Goal: Task Accomplishment & Management: Manage account settings

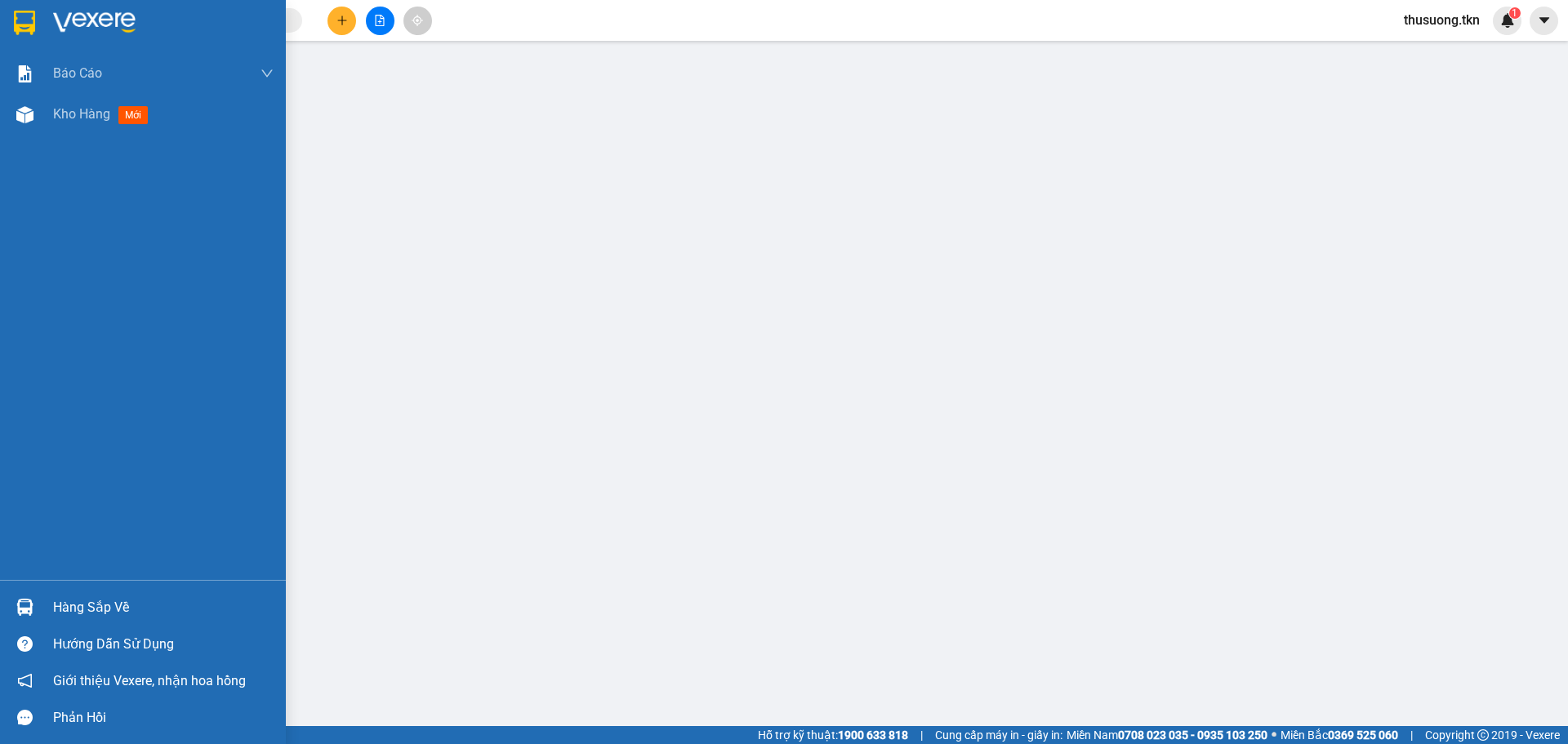
click at [67, 609] on div "Hàng sắp về" at bounding box center [163, 608] width 220 height 25
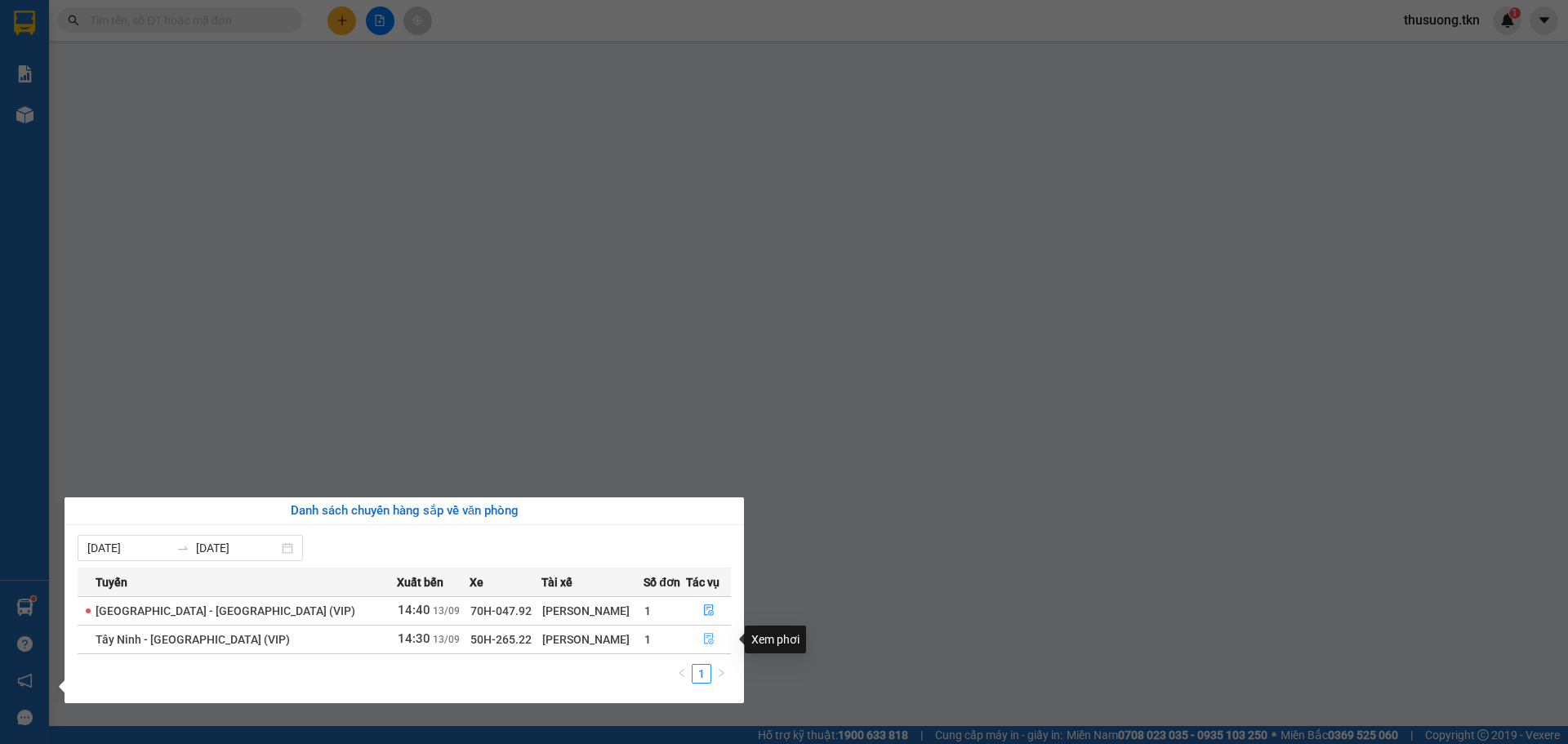
click at [708, 641] on icon "file-done" at bounding box center [709, 640] width 10 height 12
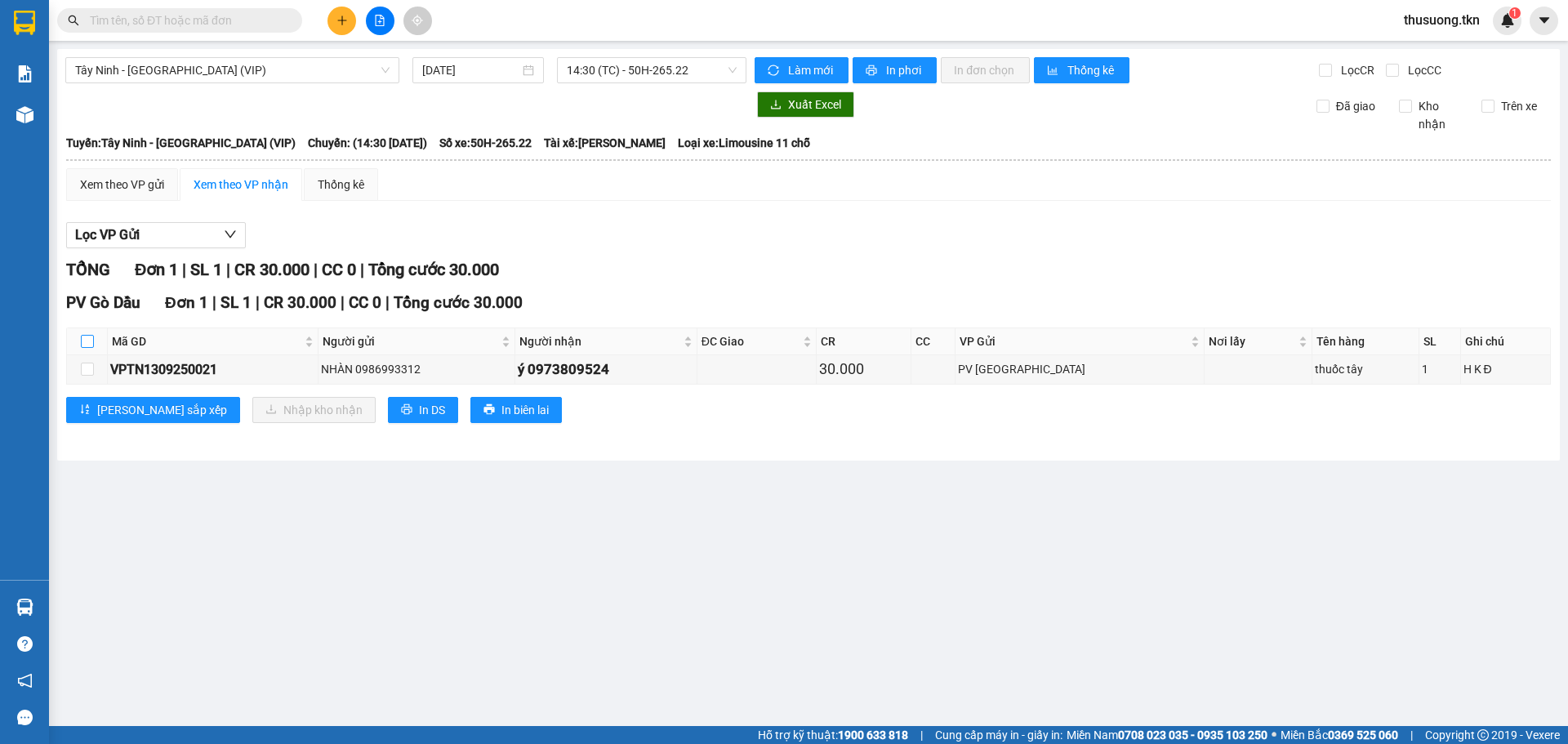
click at [91, 342] on input "checkbox" at bounding box center [88, 342] width 13 height 13
checkbox input "true"
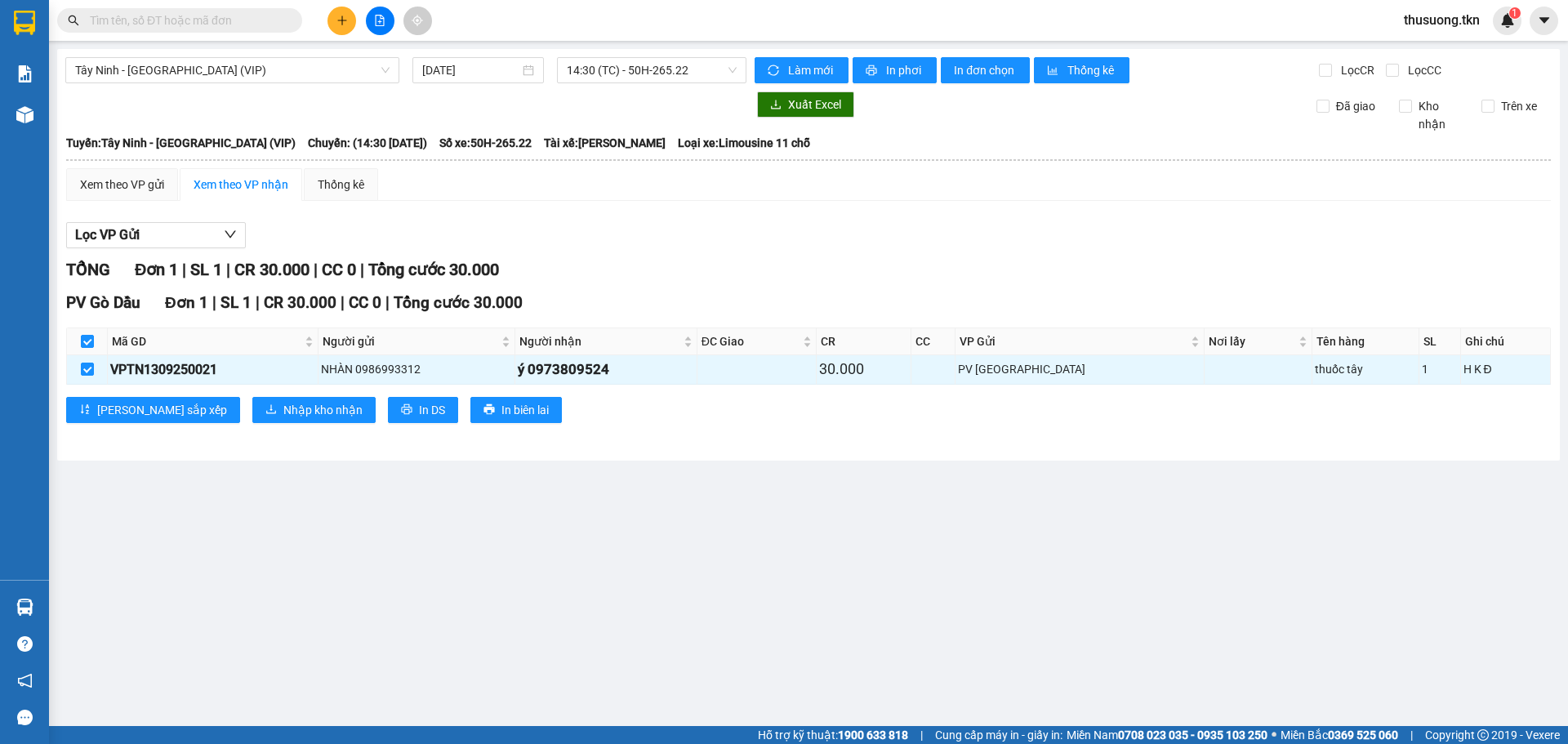
click at [250, 431] on div "PV Gò Dầu Đơn 1 | SL 1 | CR 30.000 | CC 0 | Tổng cước 30.000 Mã GD Người gửi Ng…" at bounding box center [808, 363] width 1485 height 144
click at [288, 412] on span "Nhập kho nhận" at bounding box center [323, 410] width 79 height 18
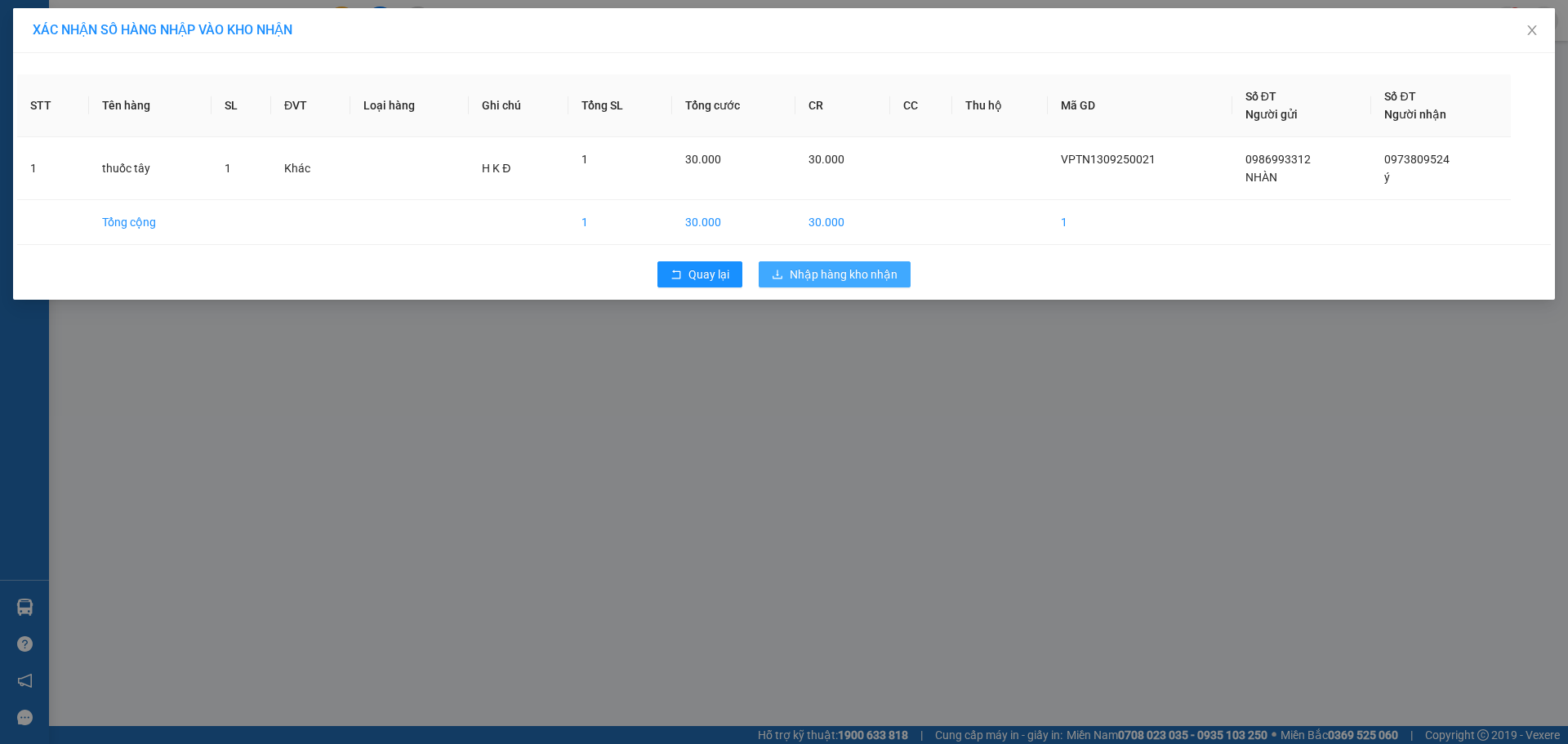
click at [808, 278] on span "Nhập hàng kho nhận" at bounding box center [843, 274] width 108 height 18
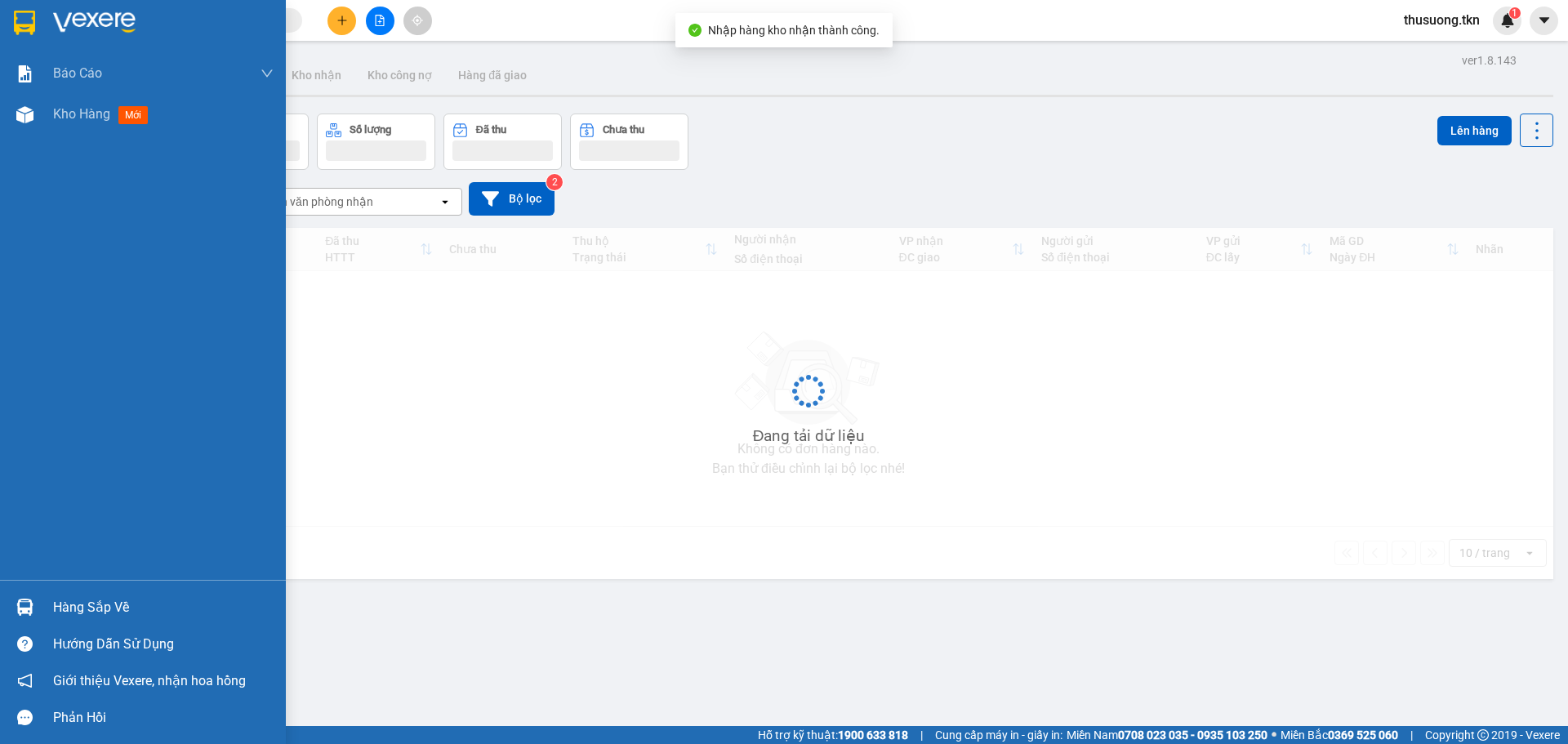
click at [43, 606] on div "Hàng sắp về" at bounding box center [143, 607] width 286 height 37
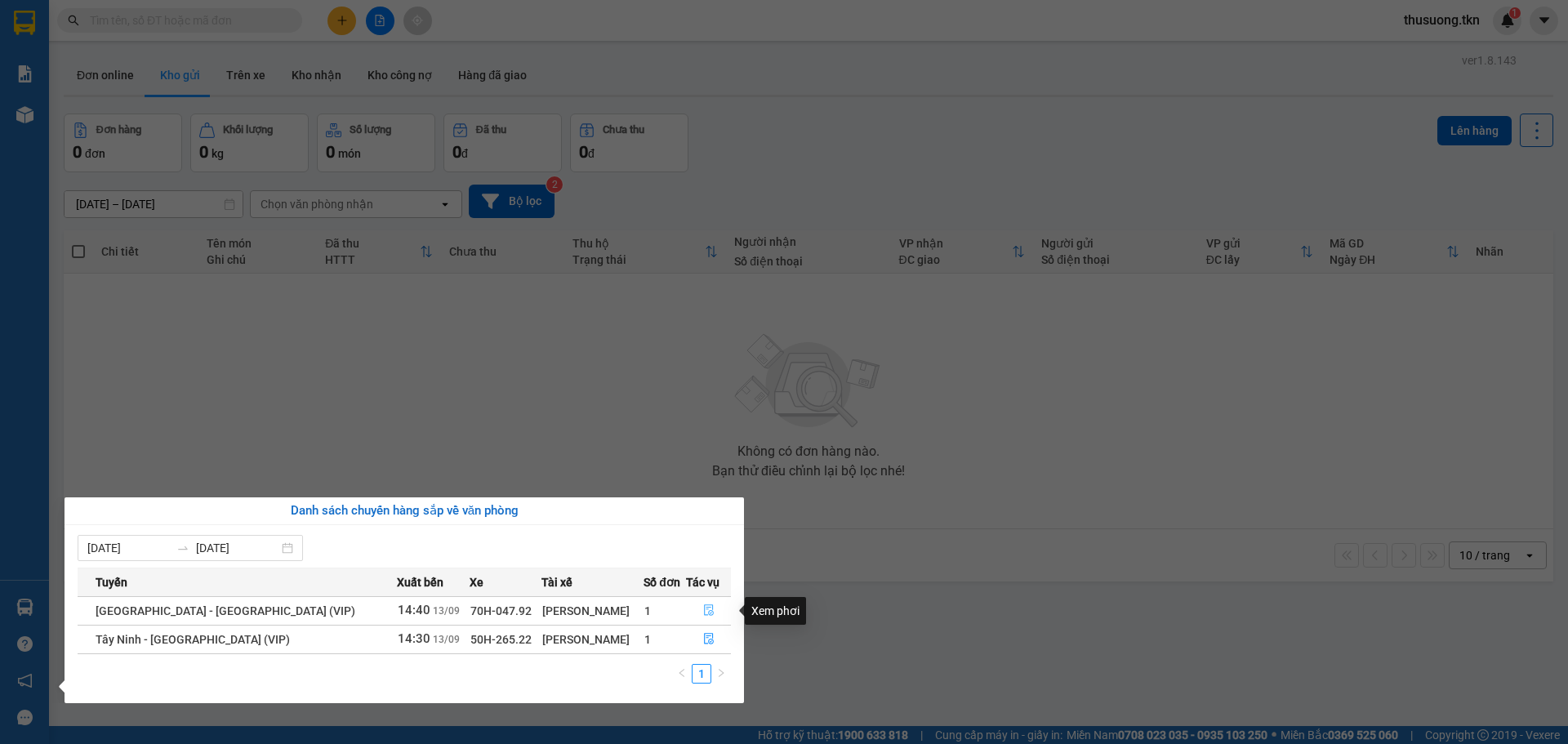
click at [704, 615] on icon "file-done" at bounding box center [709, 611] width 10 height 12
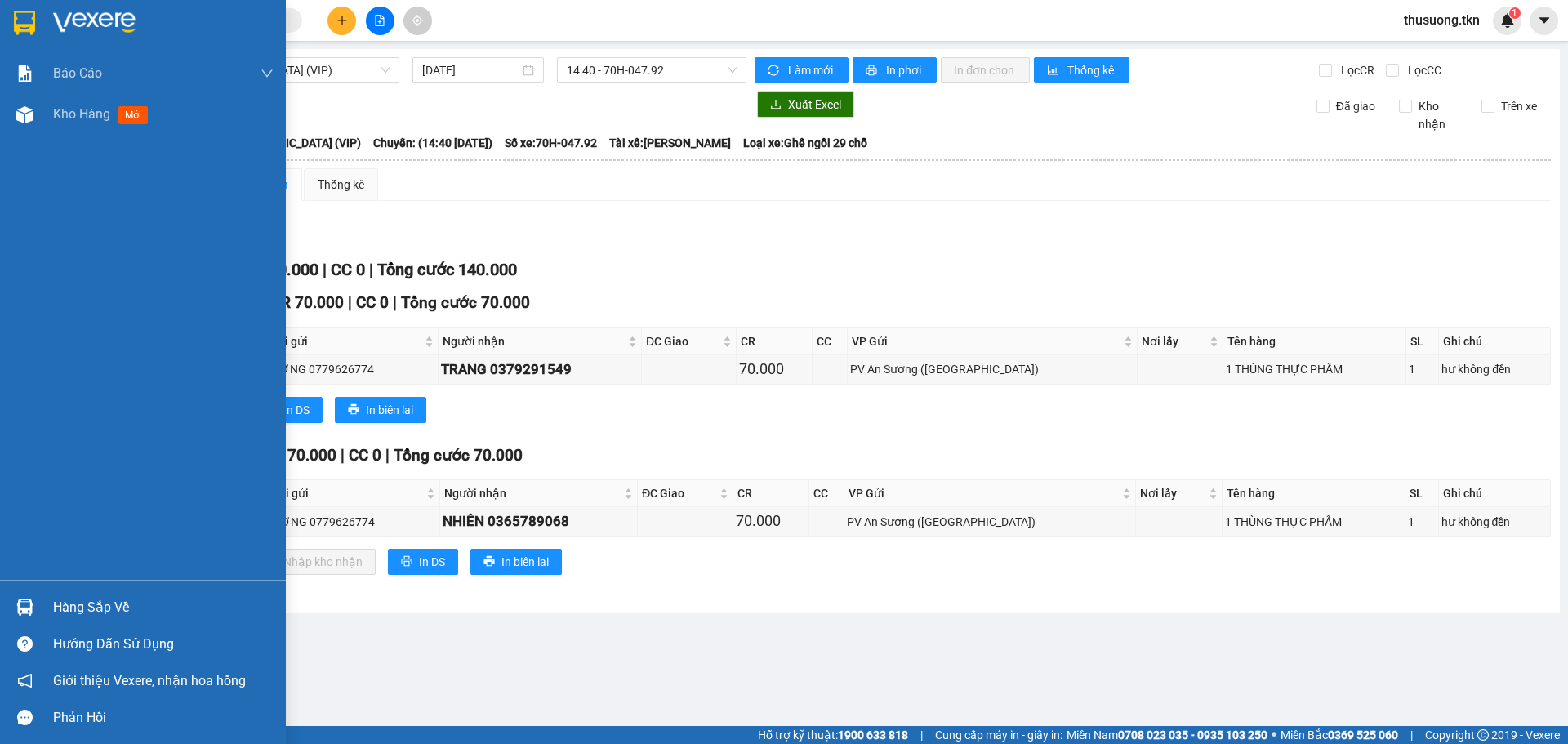
click at [54, 604] on div "Hàng sắp về" at bounding box center [163, 608] width 220 height 25
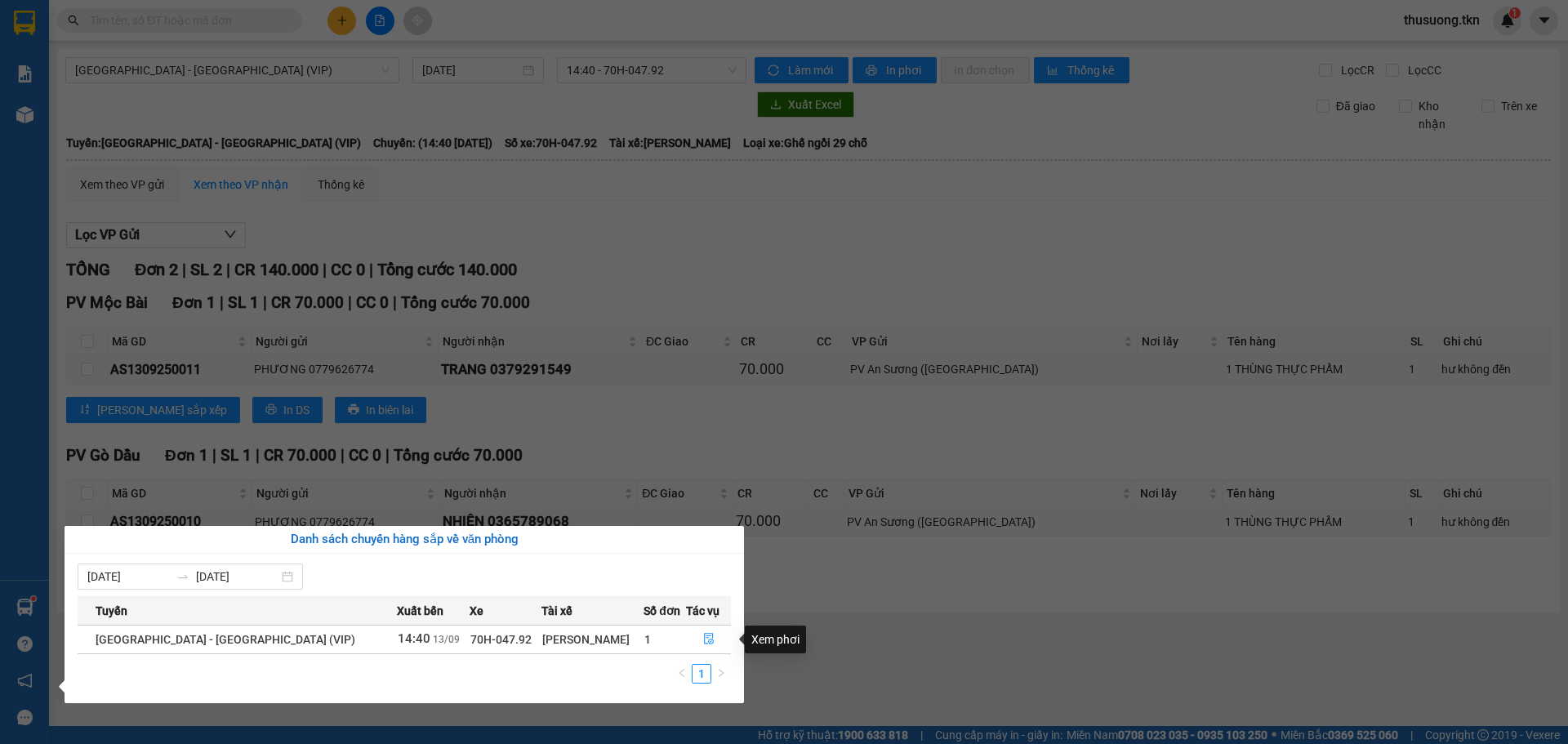
drag, startPoint x: 837, startPoint y: 633, endPoint x: 822, endPoint y: 619, distance: 20.5
click at [838, 633] on section "Kết quả tìm kiếm ( 0 ) Bộ lọc No Data thusuong.tkn 1 Báo cáo Mẫu 1: Báo cáo dòn…" at bounding box center [784, 372] width 1568 height 744
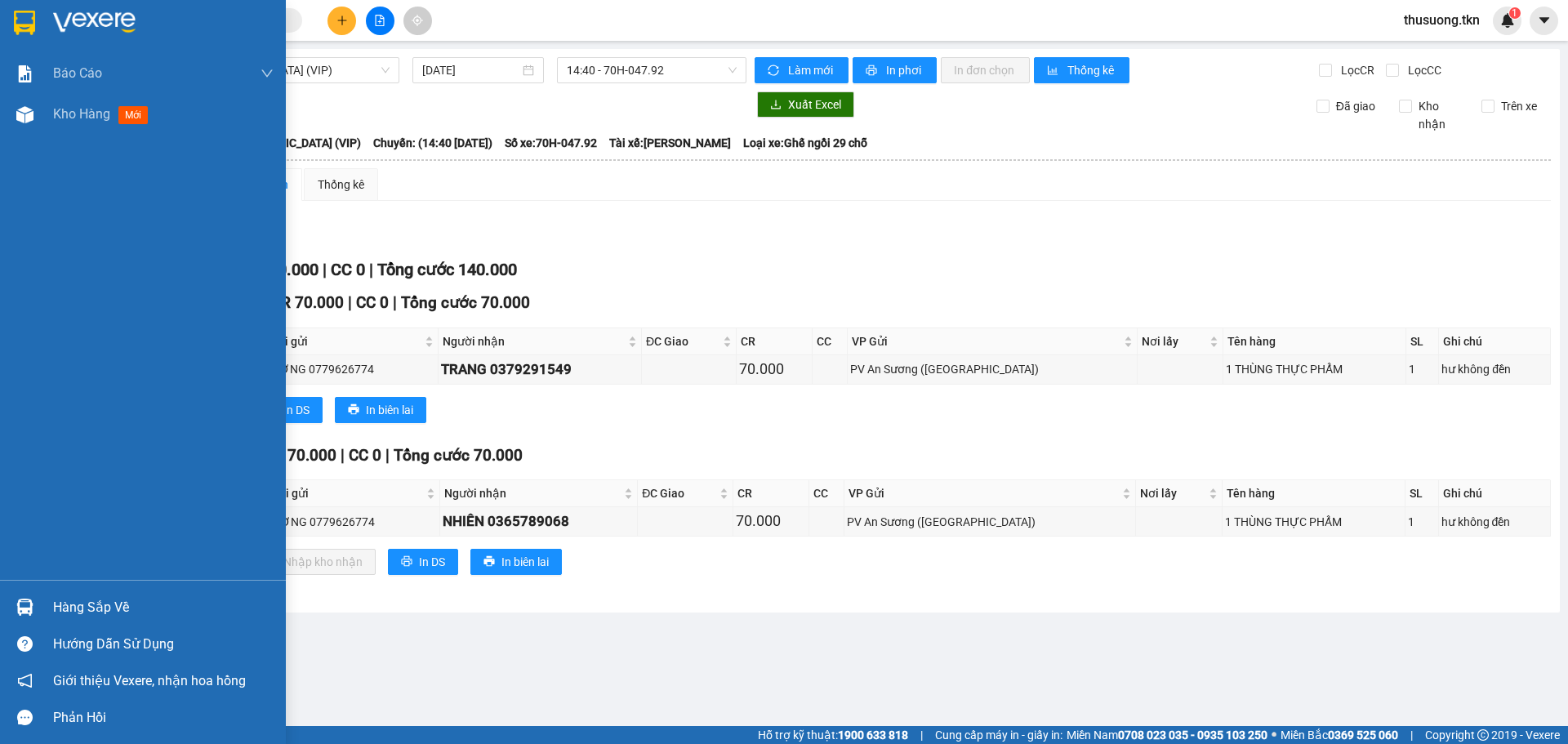
click at [95, 612] on div "Hàng sắp về" at bounding box center [163, 608] width 220 height 25
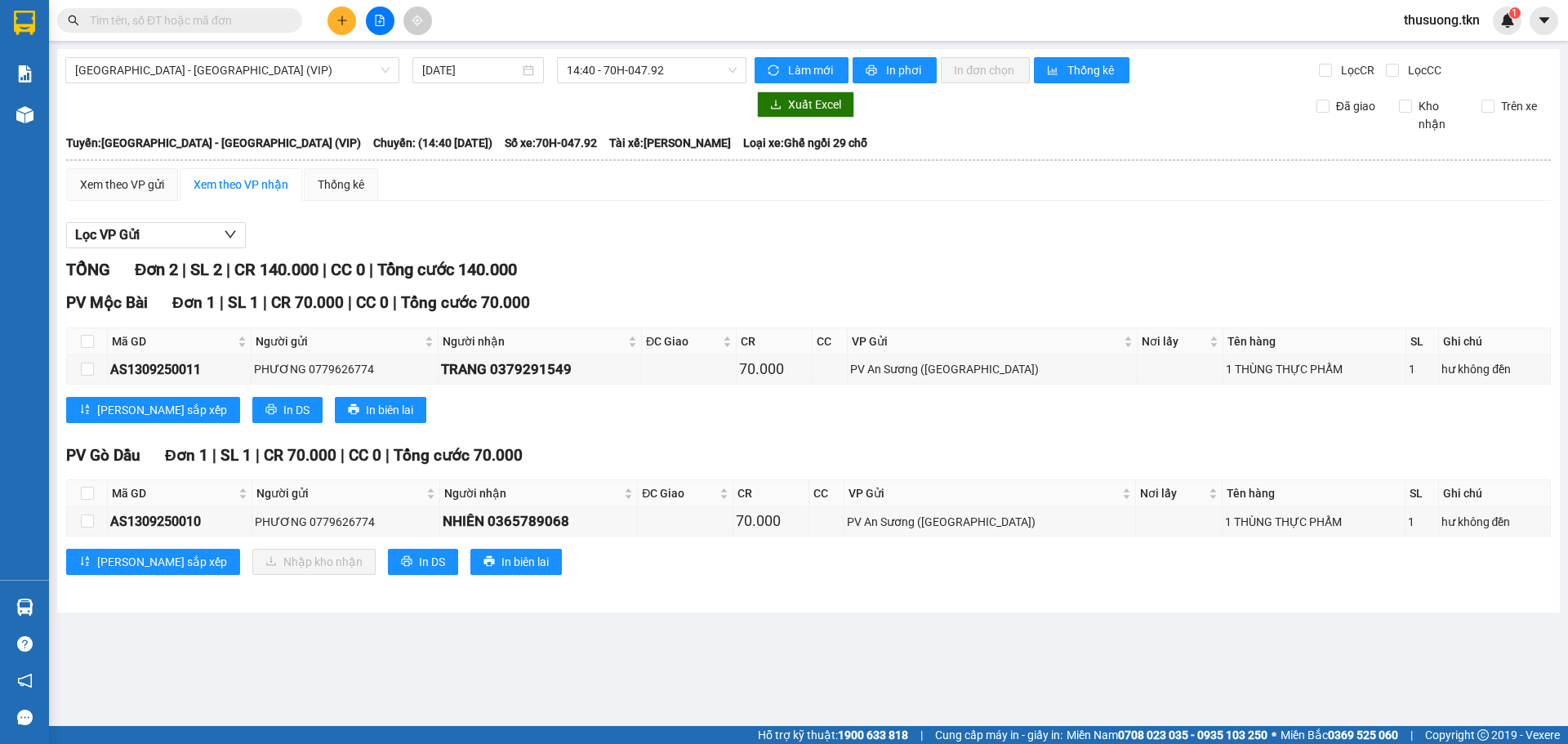
click at [713, 420] on section "Kết quả tìm kiếm ( 0 ) Bộ lọc No Data thusuong.tkn 1 Báo cáo Mẫu 1: Báo cáo dòn…" at bounding box center [784, 372] width 1568 height 744
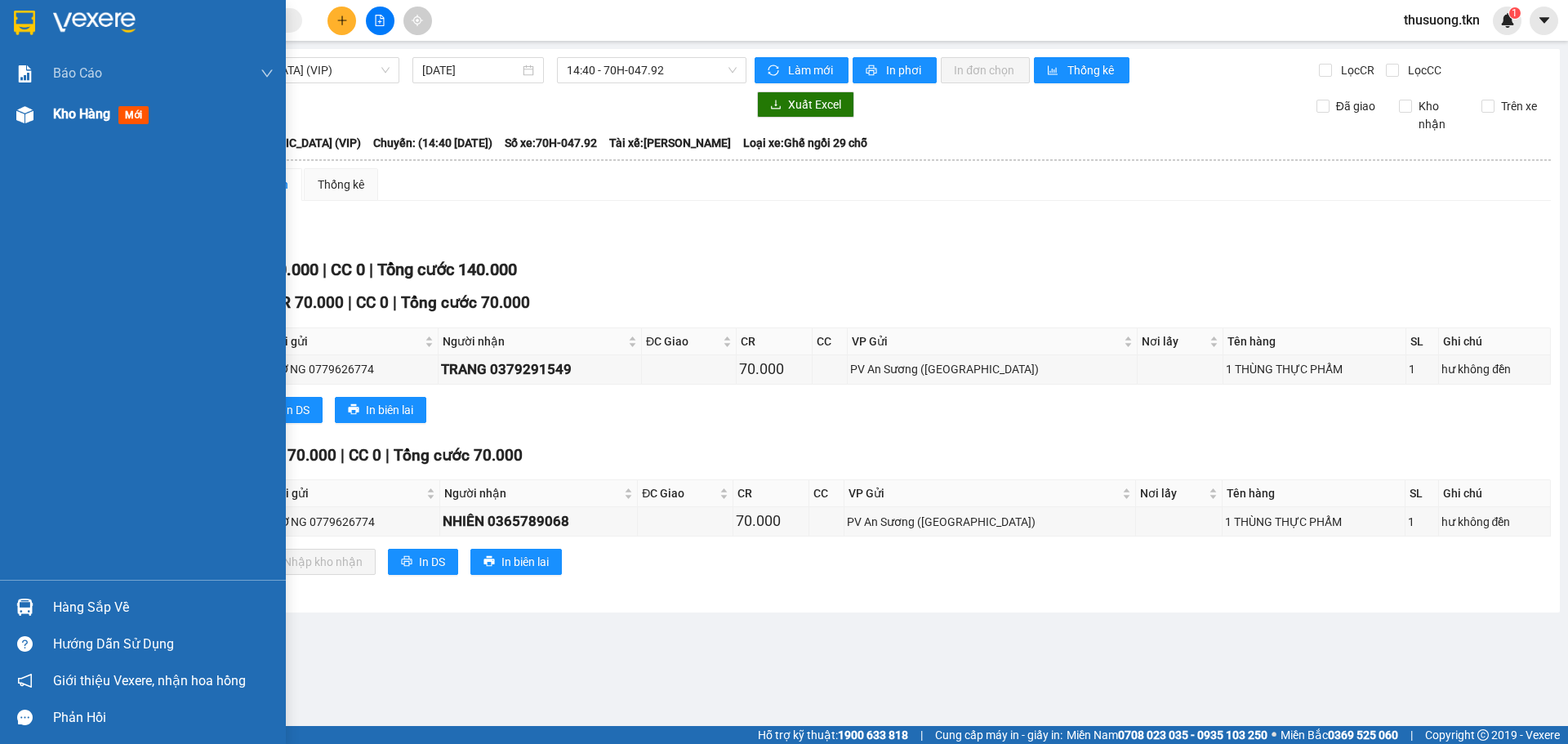
click at [130, 116] on span "mới" at bounding box center [133, 116] width 31 height 18
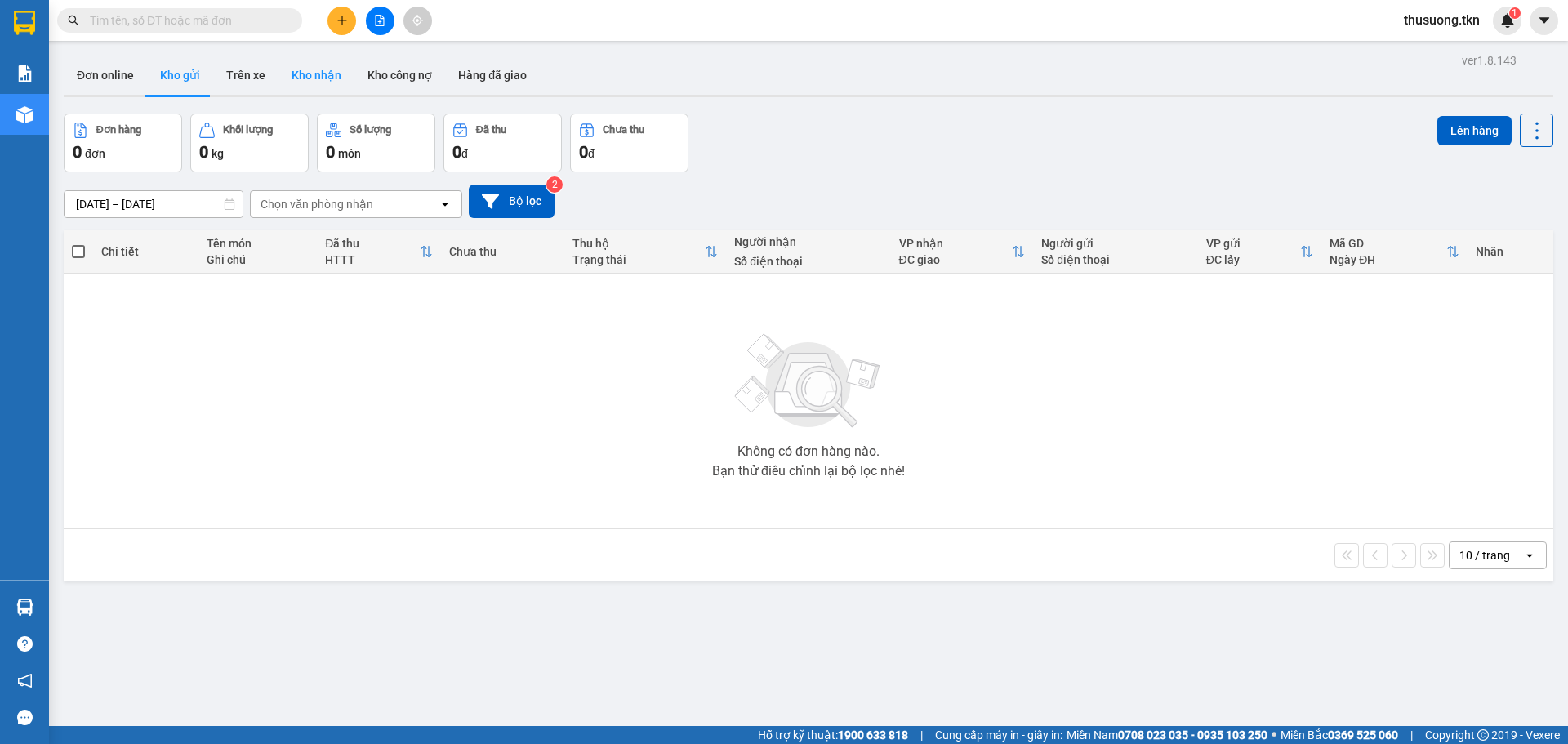
click at [314, 66] on button "Kho nhận" at bounding box center [316, 74] width 76 height 39
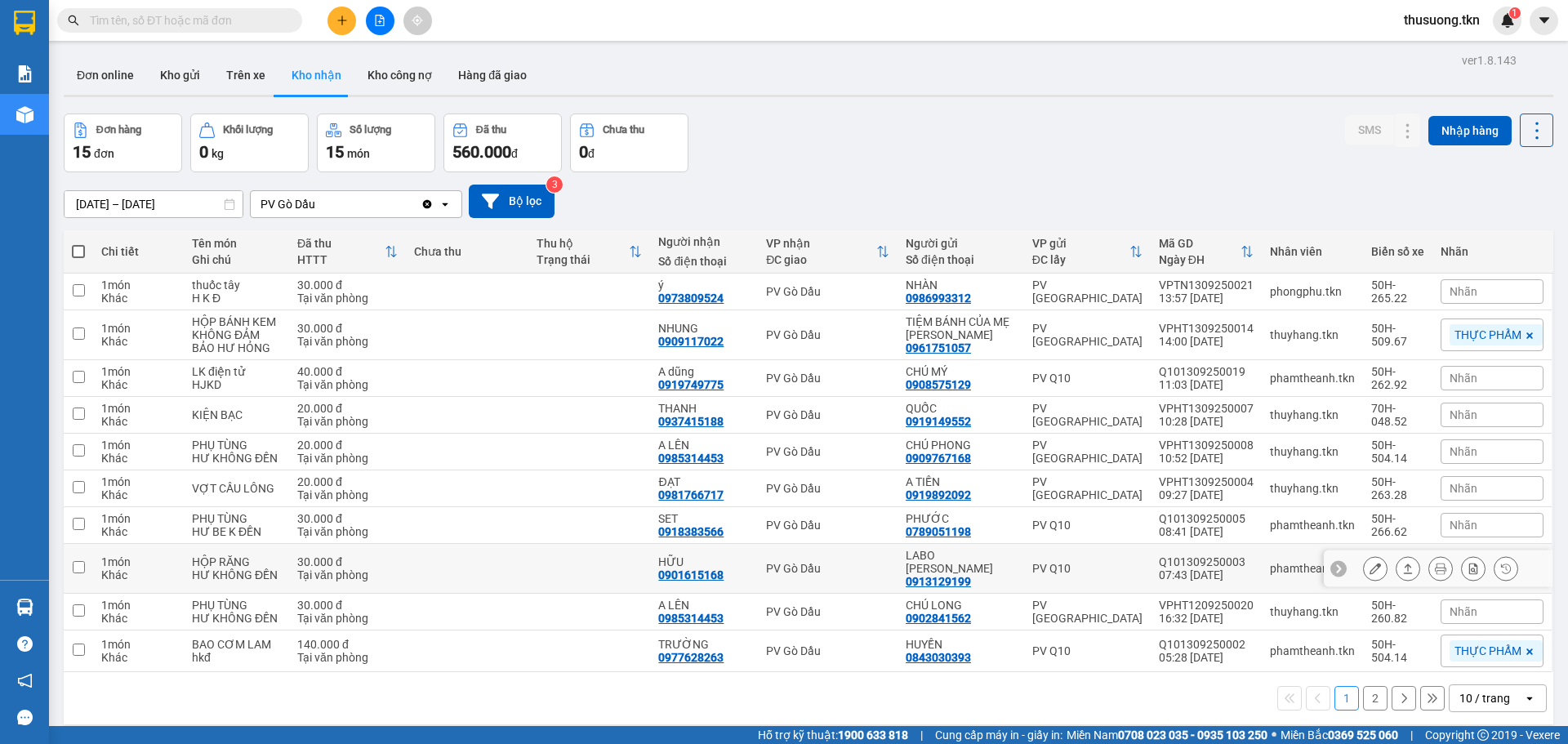
click at [1396, 566] on button at bounding box center [1408, 569] width 23 height 29
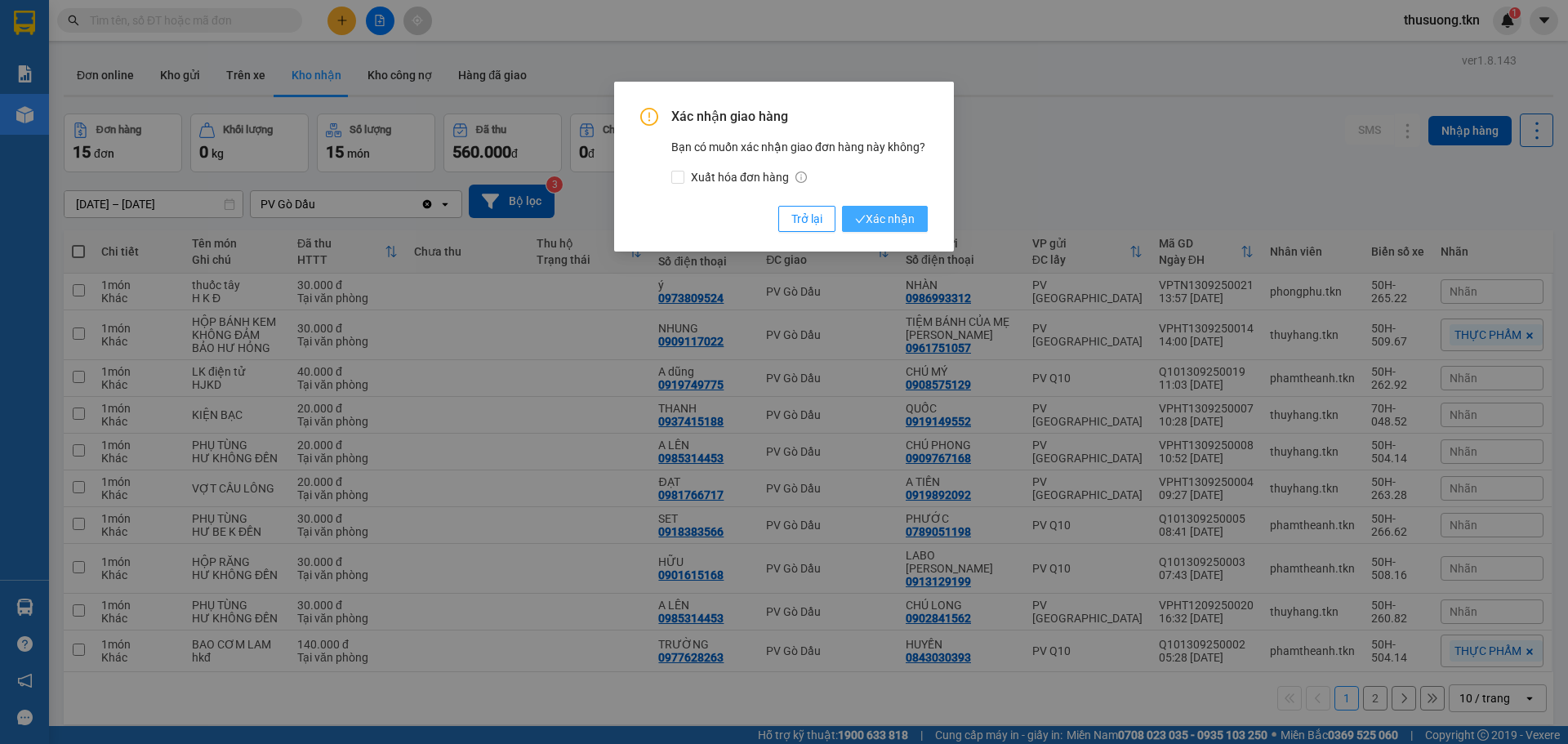
click at [908, 216] on span "Xác nhận" at bounding box center [885, 219] width 59 height 18
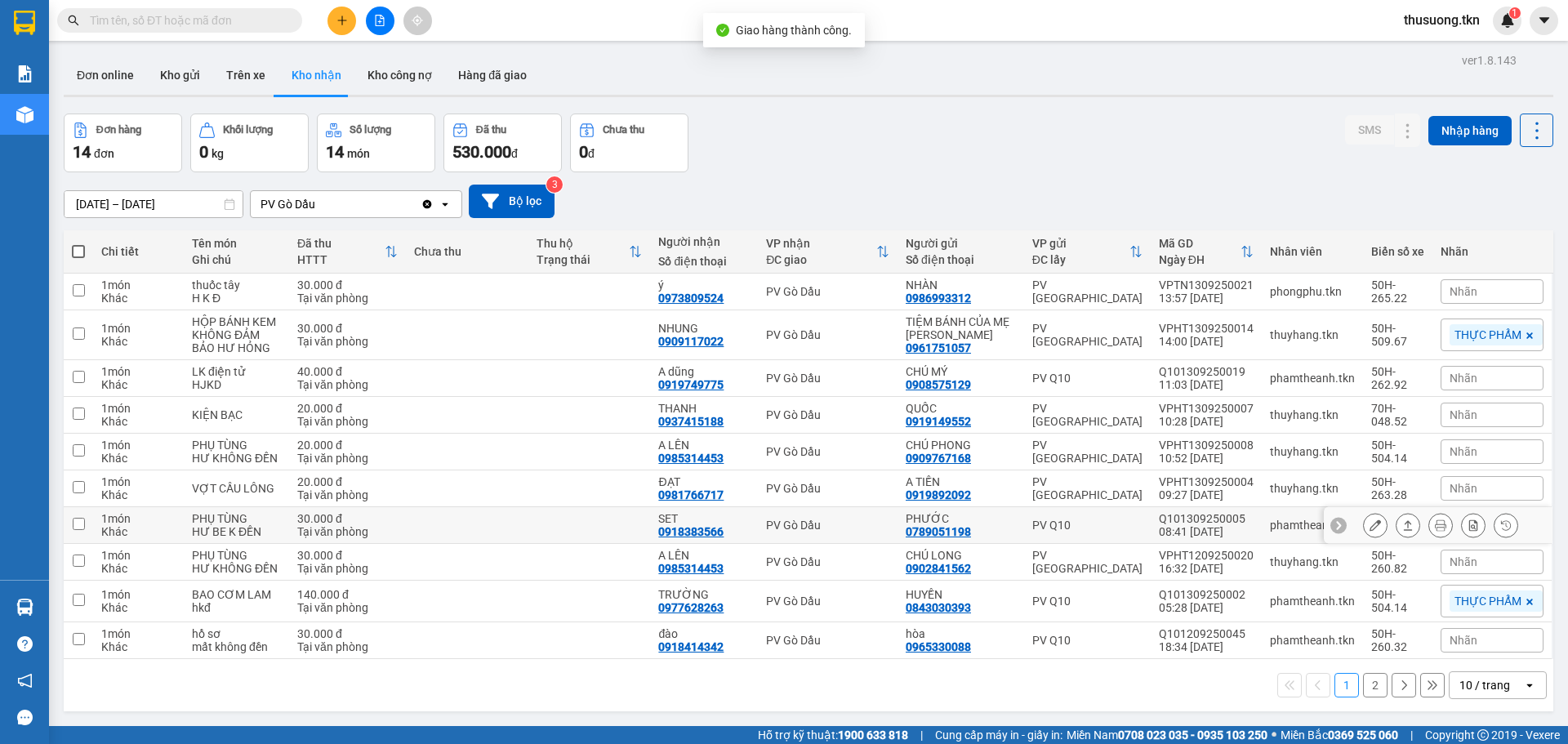
click at [1402, 525] on icon at bounding box center [1408, 525] width 12 height 12
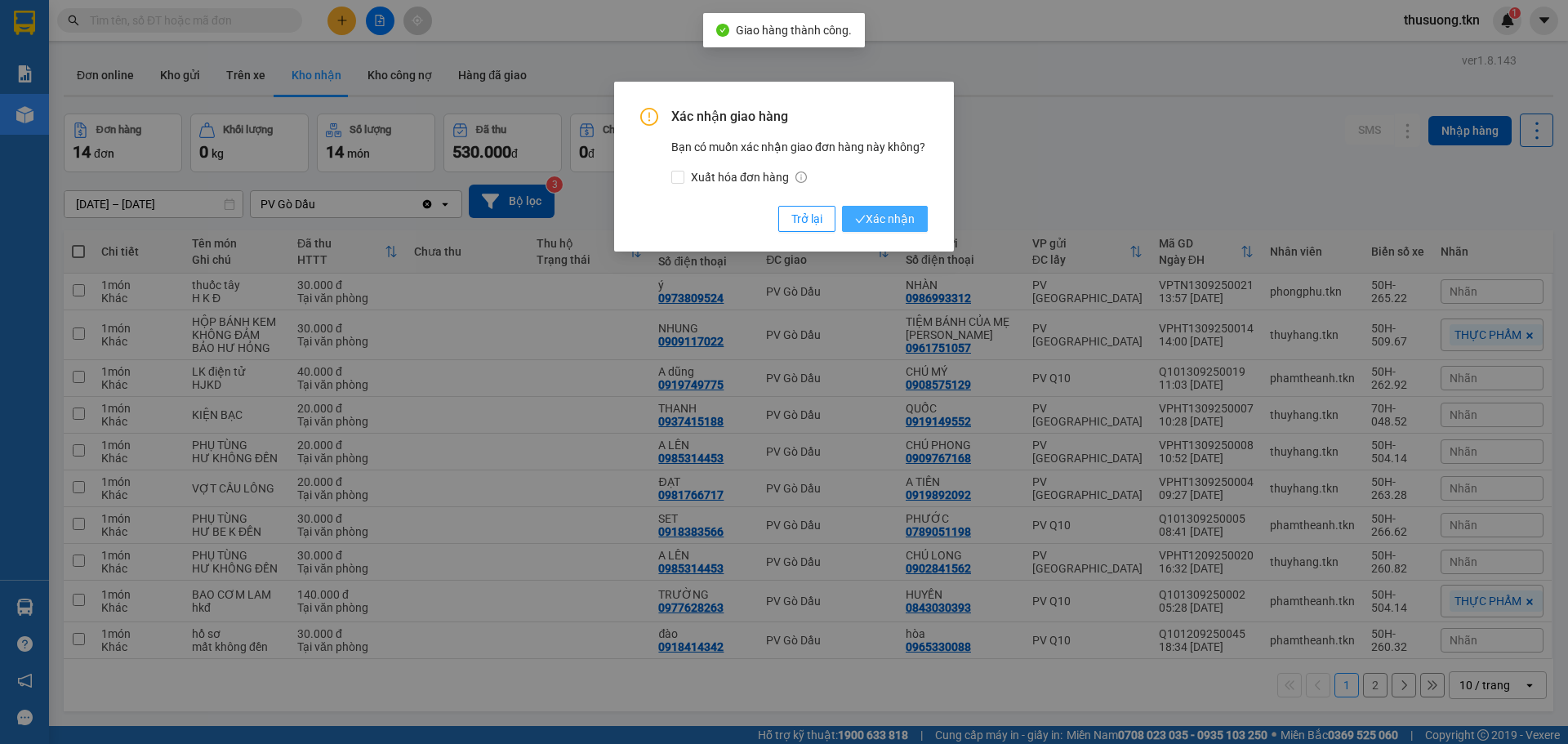
click at [919, 220] on button "Xác nhận" at bounding box center [885, 219] width 86 height 26
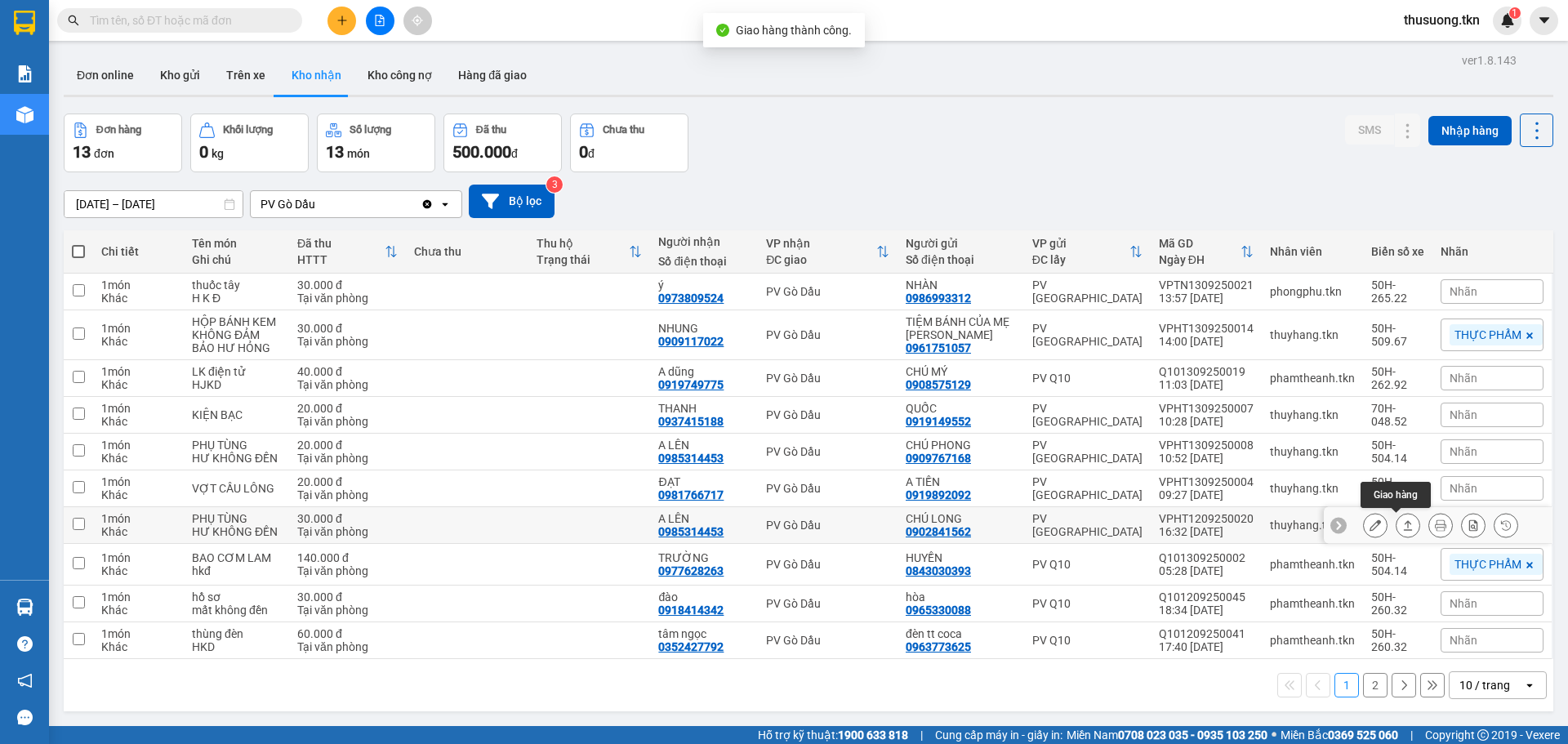
click at [1402, 527] on icon at bounding box center [1408, 525] width 12 height 12
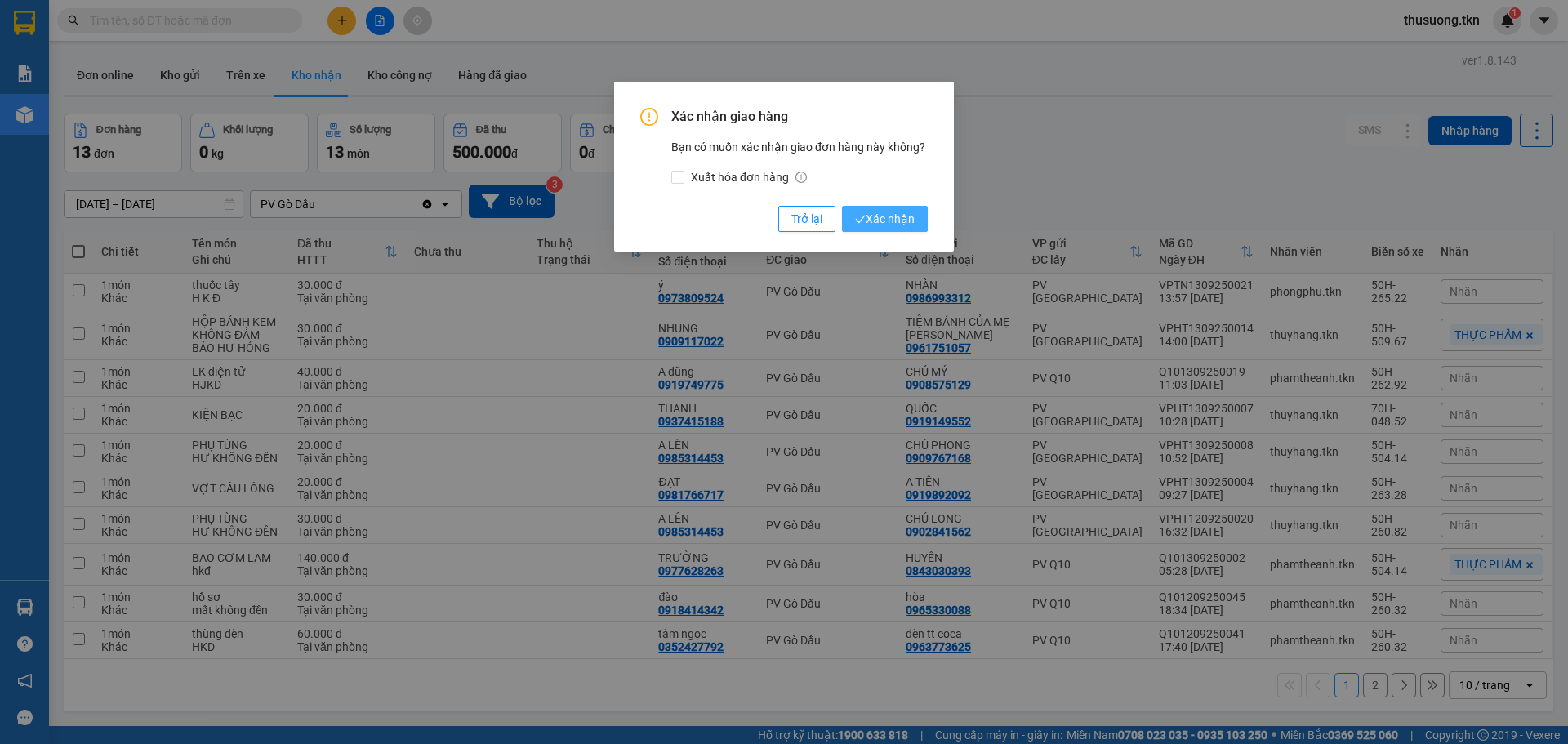
click at [888, 217] on span "Xác nhận" at bounding box center [885, 219] width 59 height 18
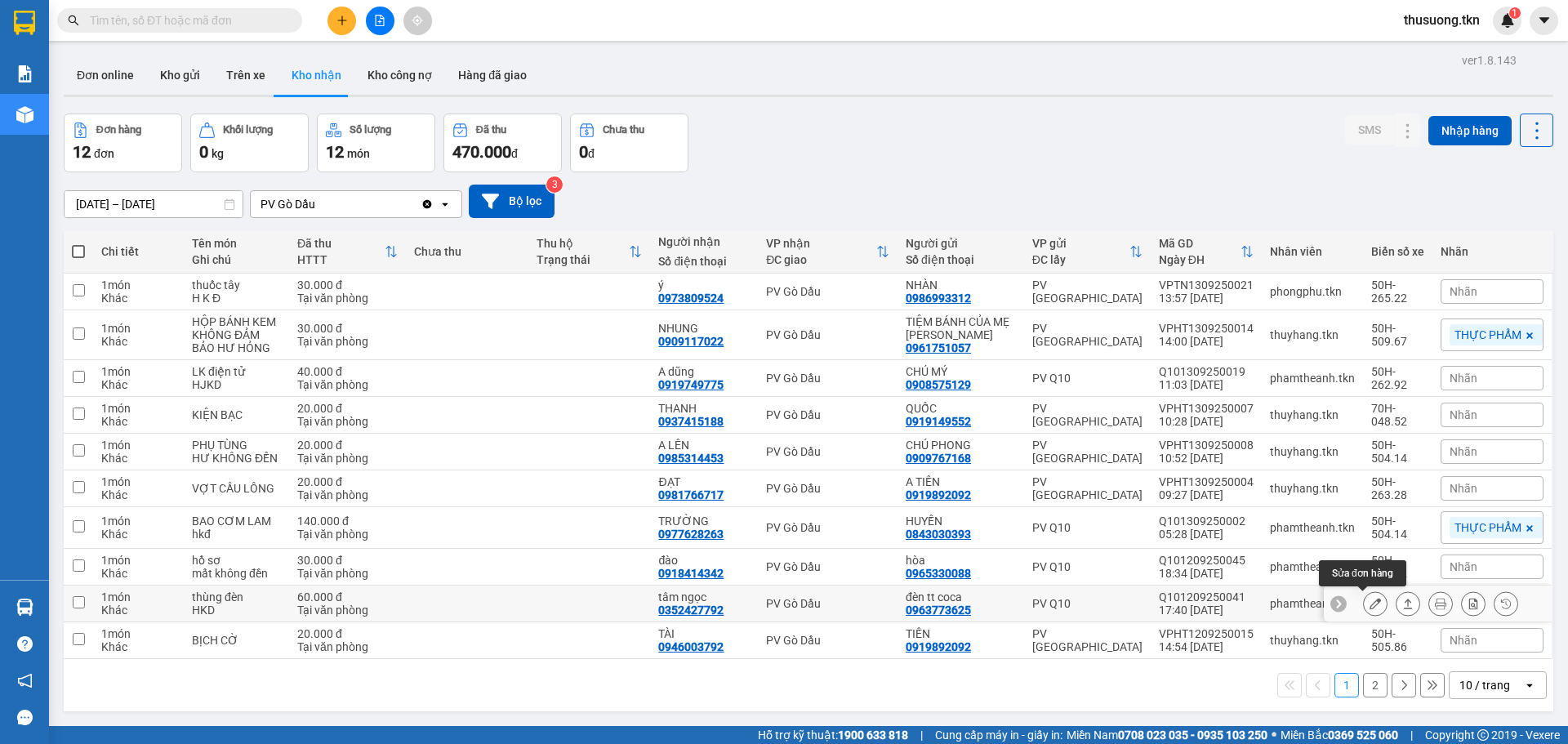
click at [1396, 606] on button at bounding box center [1408, 604] width 23 height 29
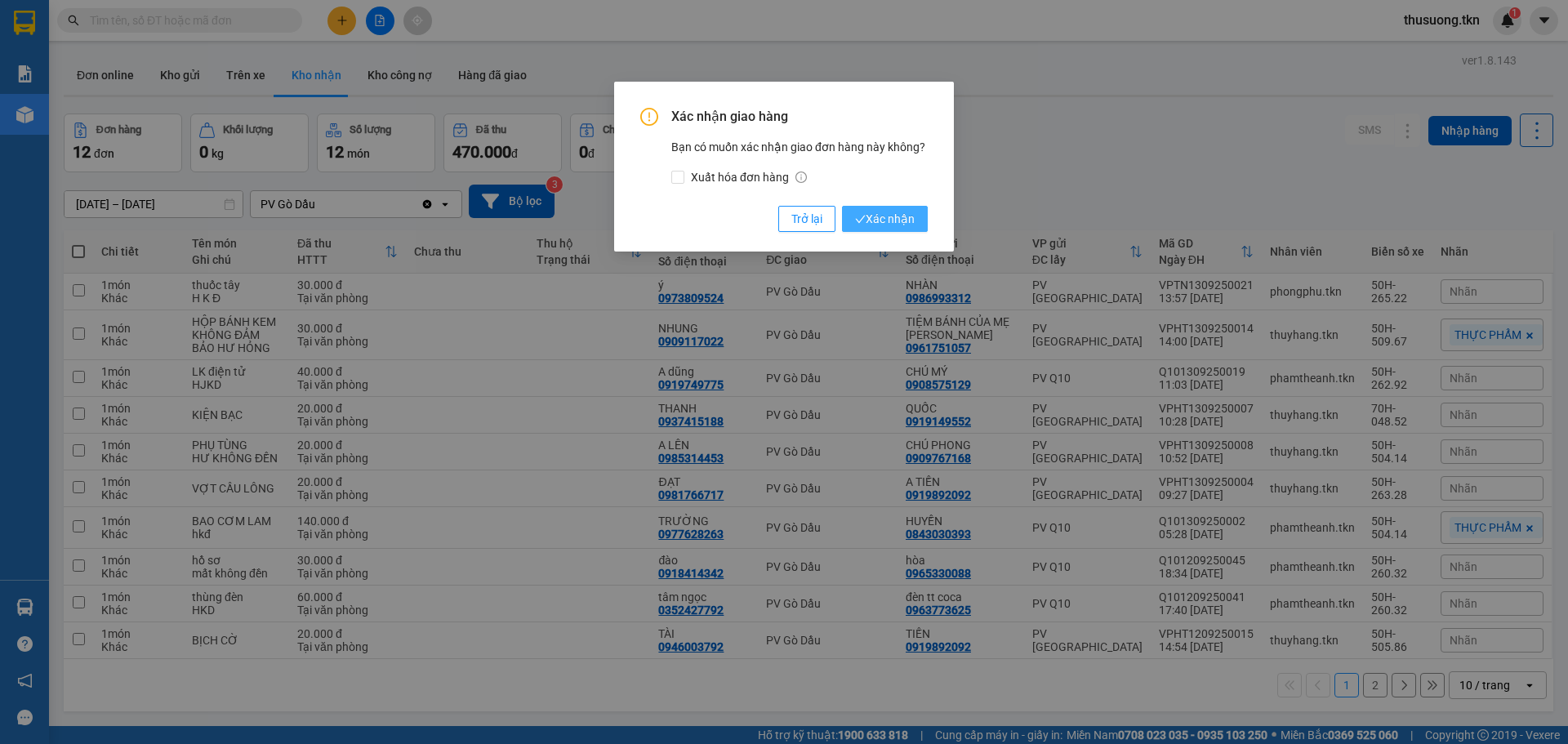
click at [888, 217] on span "Xác nhận" at bounding box center [885, 219] width 59 height 18
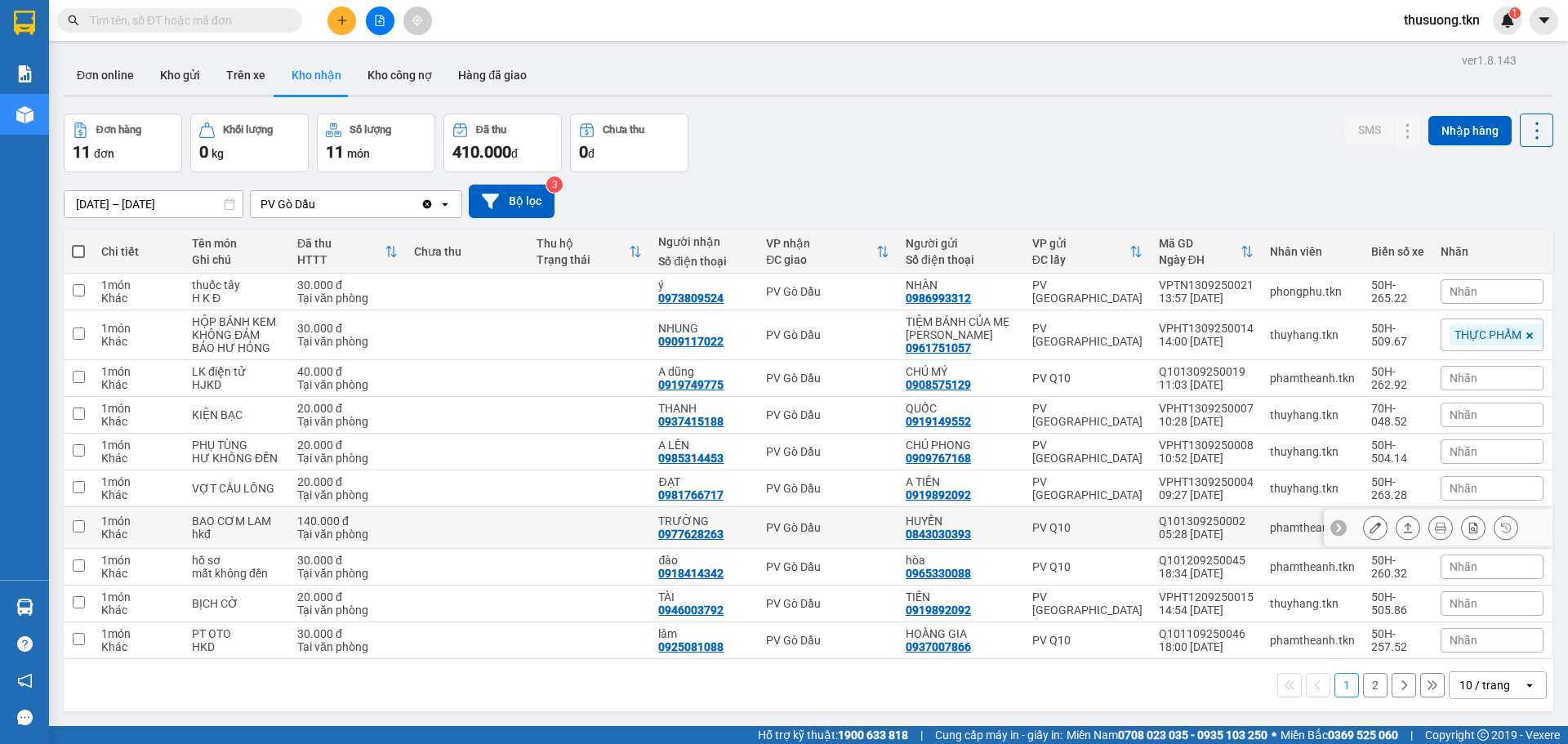
click at [1402, 527] on icon at bounding box center [1408, 528] width 12 height 12
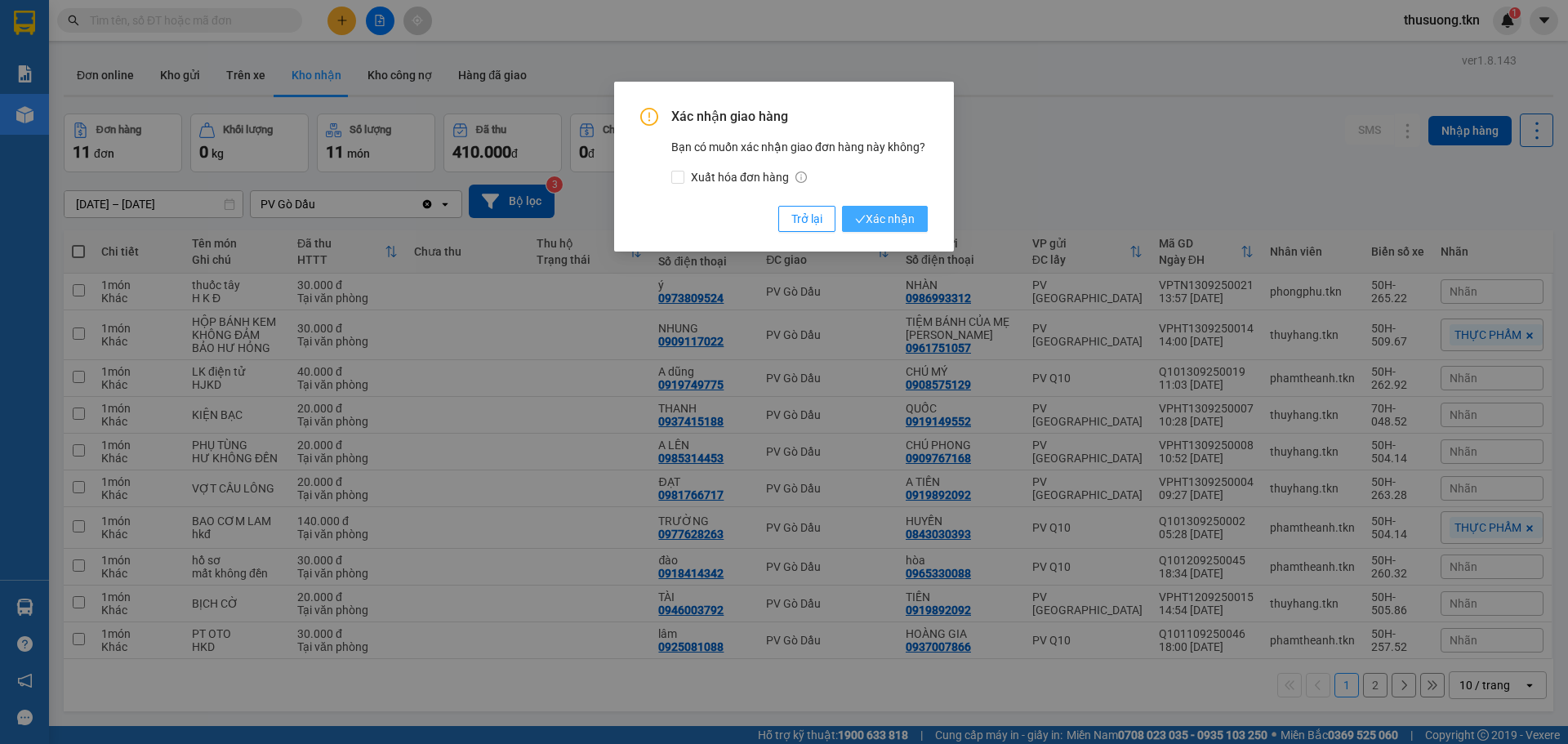
click at [891, 221] on span "Xác nhận" at bounding box center [885, 219] width 59 height 18
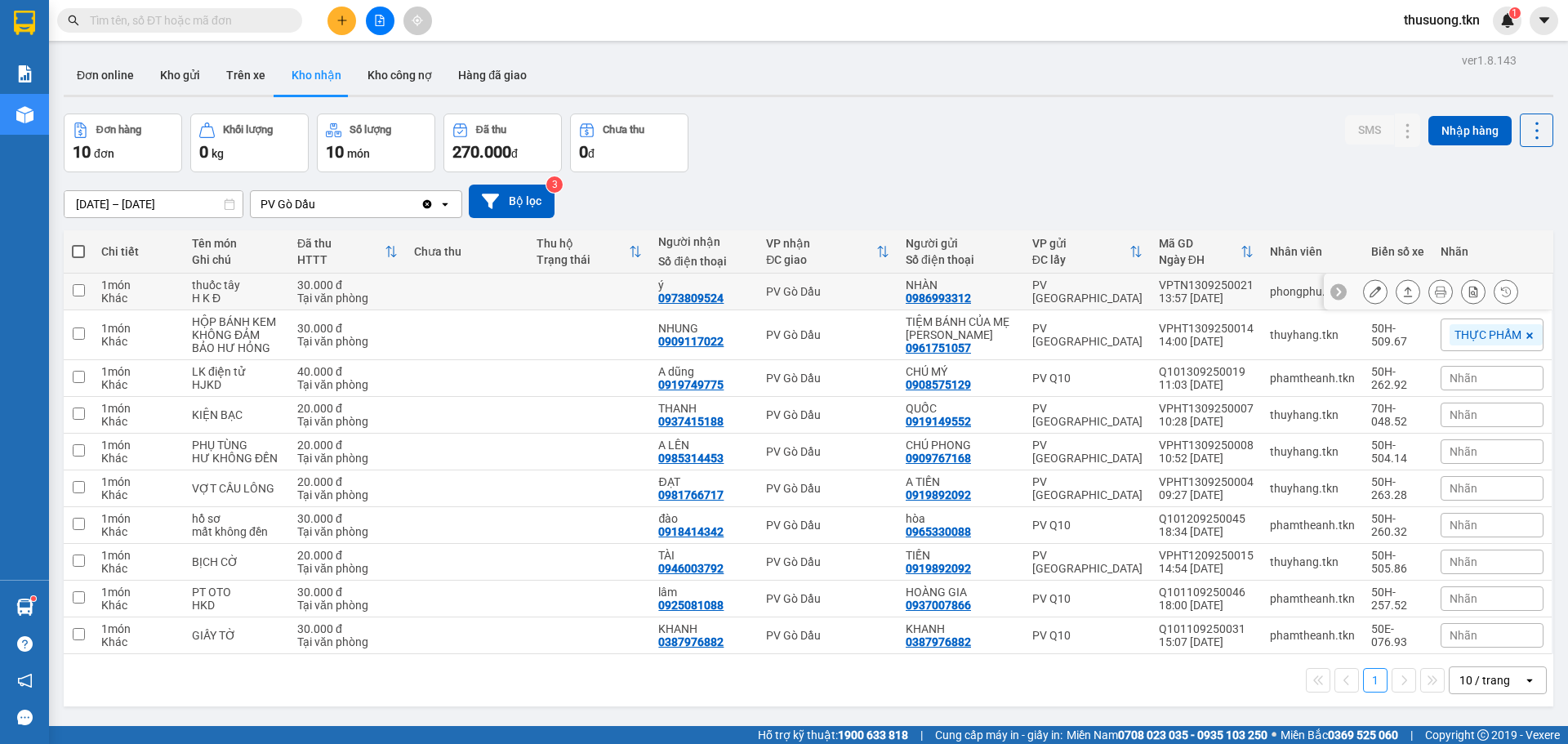
click at [1402, 287] on icon at bounding box center [1408, 291] width 12 height 12
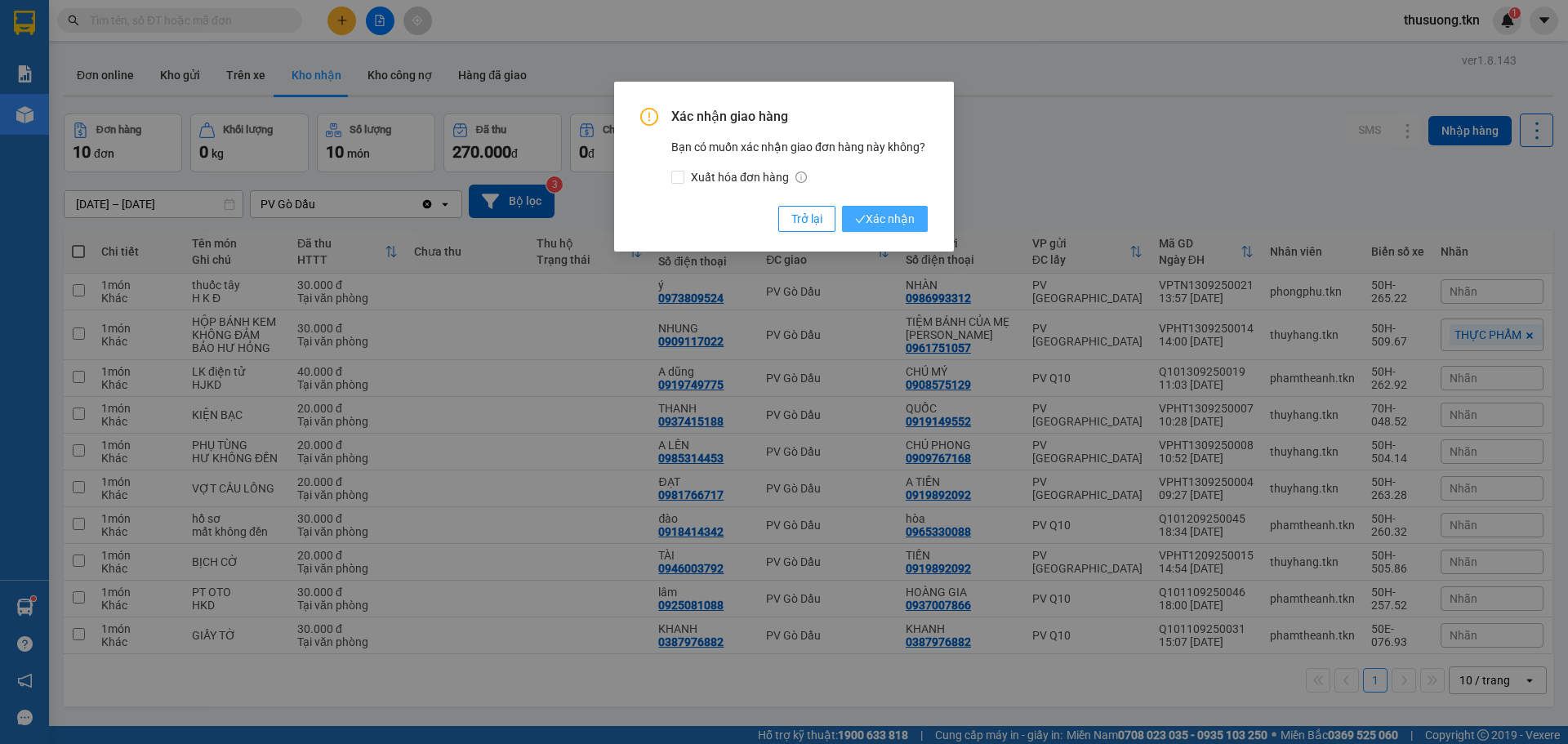
click at [921, 225] on button "Xác nhận" at bounding box center [885, 219] width 86 height 26
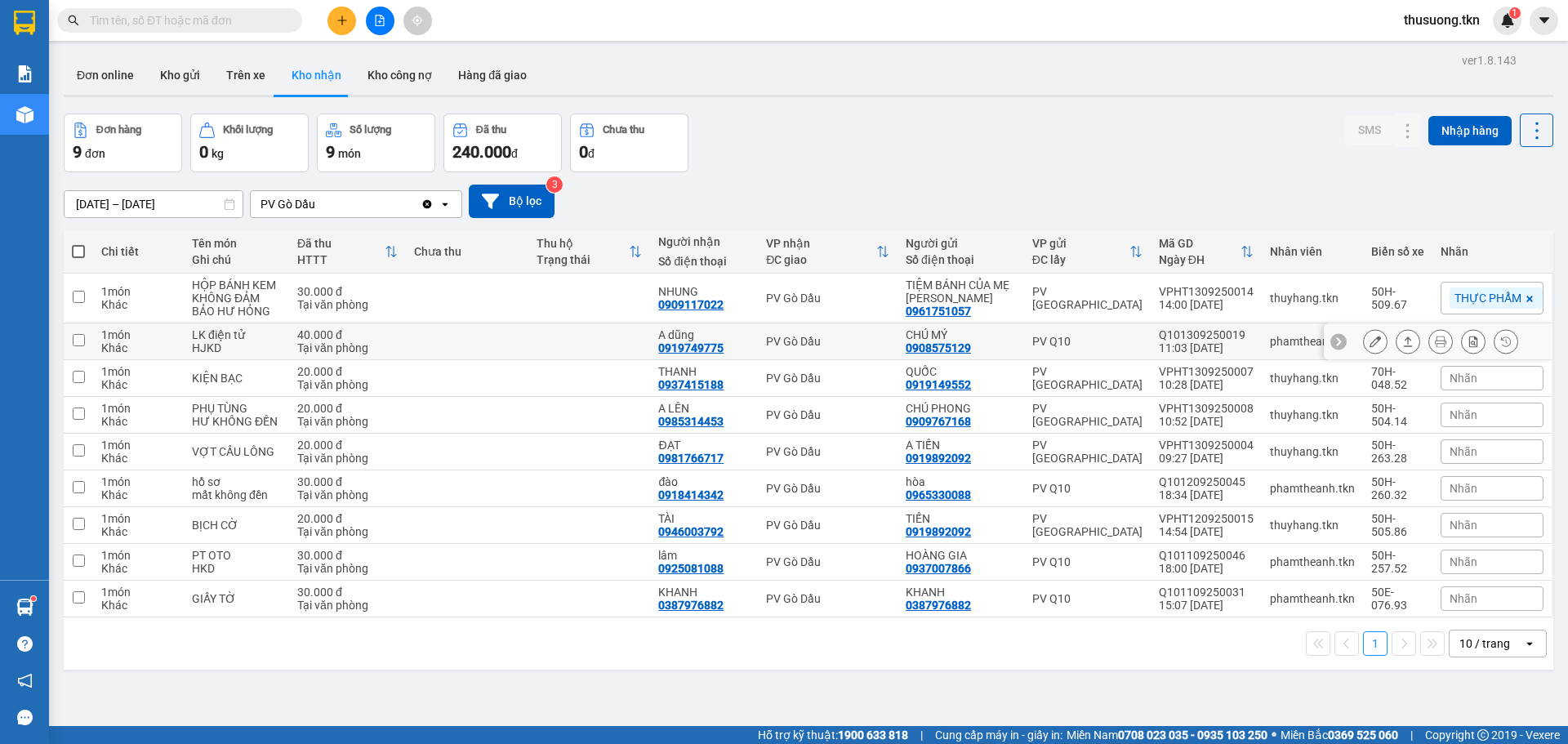
click at [438, 339] on td at bounding box center [467, 342] width 122 height 37
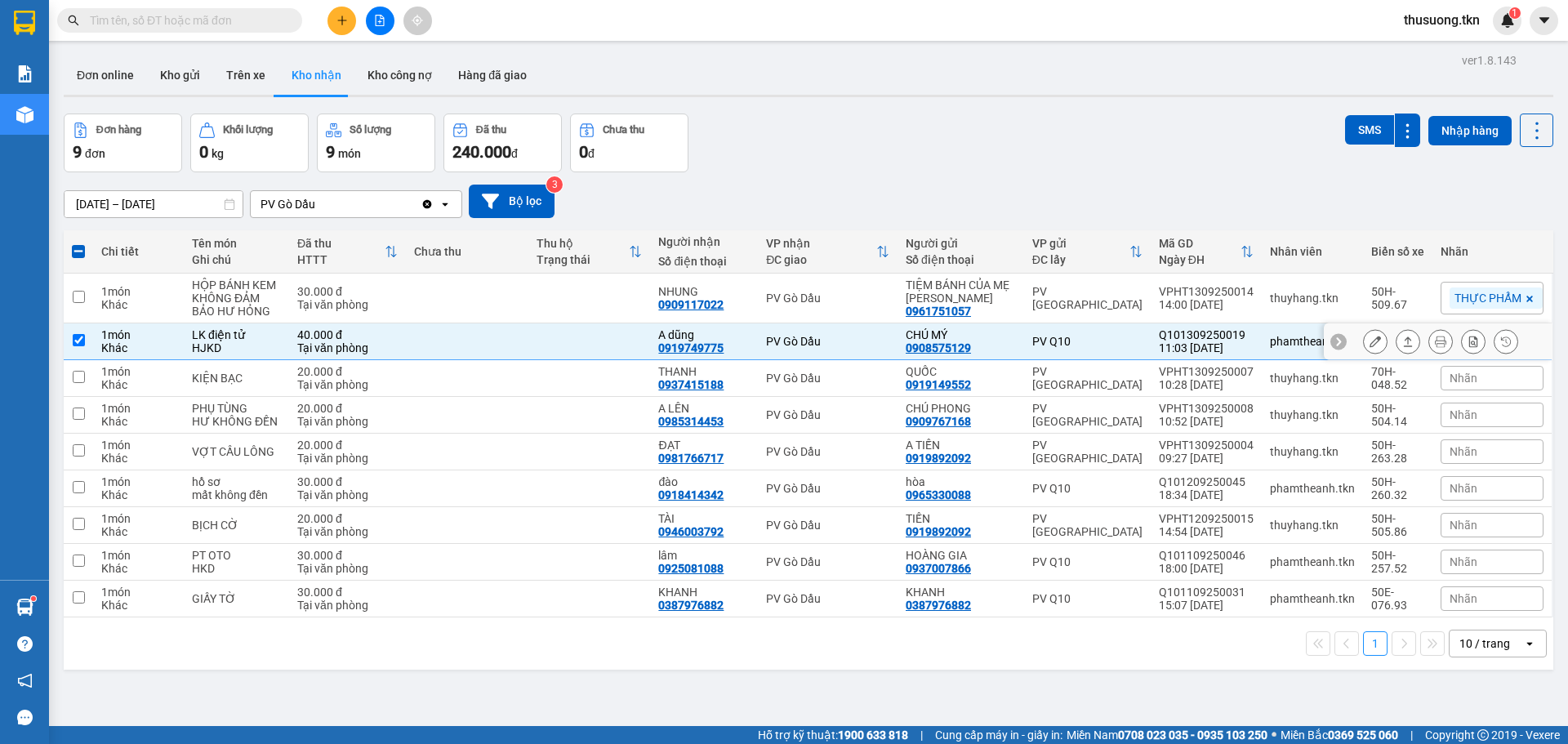
click at [1402, 339] on icon at bounding box center [1408, 342] width 12 height 12
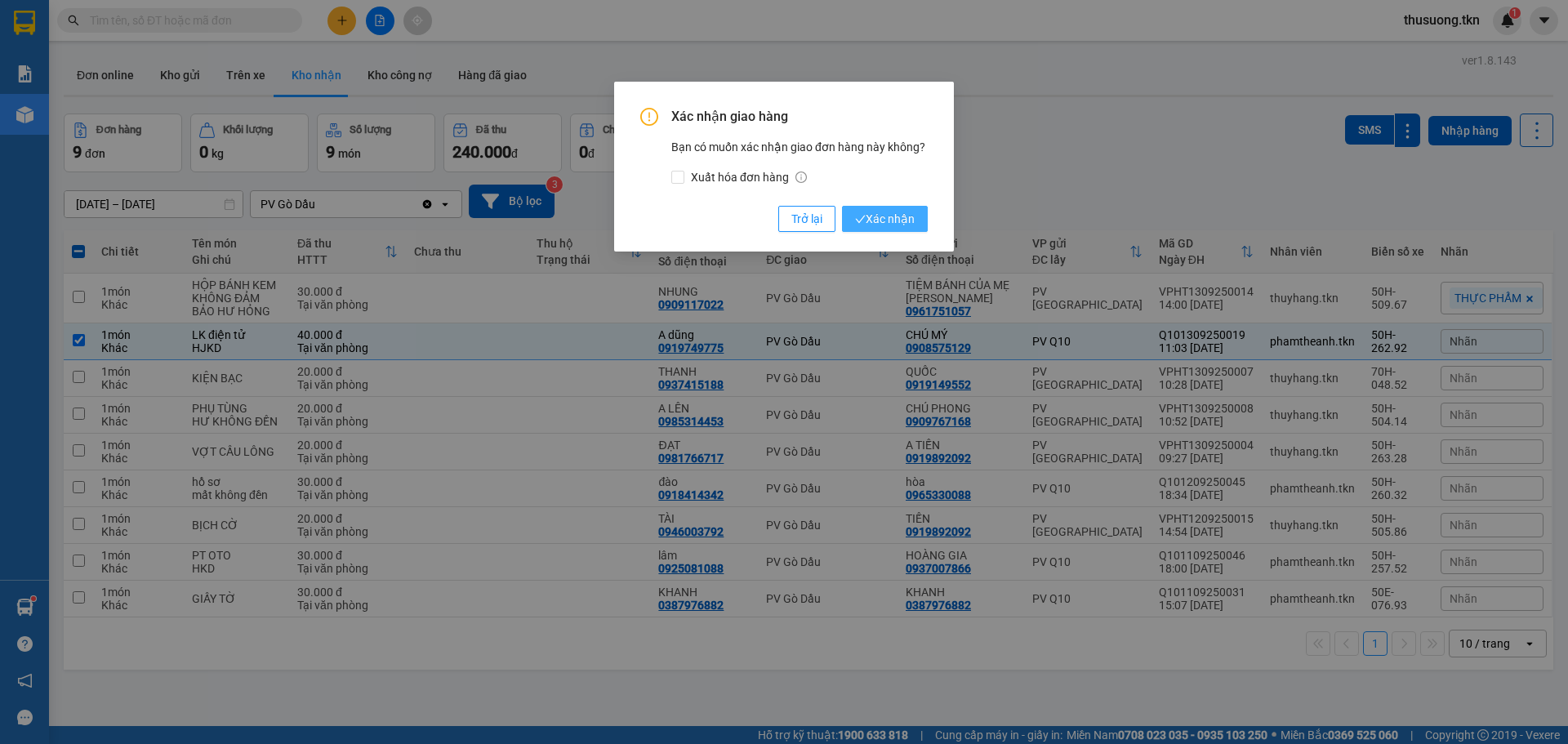
click at [893, 215] on span "Xác nhận" at bounding box center [885, 219] width 59 height 18
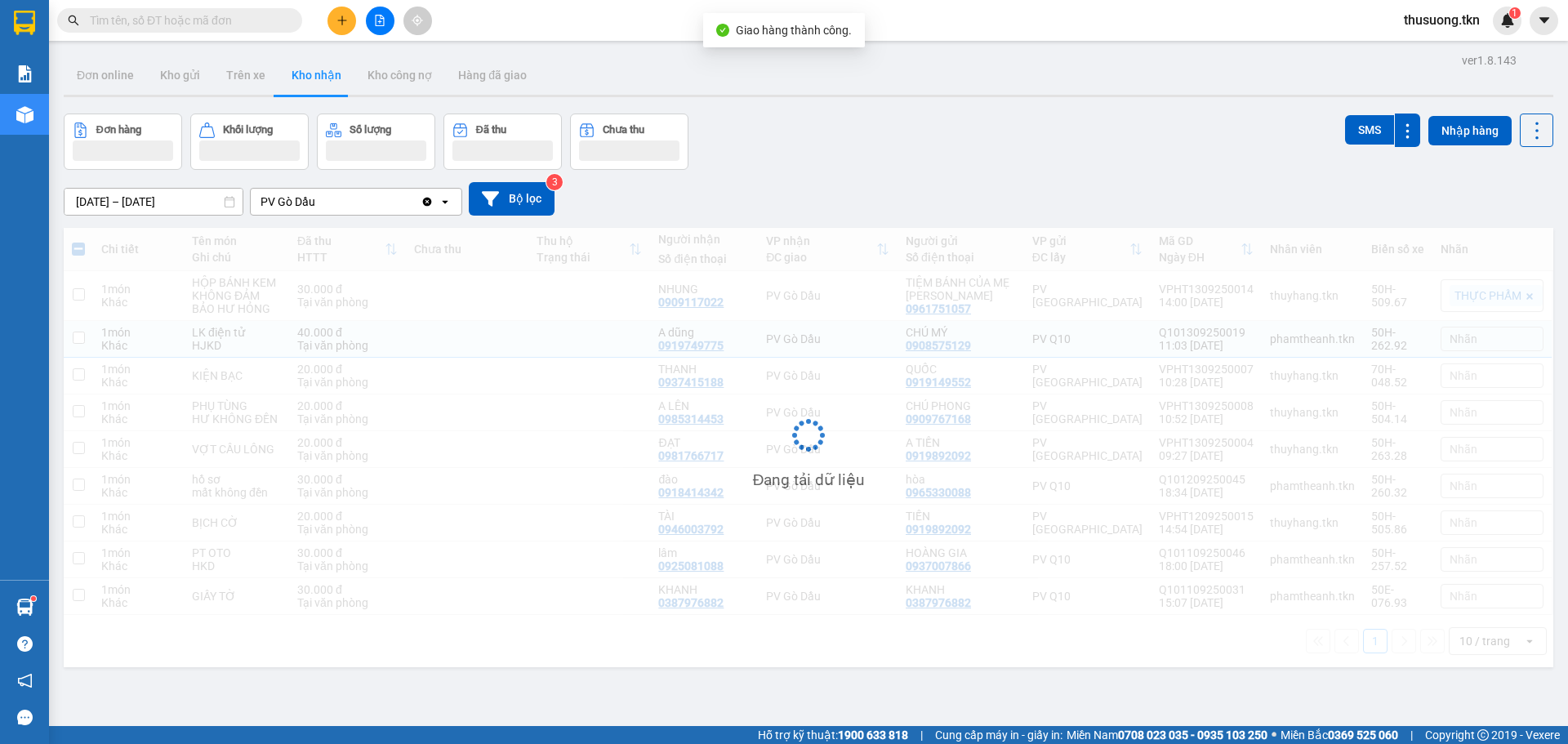
checkbox input "false"
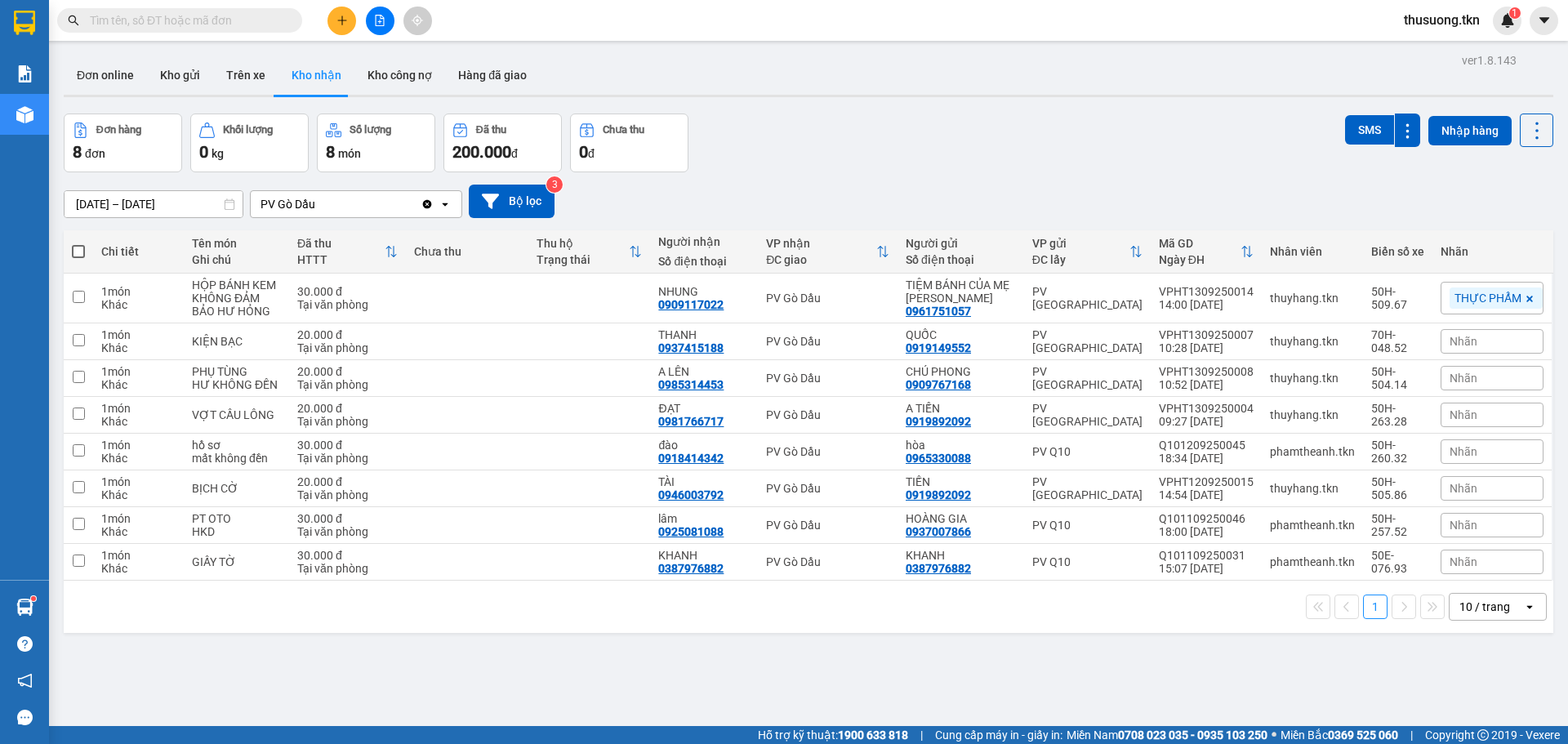
click at [1294, 205] on div "[DATE] – [DATE] Press the down arrow key to interact with the calendar and sele…" at bounding box center [808, 201] width 1490 height 34
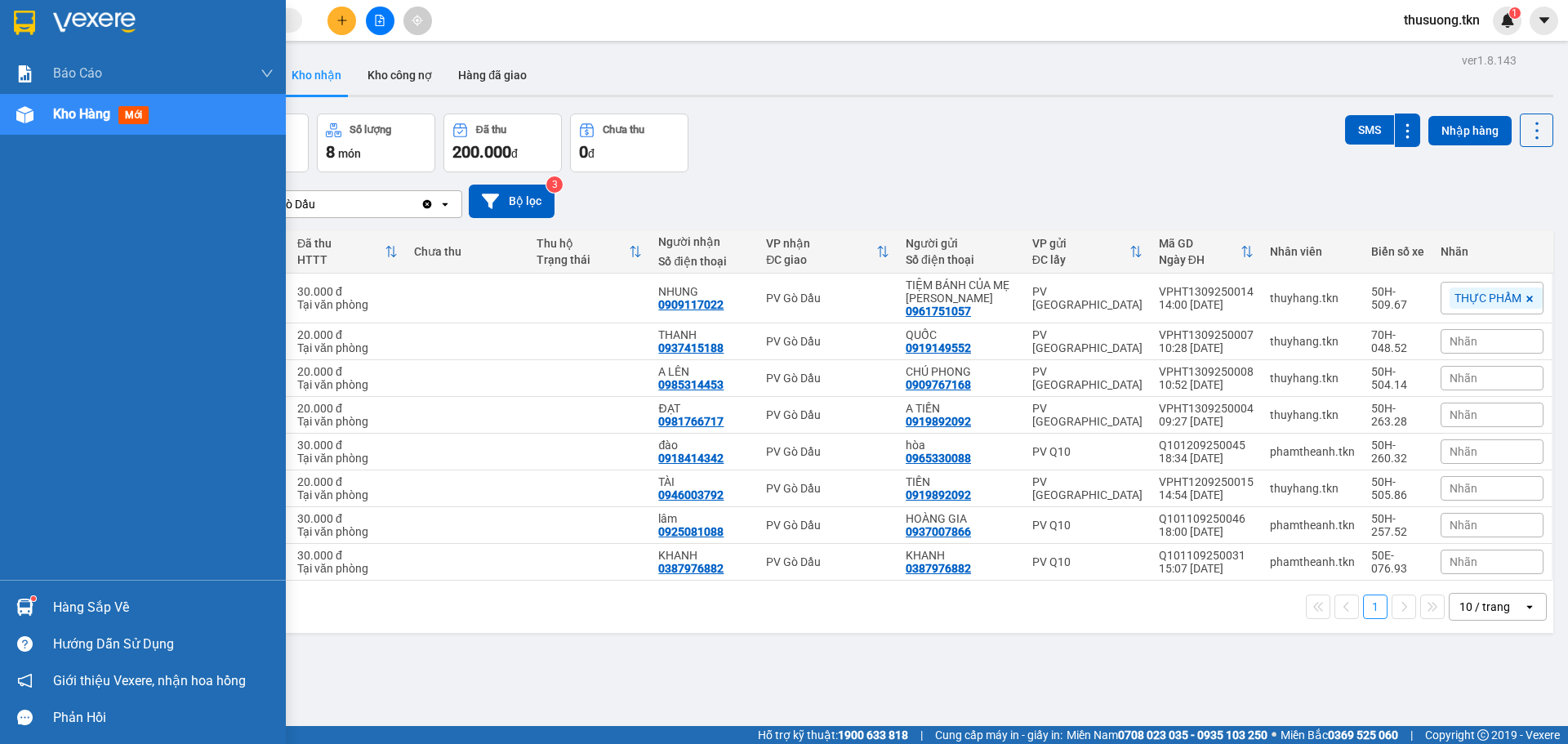
click at [64, 606] on div "Hàng sắp về" at bounding box center [163, 608] width 220 height 25
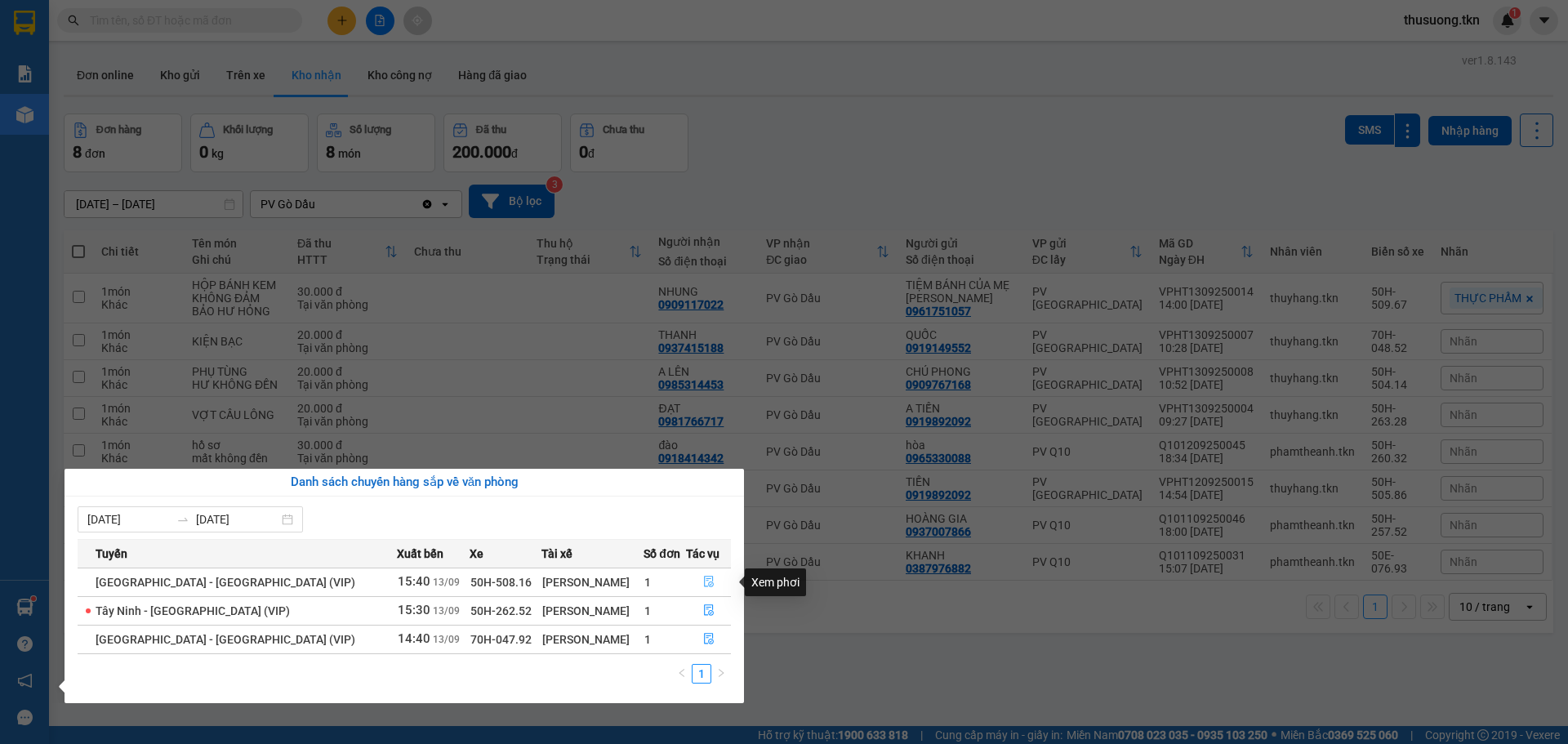
click at [703, 580] on icon "file-done" at bounding box center [709, 581] width 12 height 12
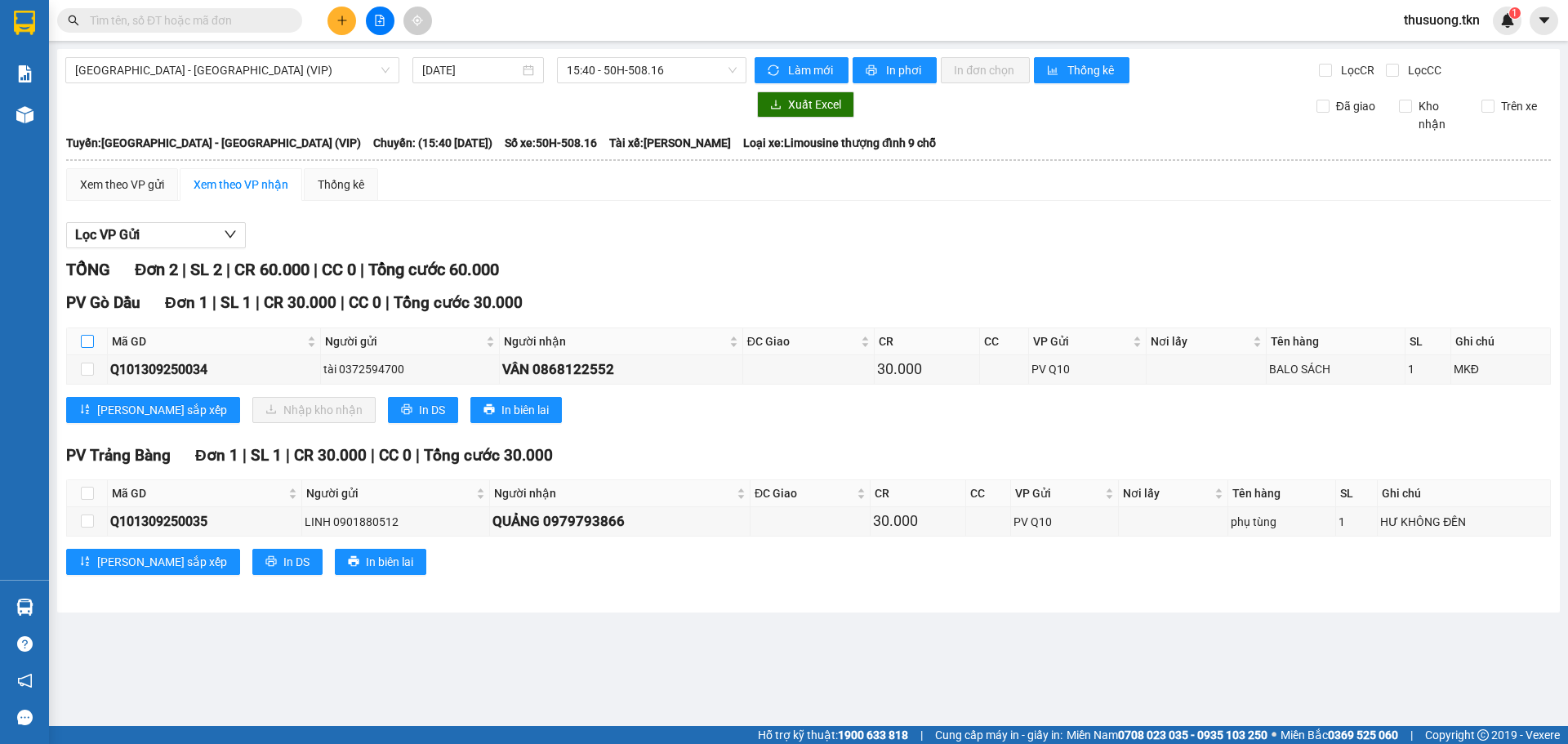
click at [88, 337] on input "checkbox" at bounding box center [88, 342] width 13 height 13
checkbox input "true"
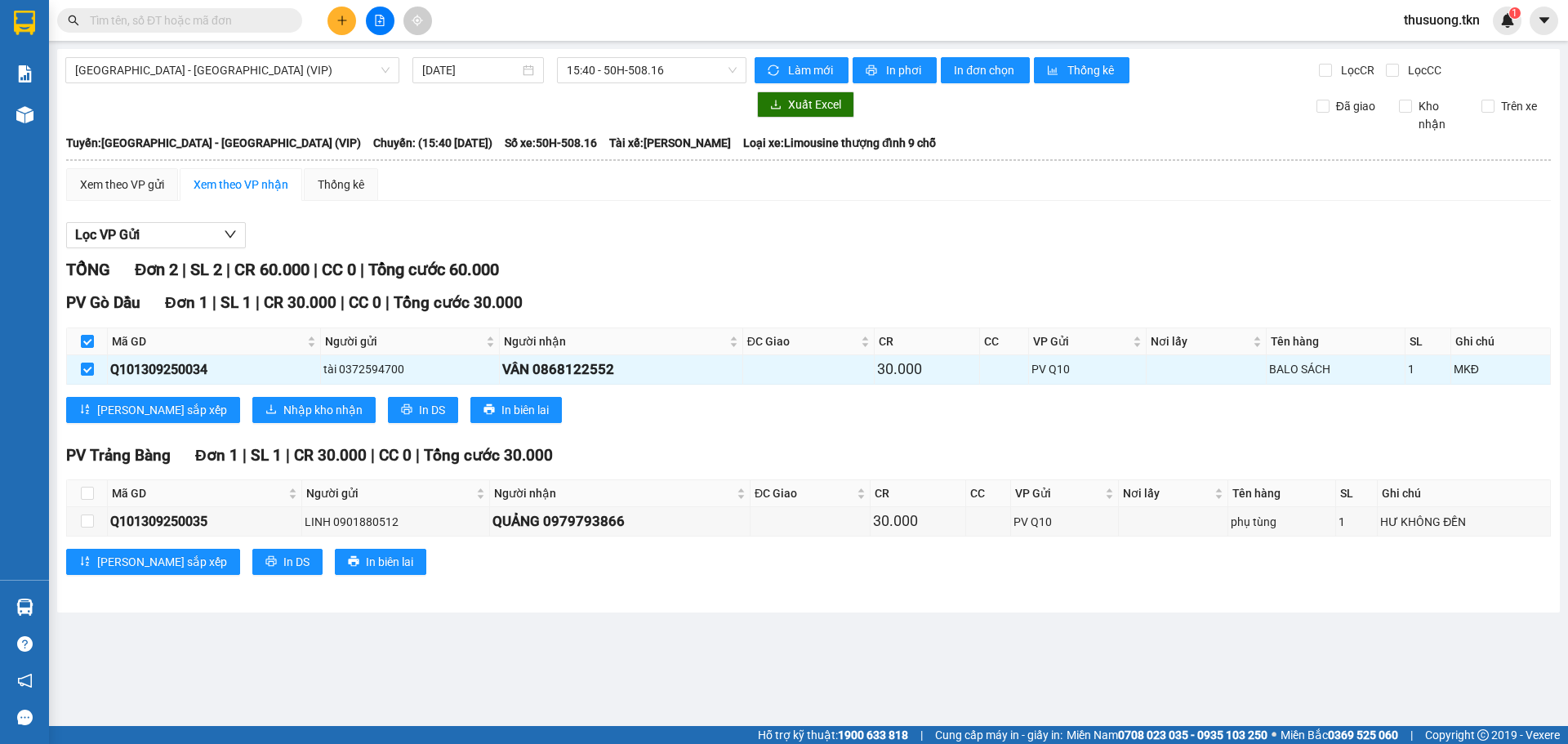
click at [253, 391] on div "PV Gò Dầu Đơn 1 | SL 1 | CR 30.000 | CC 0 | Tổng cước 30.000 Mã GD Người gửi Ng…" at bounding box center [808, 363] width 1485 height 144
click at [283, 410] on span "Nhập kho nhận" at bounding box center [323, 410] width 79 height 18
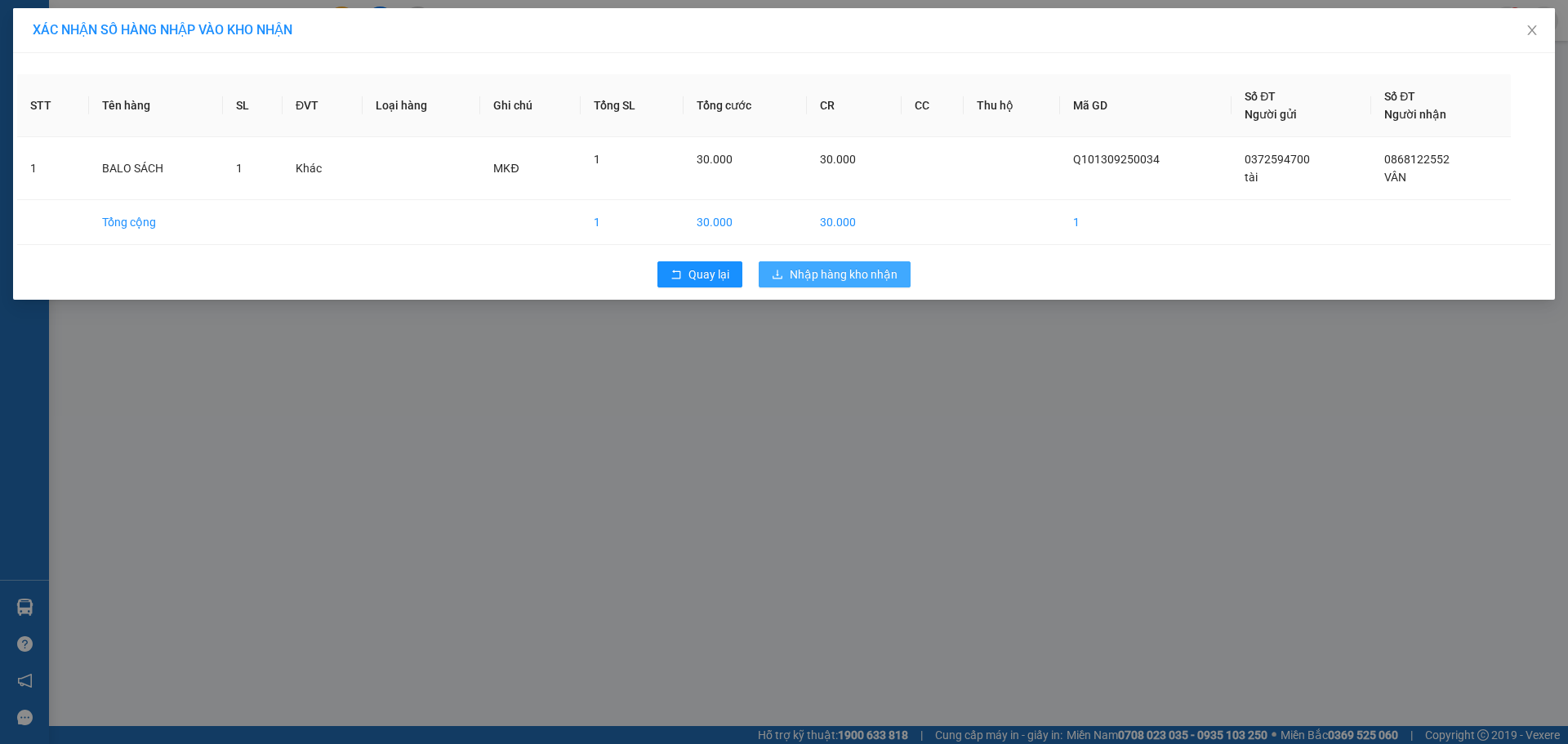
click at [835, 287] on button "Nhập hàng kho nhận" at bounding box center [835, 275] width 152 height 26
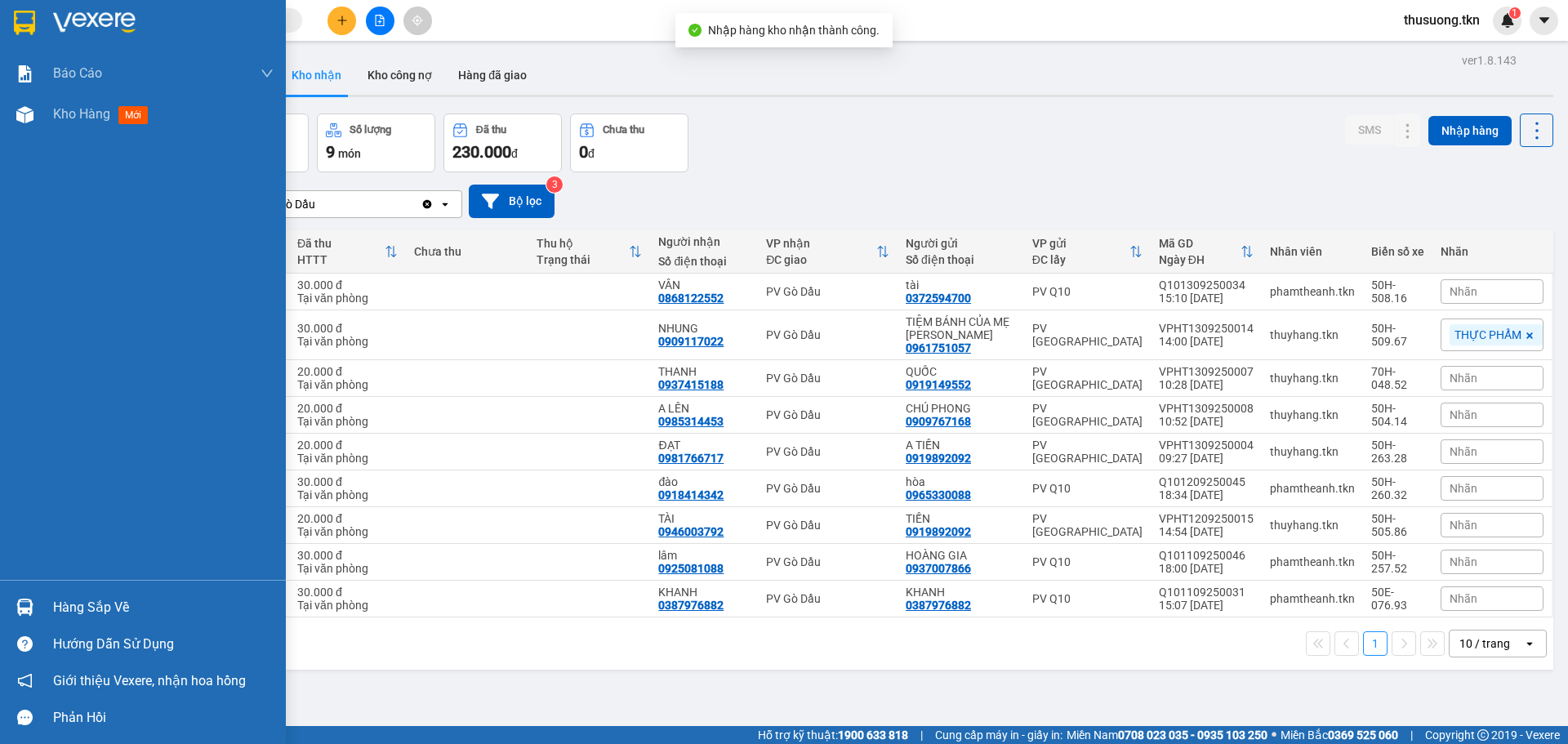
click at [41, 609] on div "Hàng sắp về" at bounding box center [143, 607] width 286 height 37
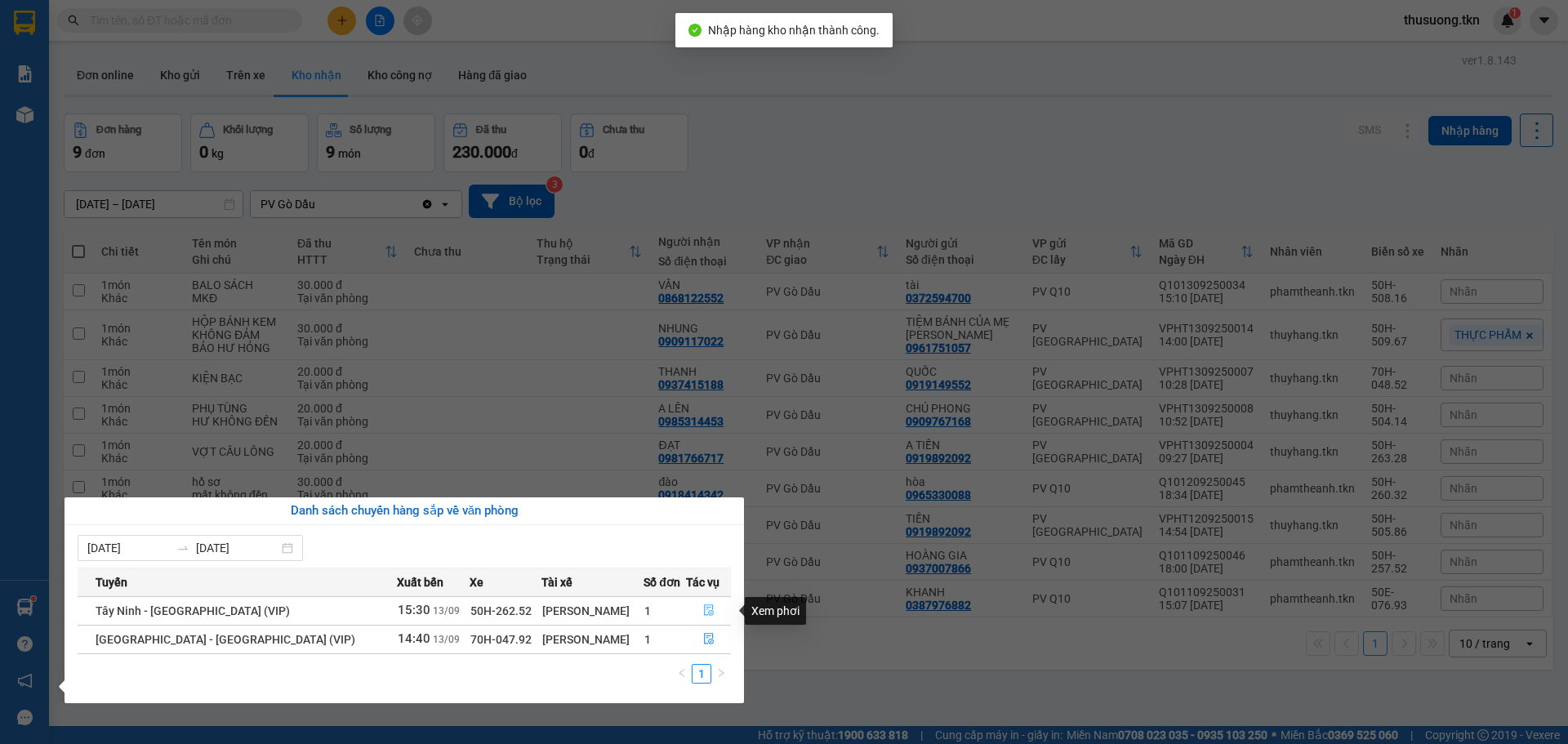
click at [703, 610] on icon "file-done" at bounding box center [709, 610] width 12 height 12
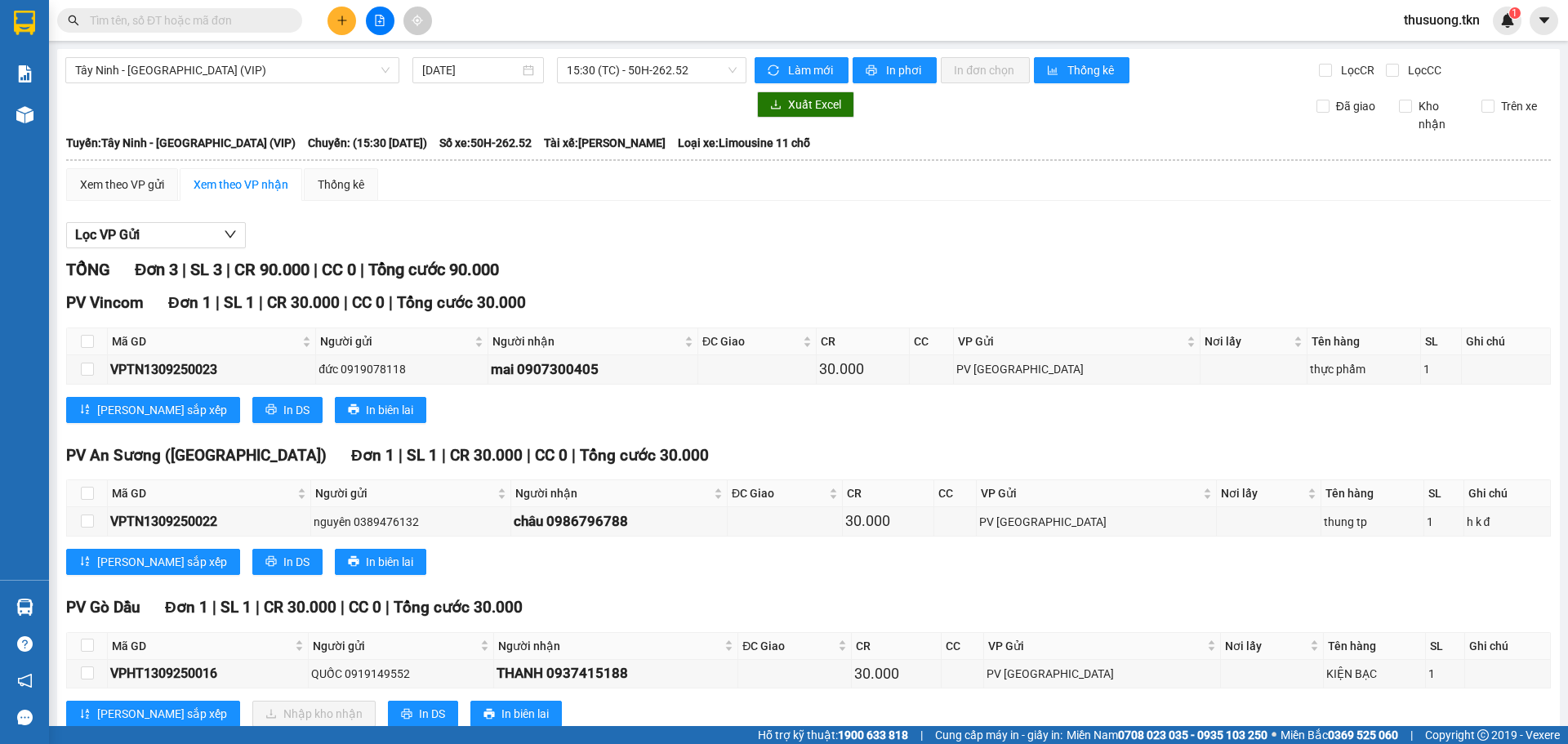
scroll to position [46, 0]
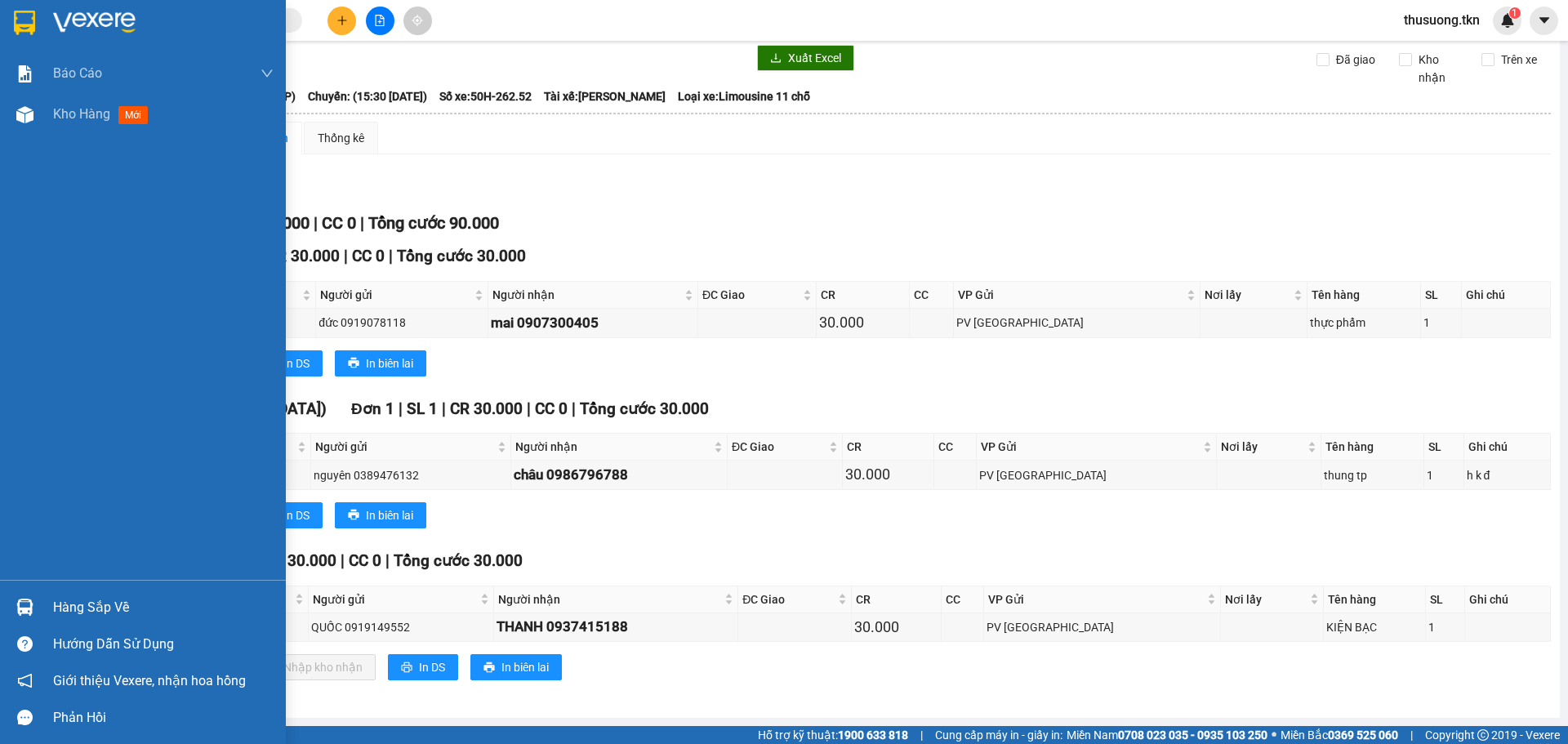
click at [26, 604] on img at bounding box center [25, 607] width 17 height 17
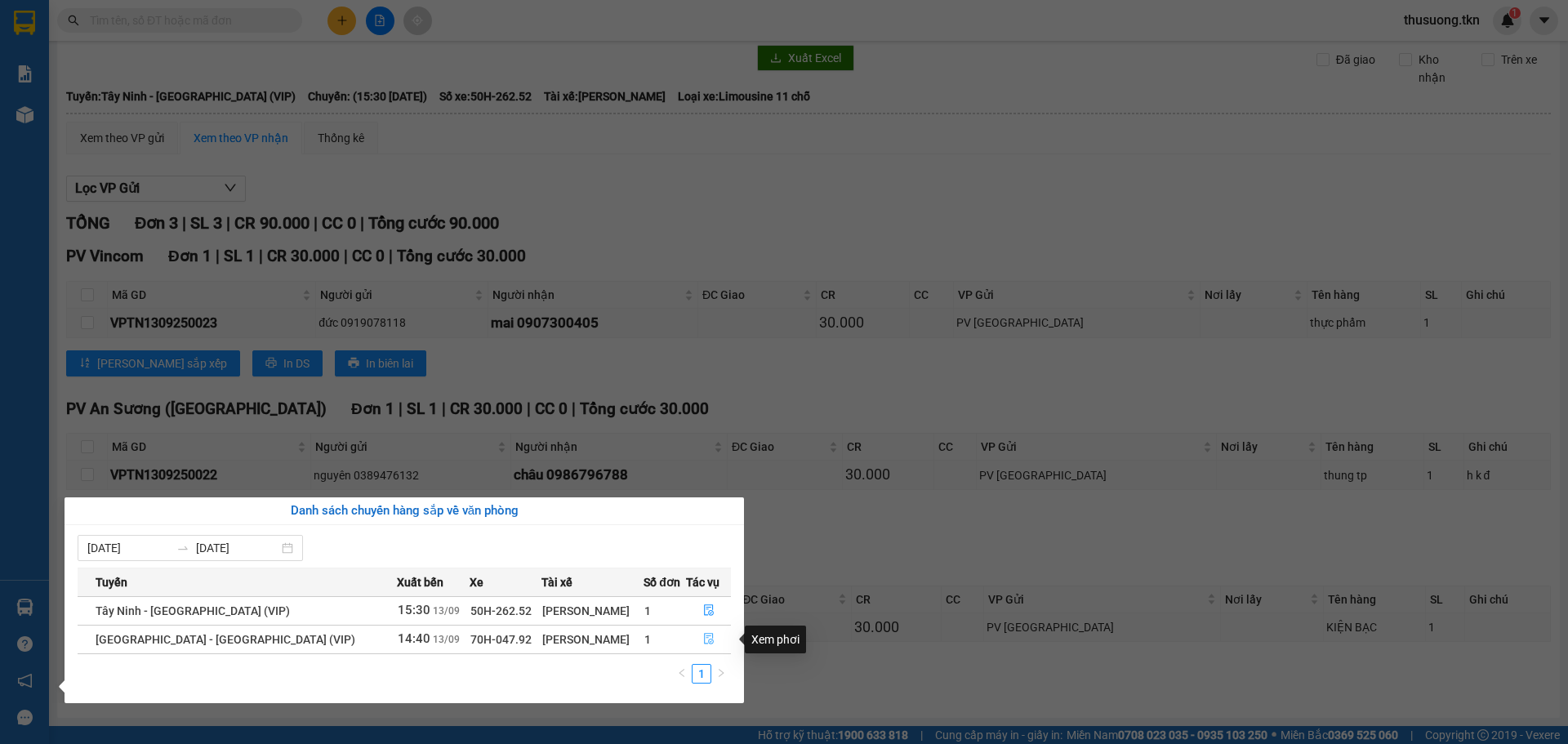
click at [705, 635] on icon "file-done" at bounding box center [709, 640] width 10 height 12
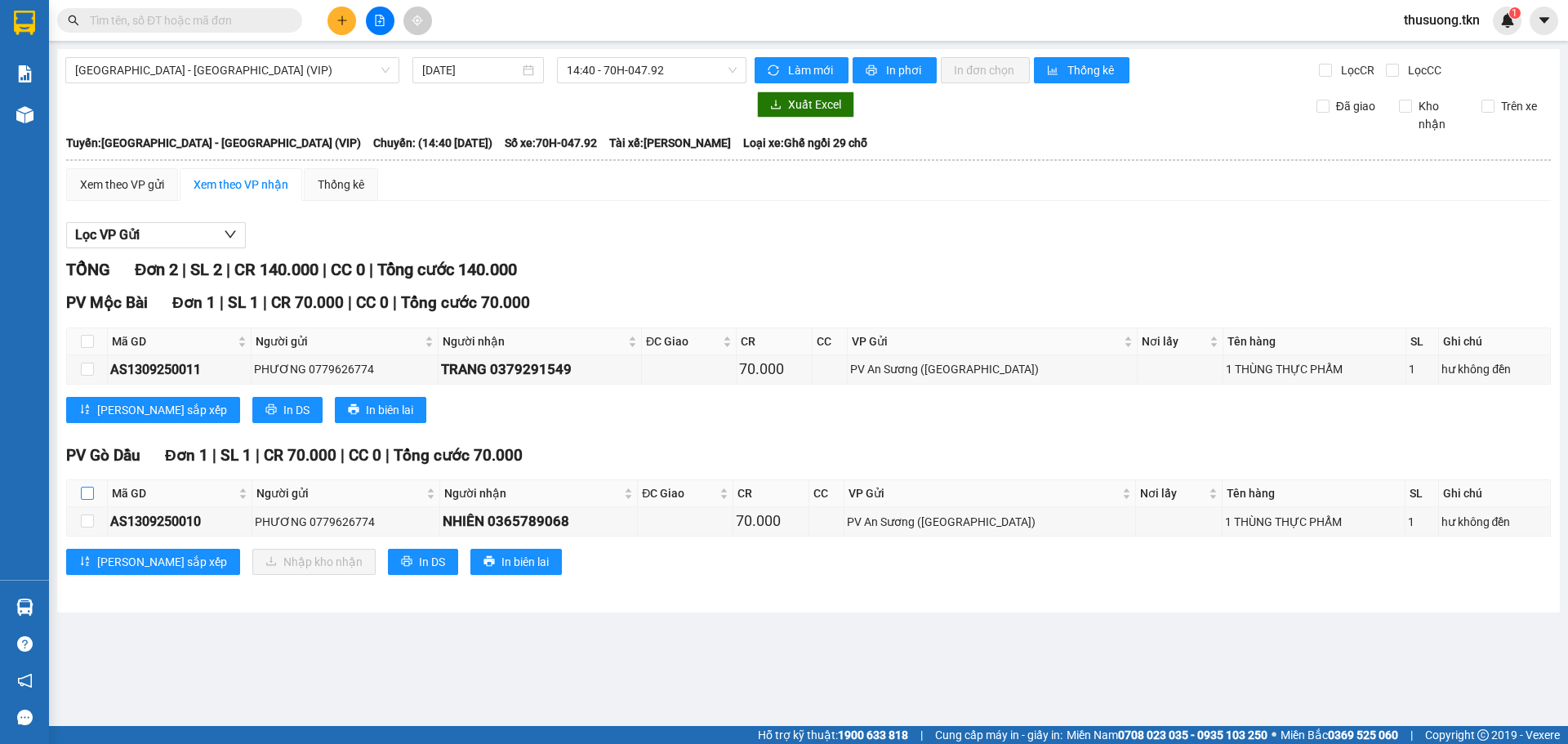
click at [82, 499] on input "checkbox" at bounding box center [88, 493] width 13 height 13
checkbox input "true"
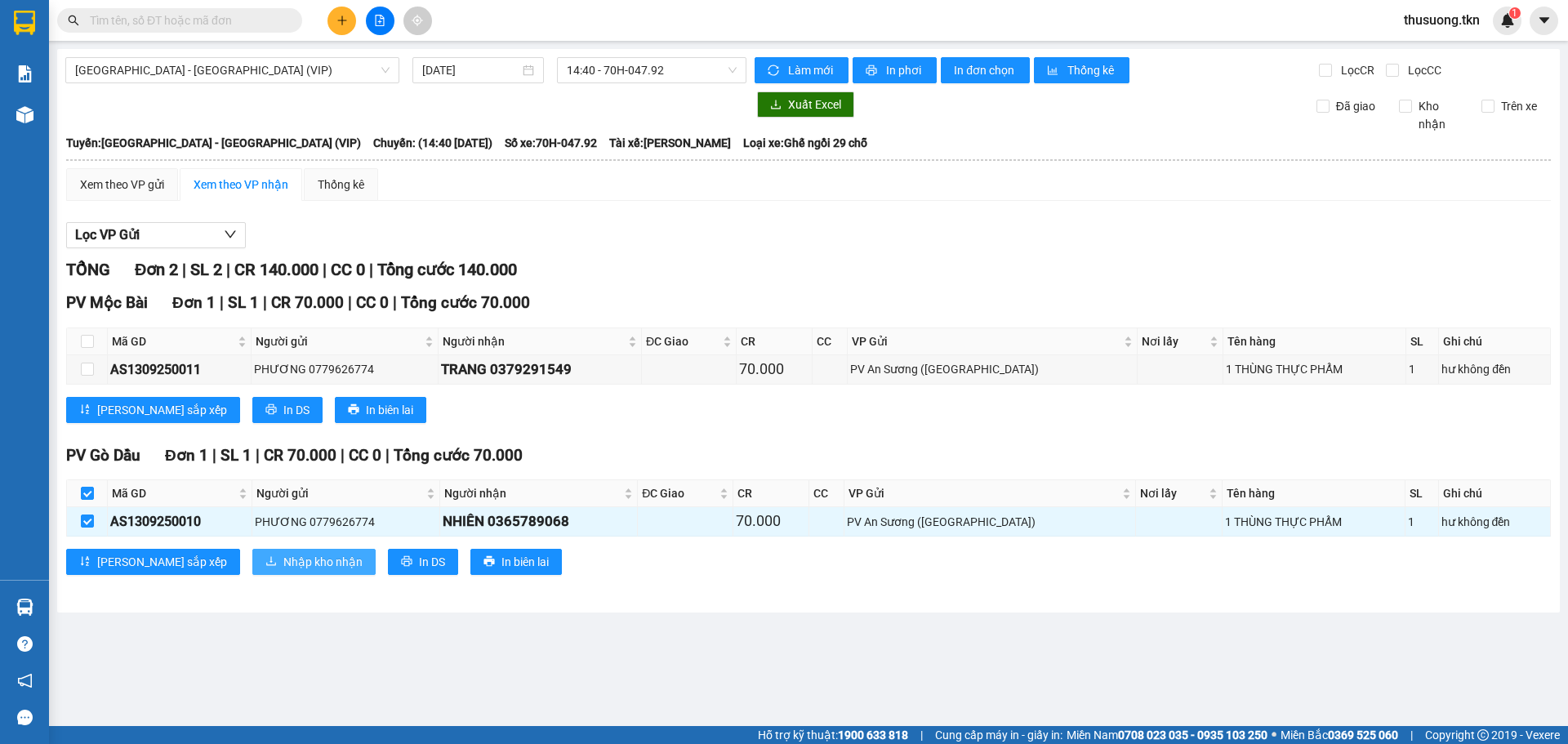
click at [283, 564] on span "Nhập kho nhận" at bounding box center [323, 562] width 79 height 18
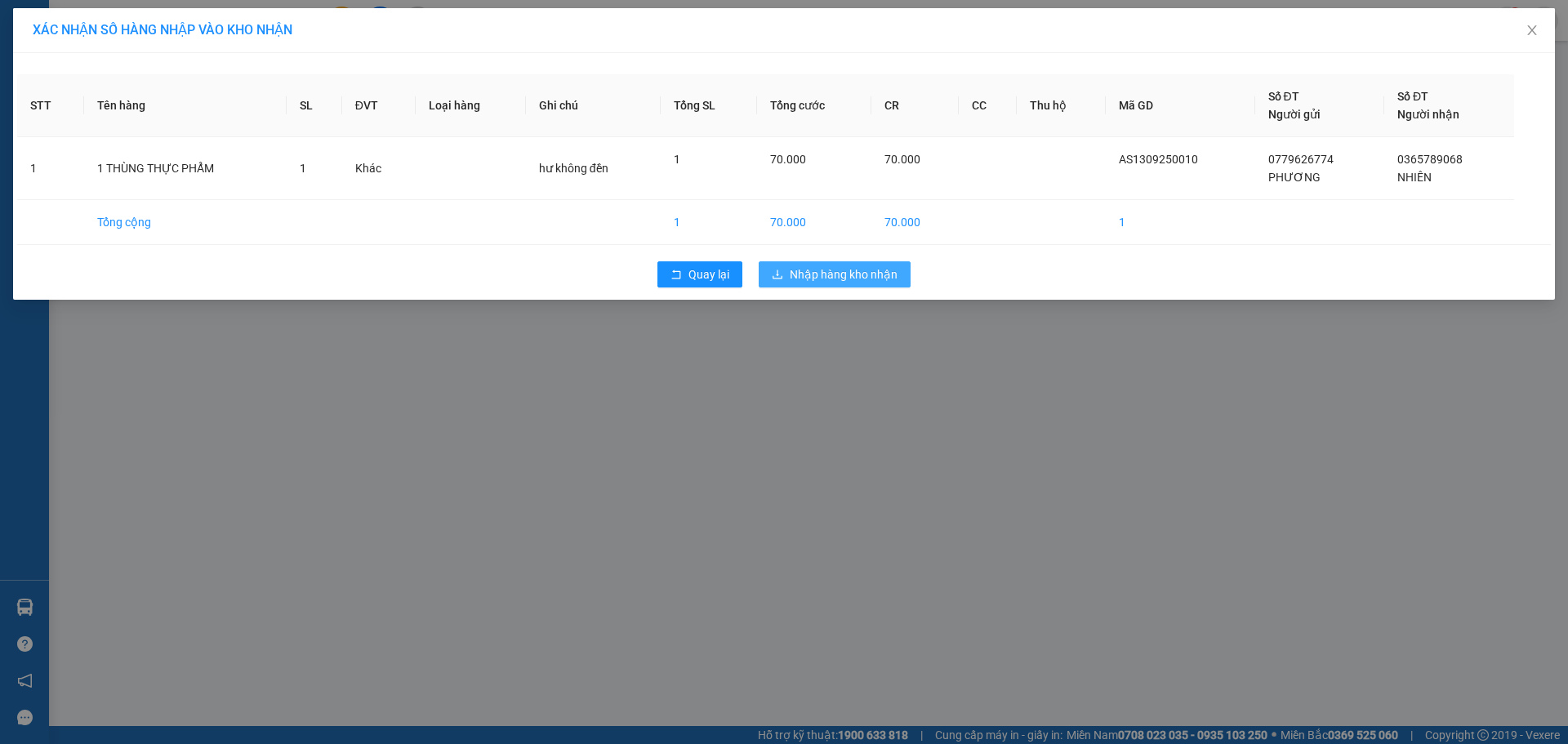
click at [842, 268] on span "Nhập hàng kho nhận" at bounding box center [843, 274] width 108 height 18
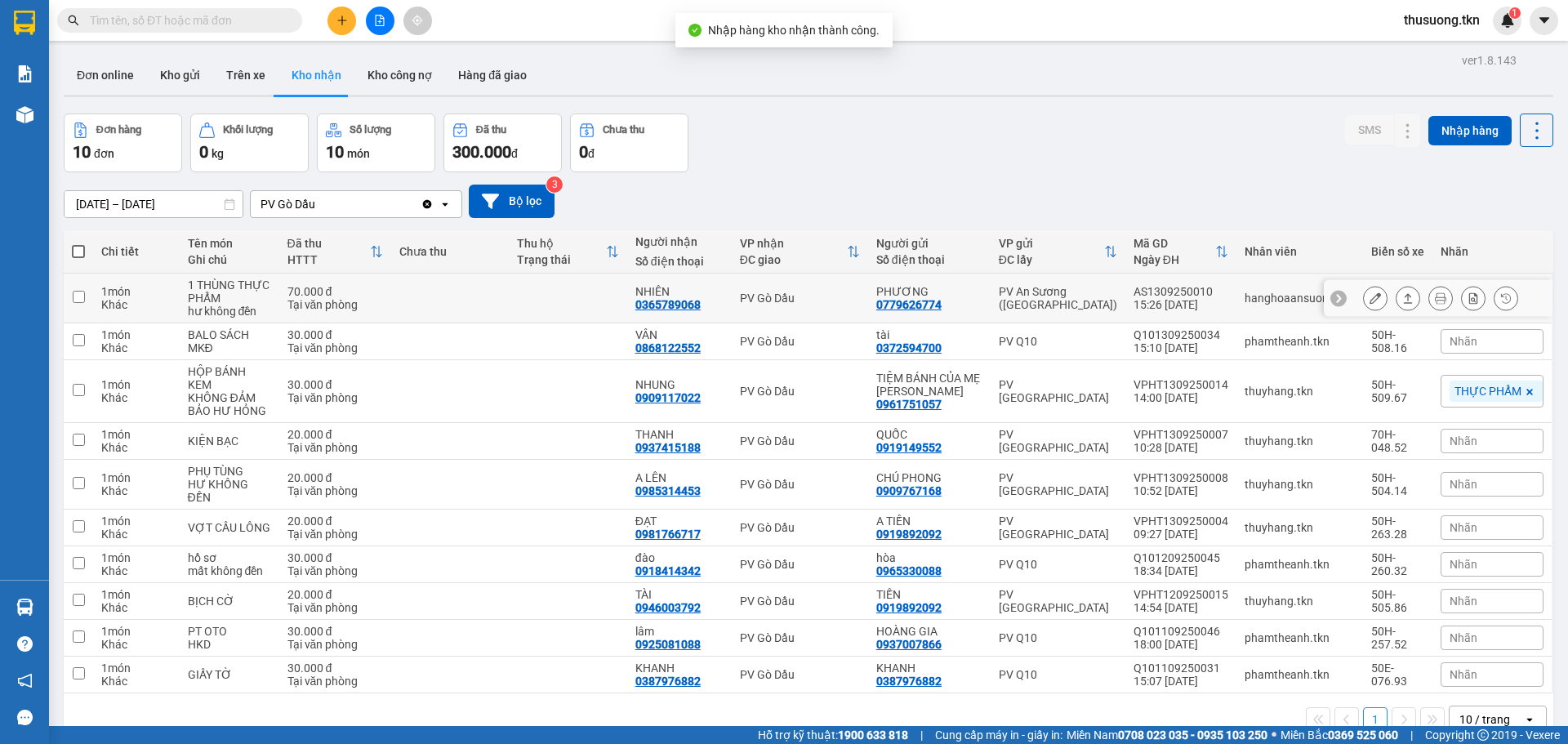
click at [502, 291] on td at bounding box center [450, 298] width 118 height 50
checkbox input "true"
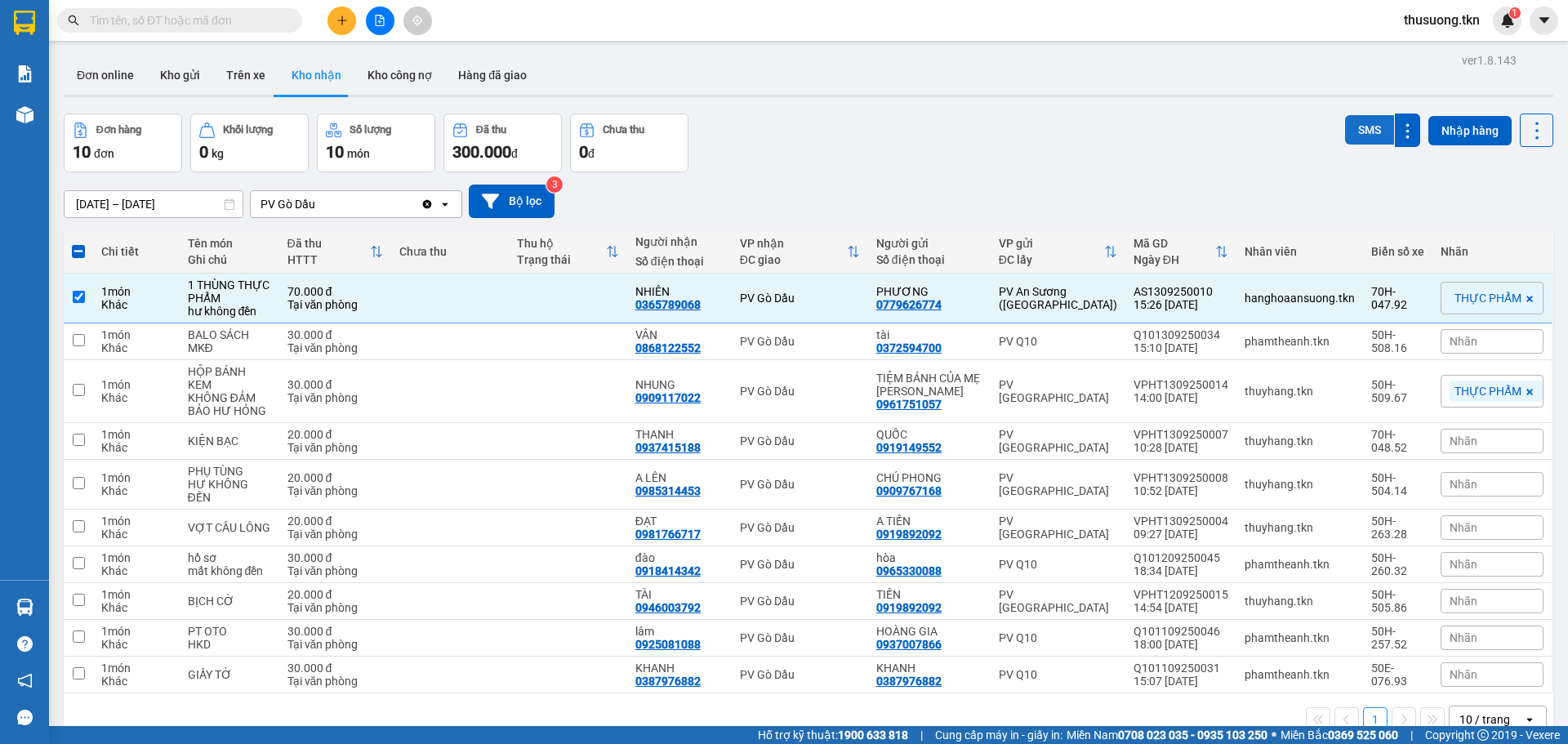
click at [1378, 130] on button "SMS" at bounding box center [1369, 130] width 49 height 30
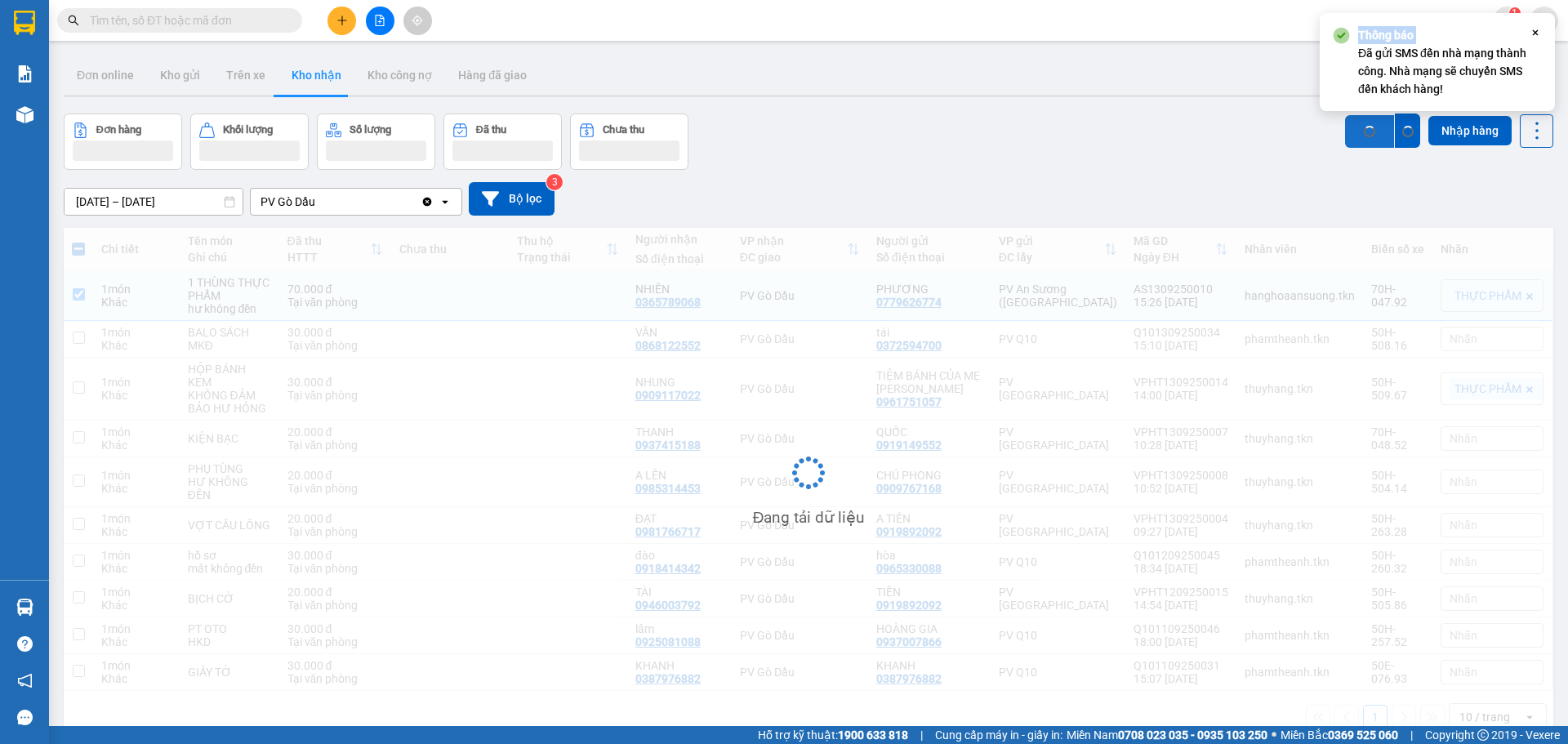
click at [1378, 111] on div "Thông báo Đã gửi SMS đến nhà mạng thành công. Nhà mạng sẽ chuyển SMS đến khách …" at bounding box center [1437, 62] width 235 height 98
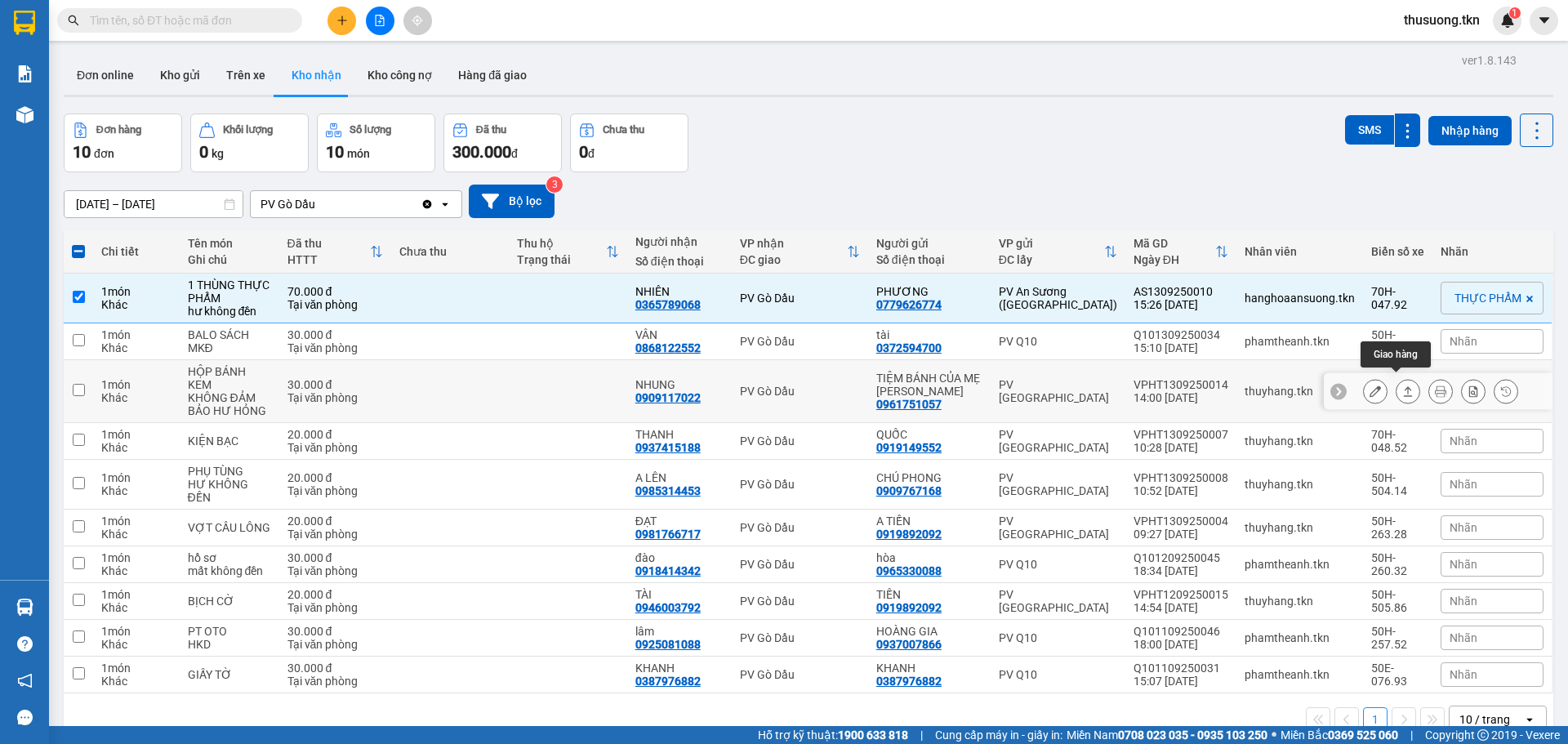
click at [1402, 386] on icon at bounding box center [1408, 391] width 12 height 12
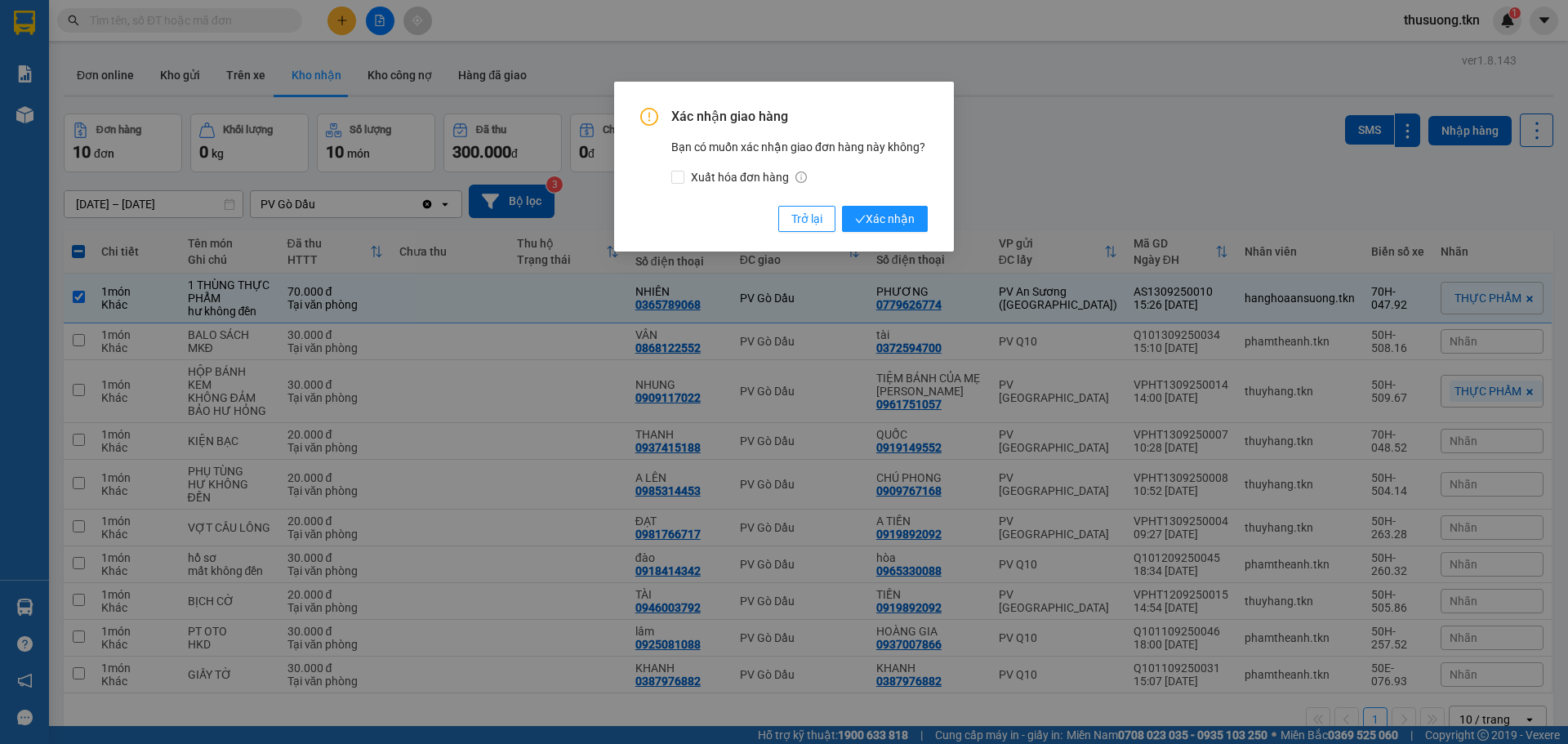
click at [914, 198] on div "Xác nhận giao hàng Bạn có muốn xác nhận giao đơn hàng này không? Xuất hóa đơn h…" at bounding box center [784, 170] width 287 height 124
click at [912, 213] on span "Xác nhận" at bounding box center [885, 219] width 59 height 18
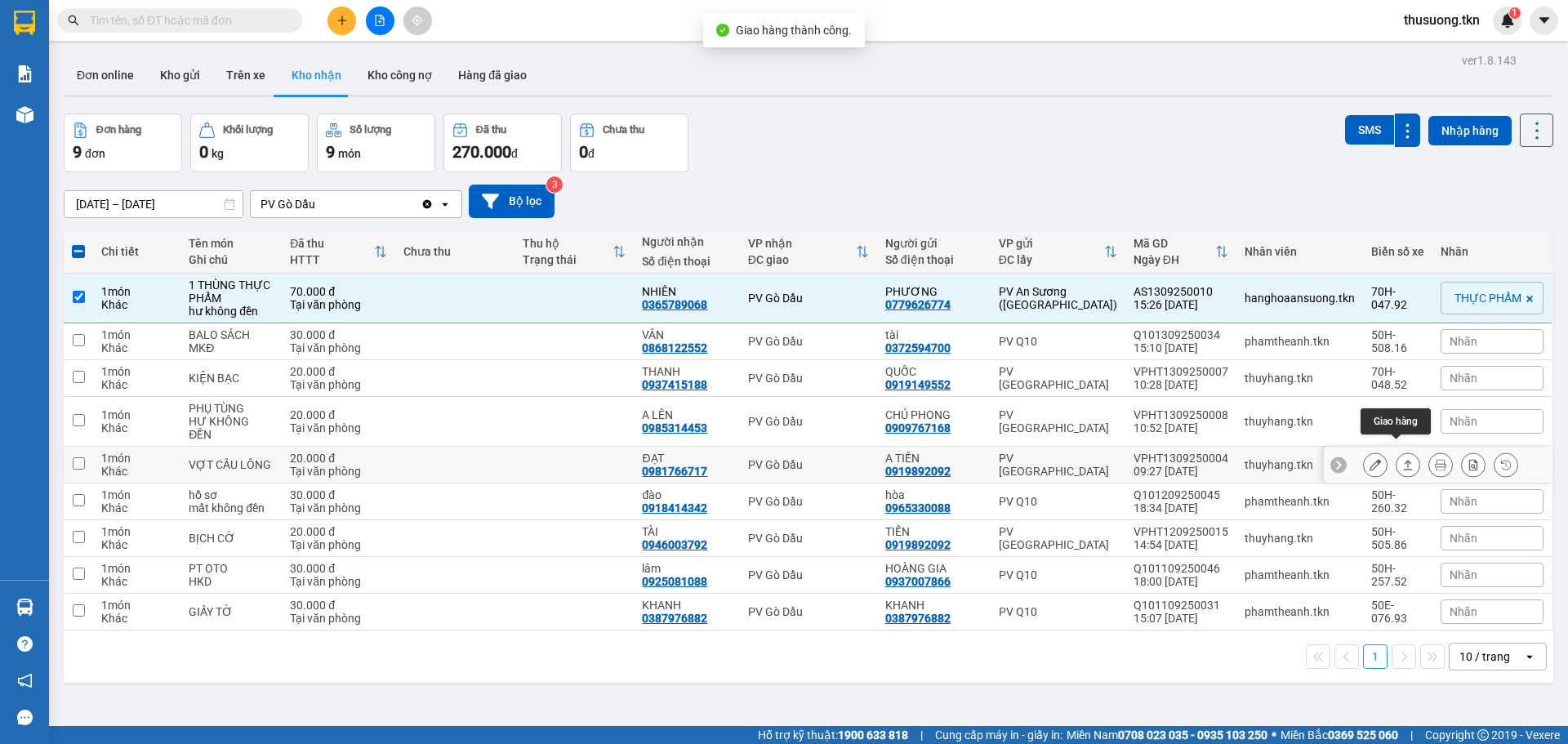
click at [1404, 460] on icon at bounding box center [1408, 465] width 9 height 10
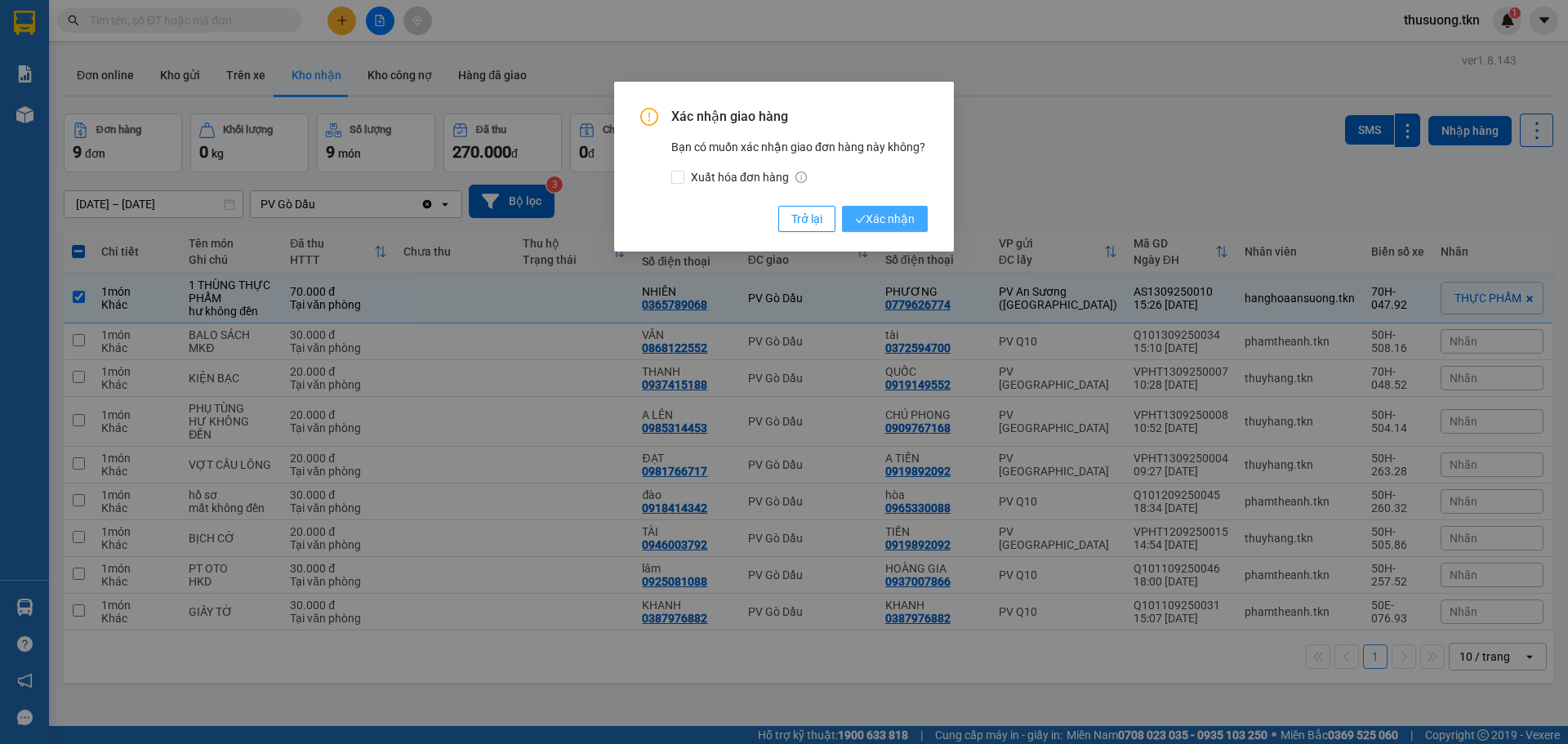
click at [894, 214] on span "Xác nhận" at bounding box center [885, 219] width 59 height 18
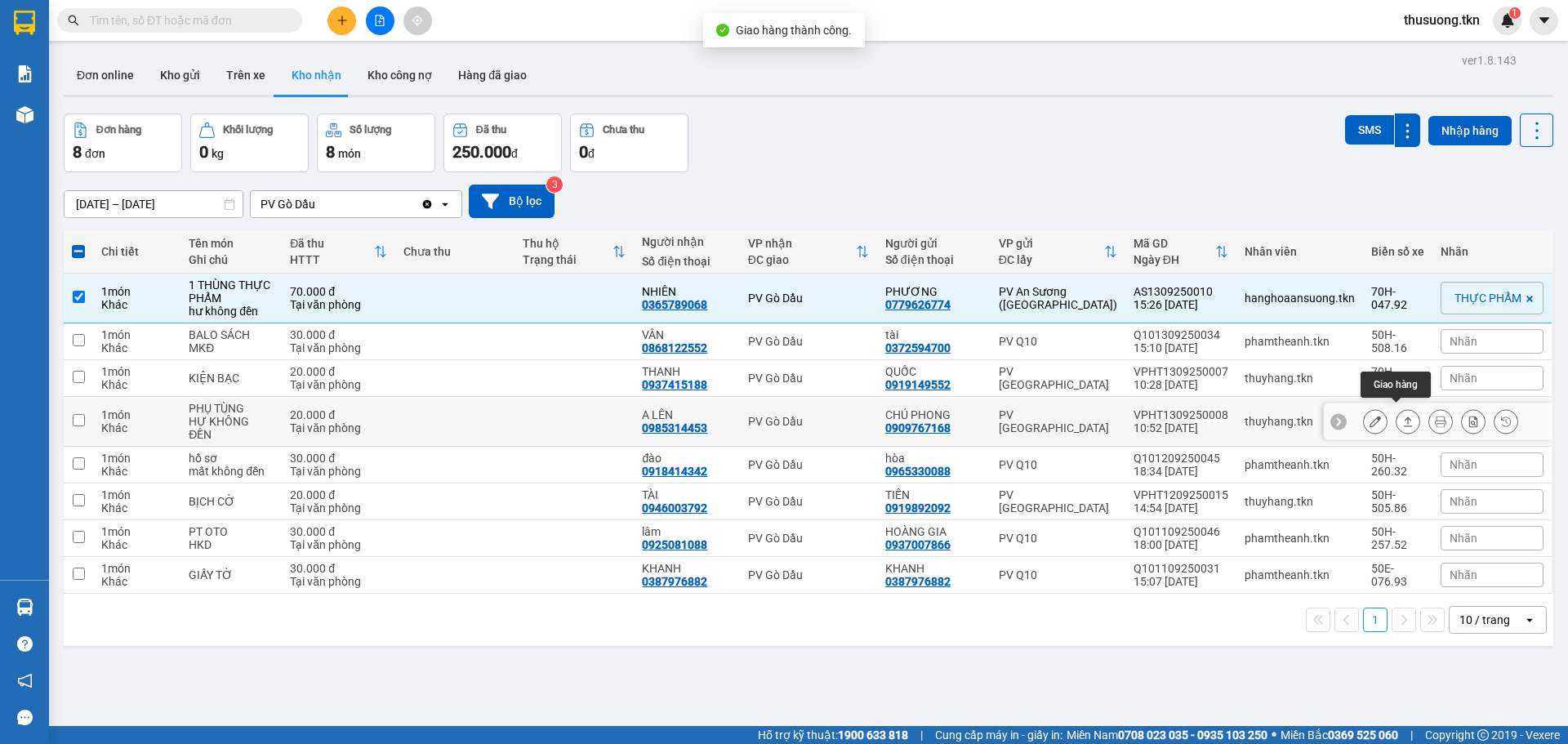
click at [1402, 415] on icon at bounding box center [1408, 421] width 12 height 12
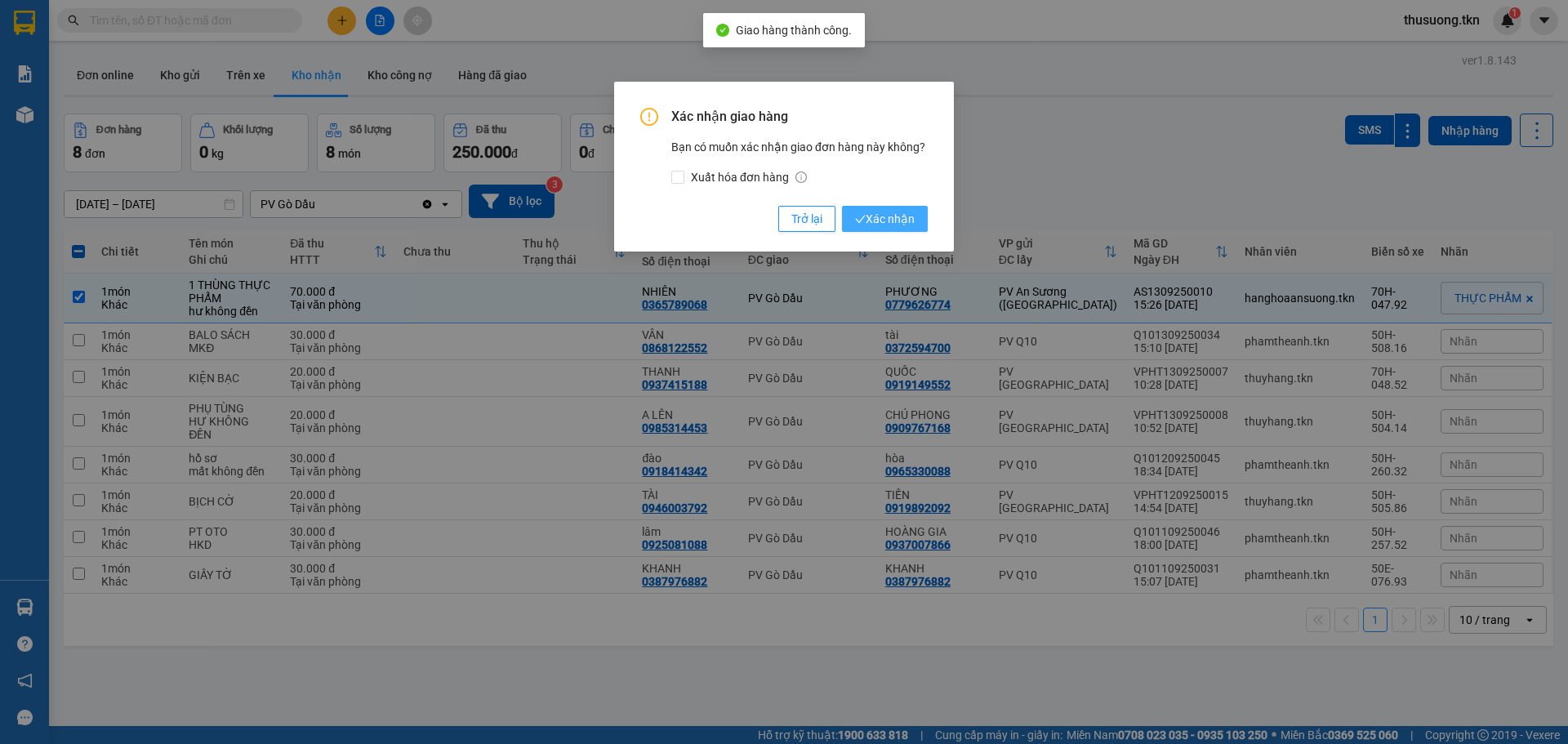
click at [875, 222] on span "Xác nhận" at bounding box center [885, 219] width 59 height 18
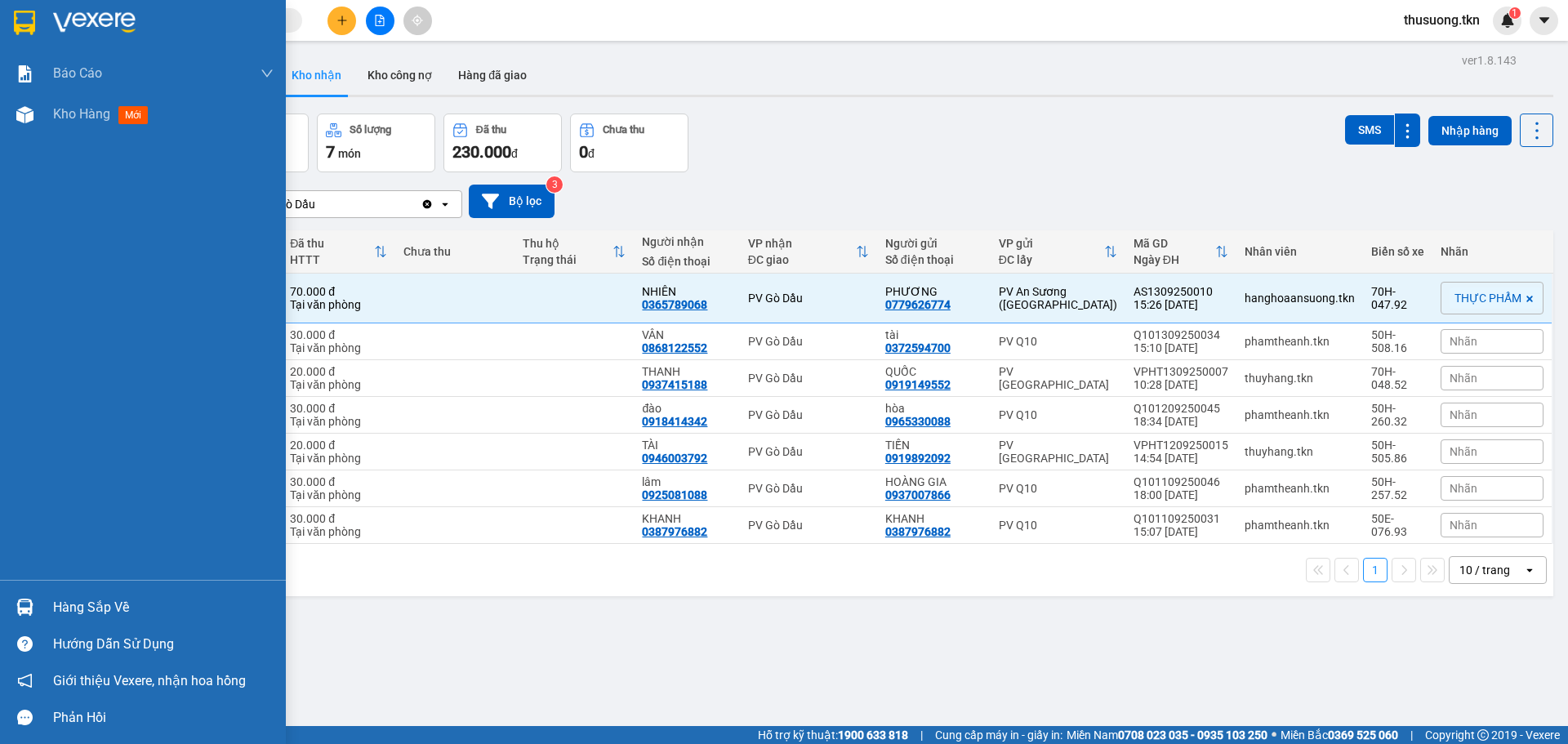
click at [78, 619] on div "Hàng sắp về" at bounding box center [163, 608] width 220 height 25
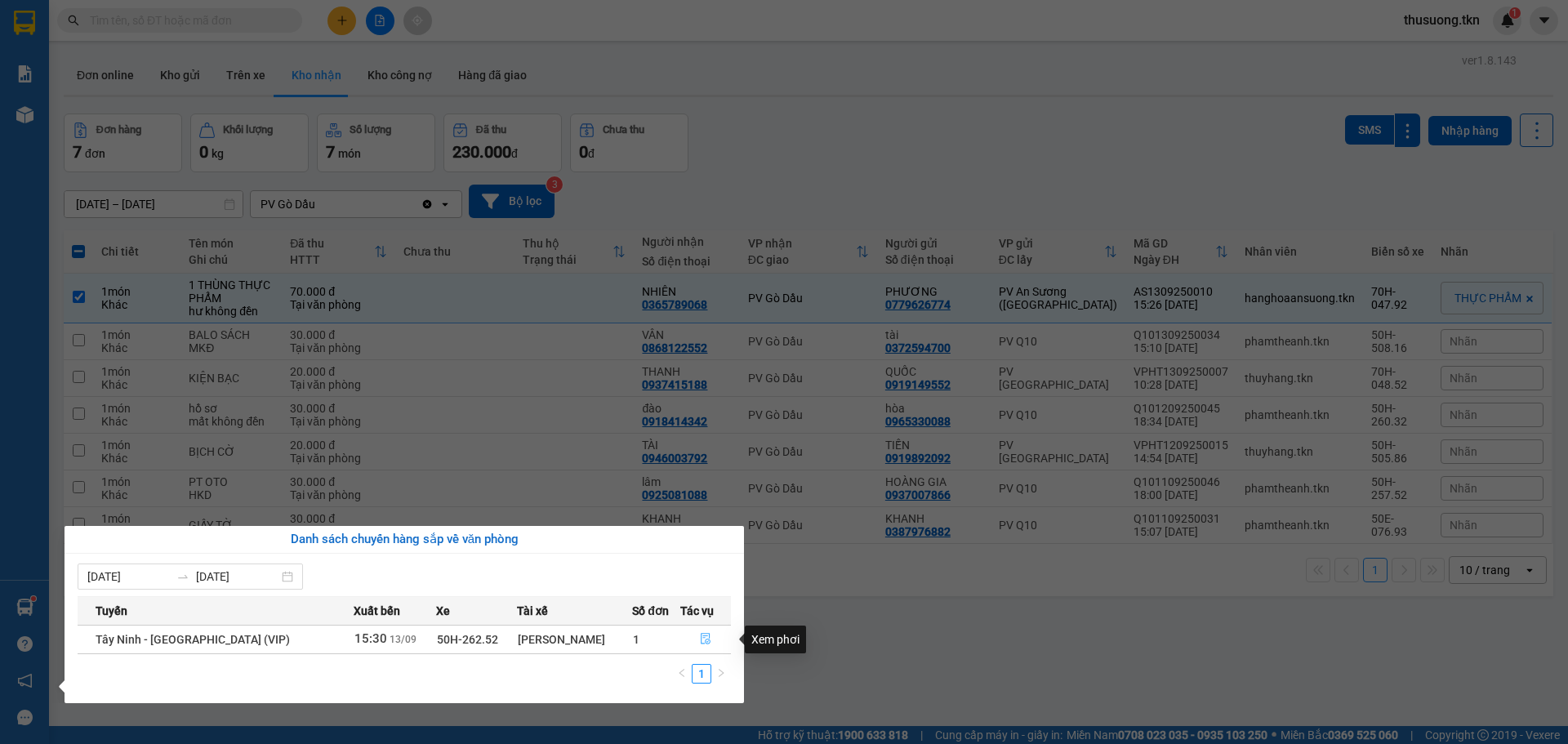
click at [704, 639] on icon "file-done" at bounding box center [706, 640] width 10 height 12
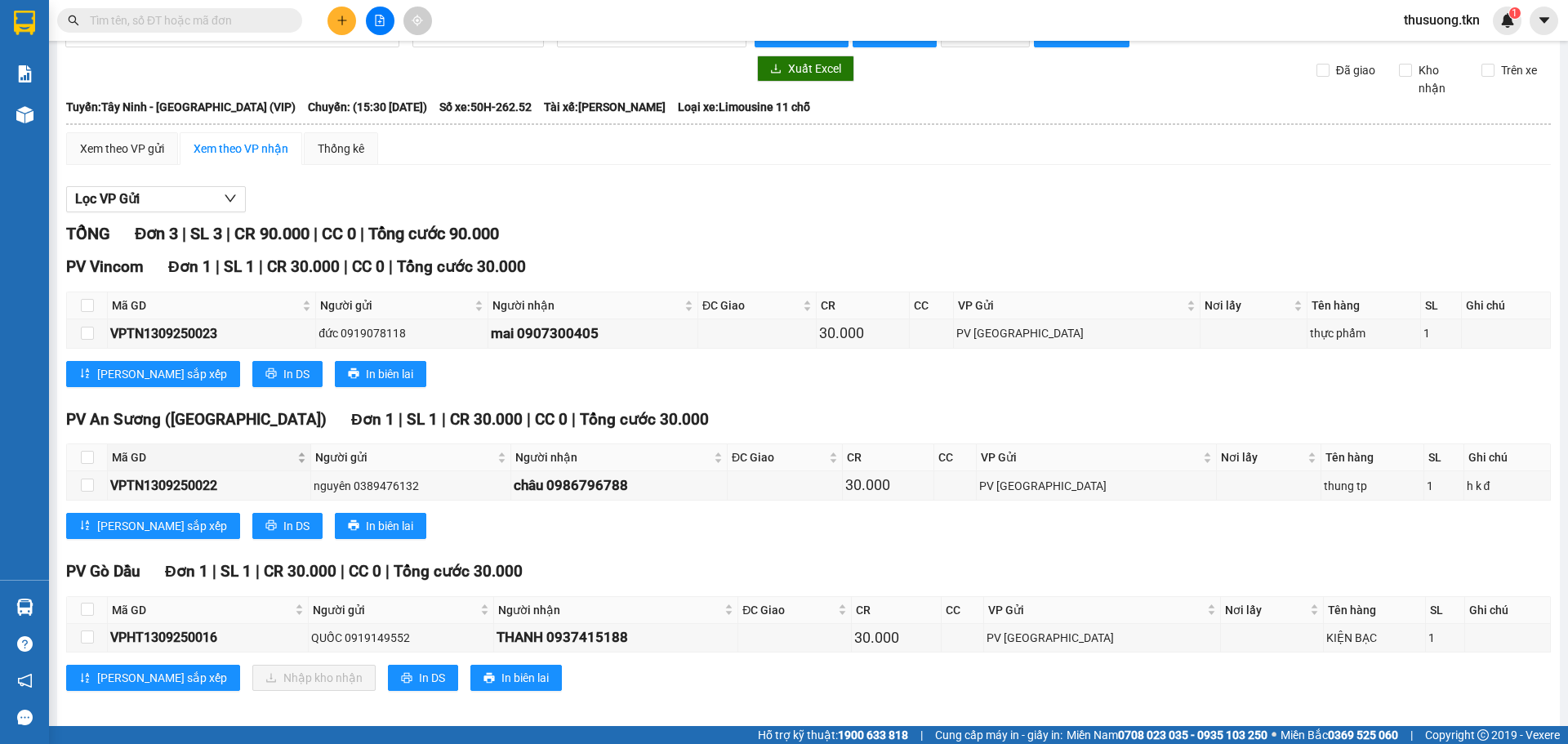
scroll to position [46, 0]
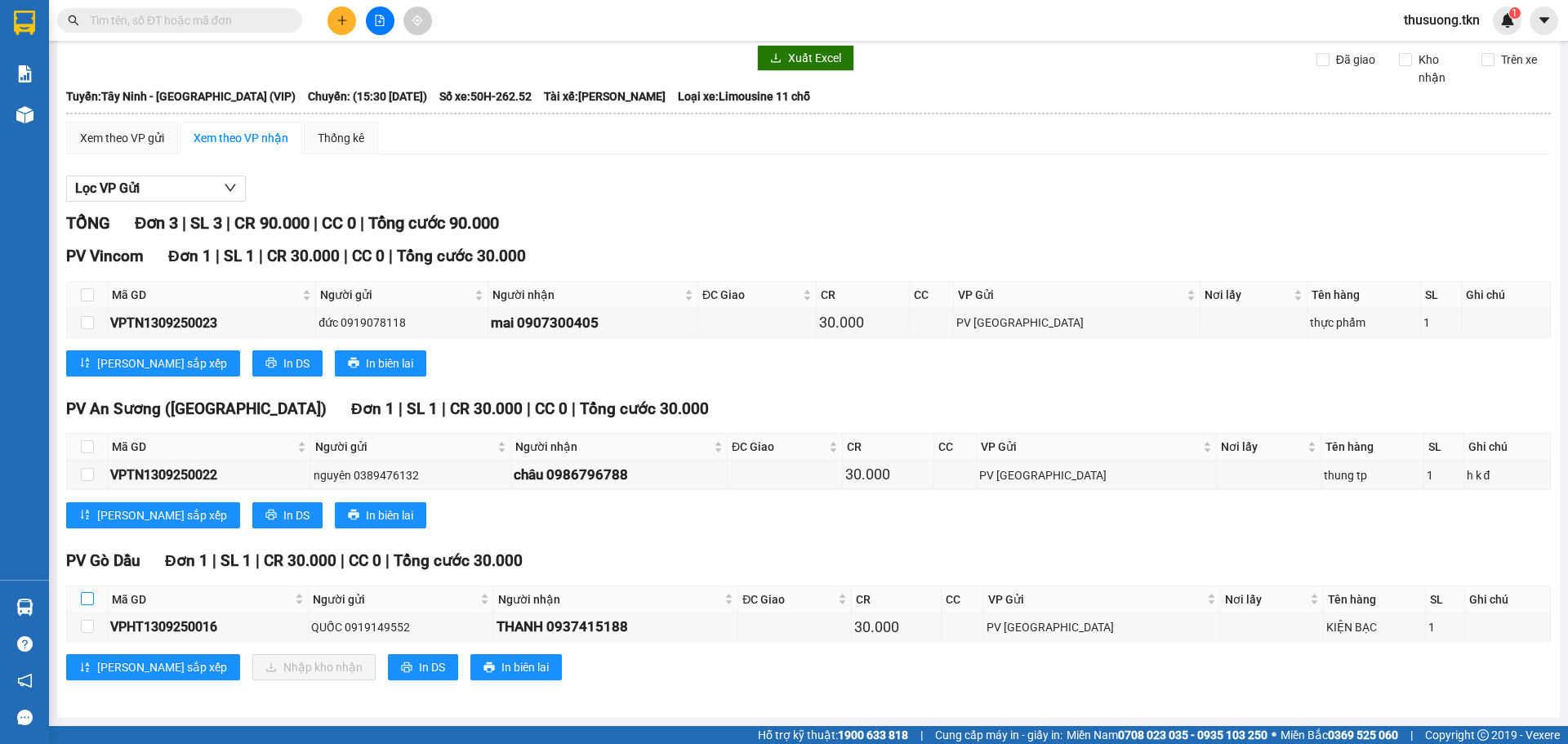
click at [87, 597] on input "checkbox" at bounding box center [88, 599] width 13 height 13
checkbox input "true"
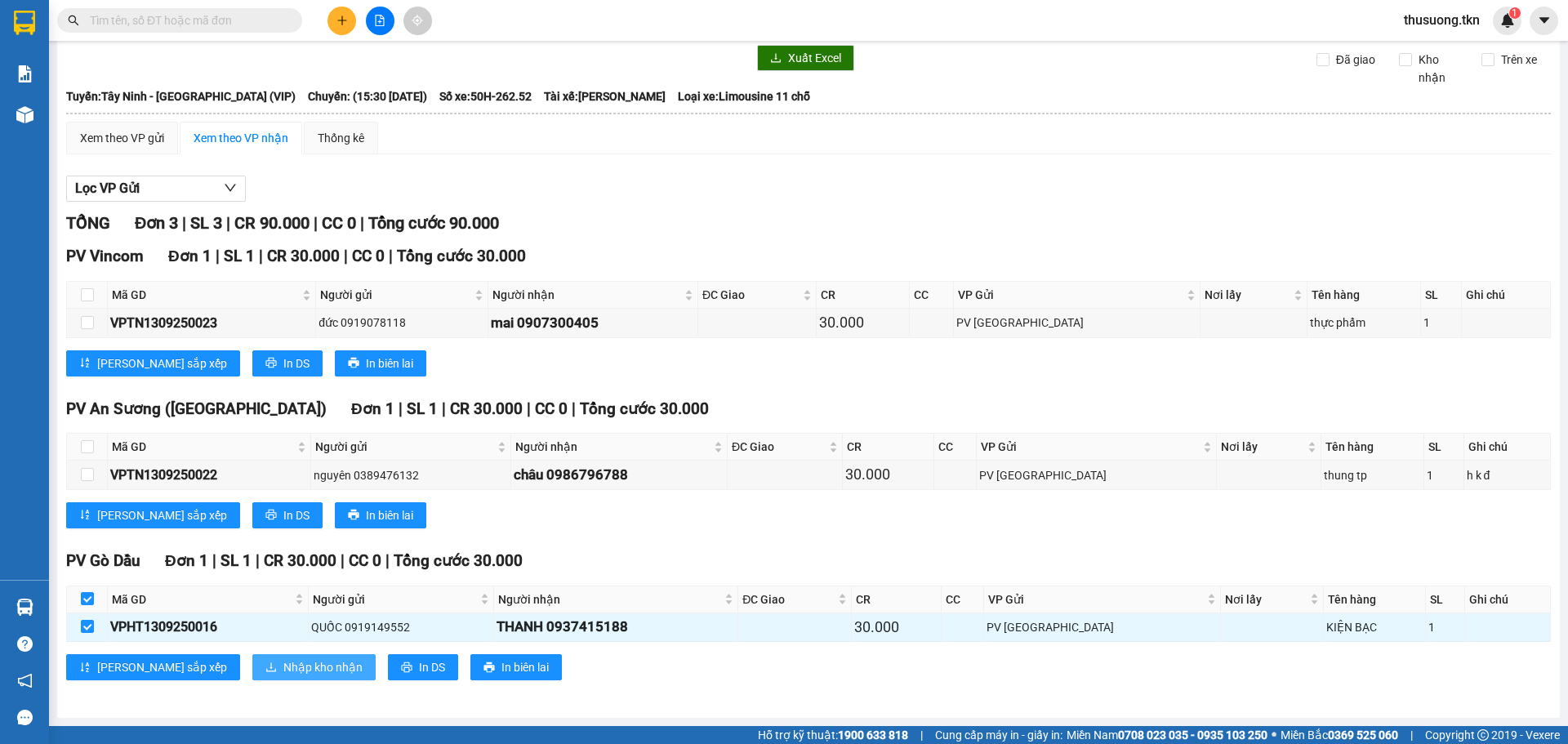
click at [283, 669] on span "Nhập kho nhận" at bounding box center [323, 667] width 79 height 18
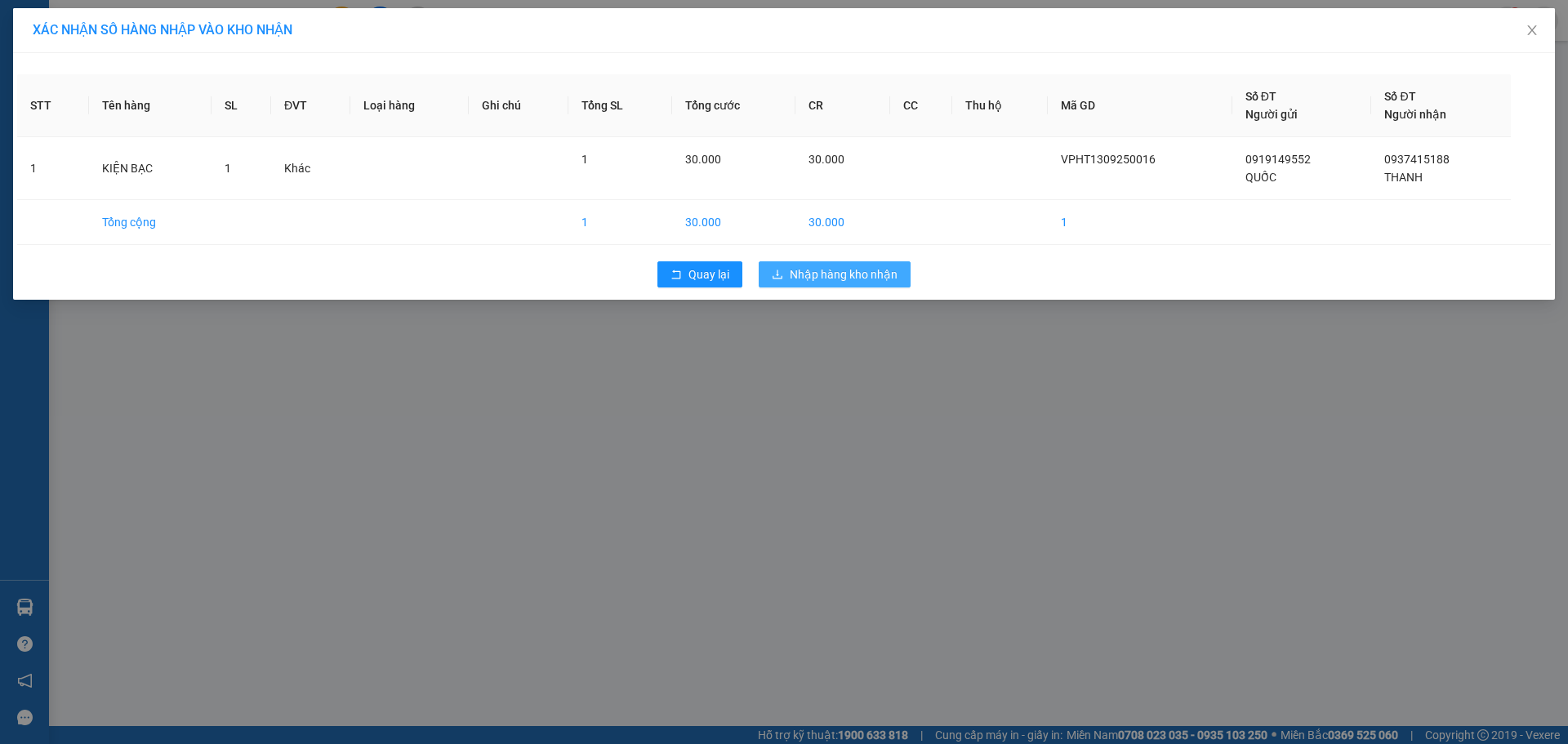
click at [838, 287] on button "Nhập hàng kho nhận" at bounding box center [835, 275] width 152 height 26
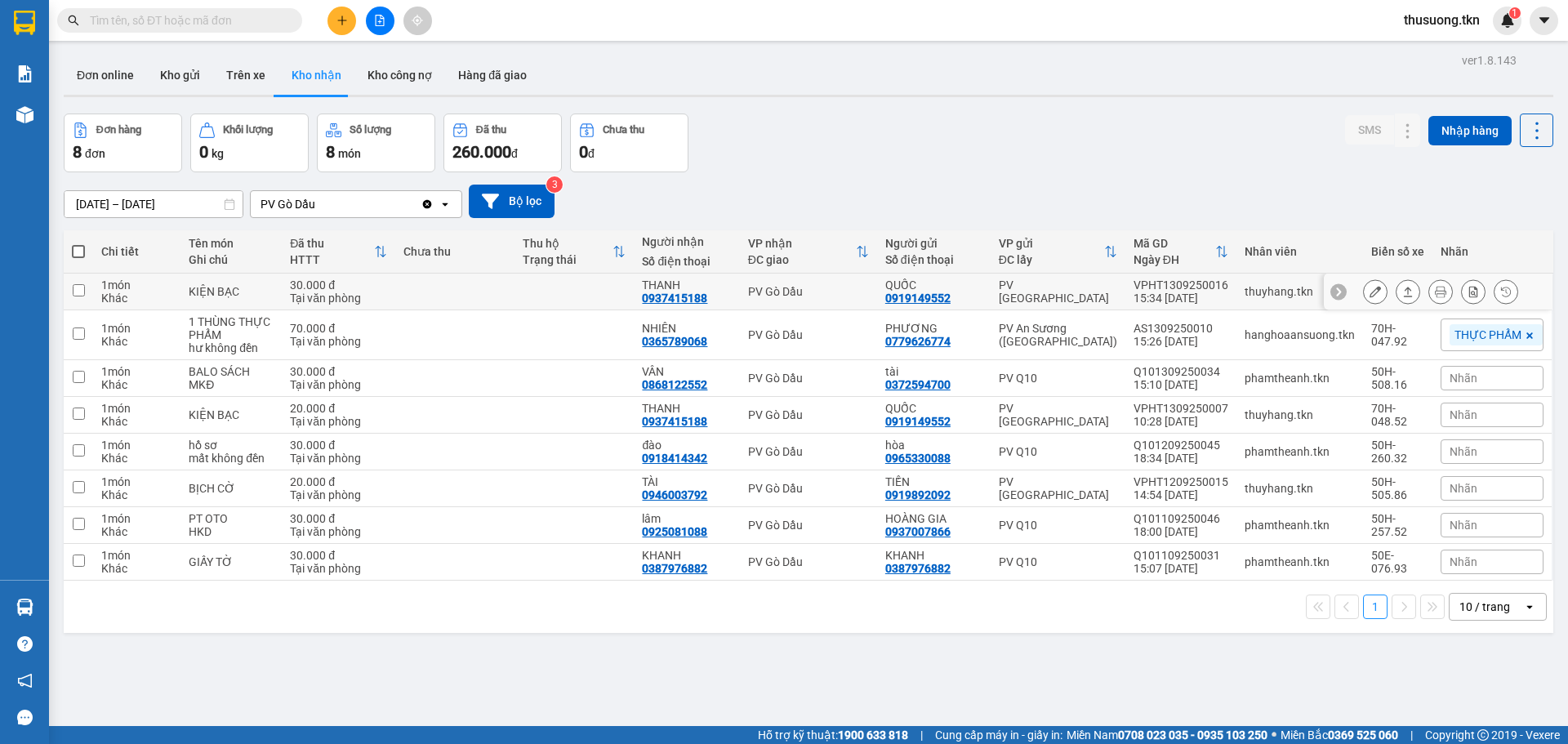
click at [698, 291] on div "0937415188" at bounding box center [674, 298] width 65 height 13
click at [844, 291] on div "PV Gò Dầu" at bounding box center [808, 291] width 121 height 13
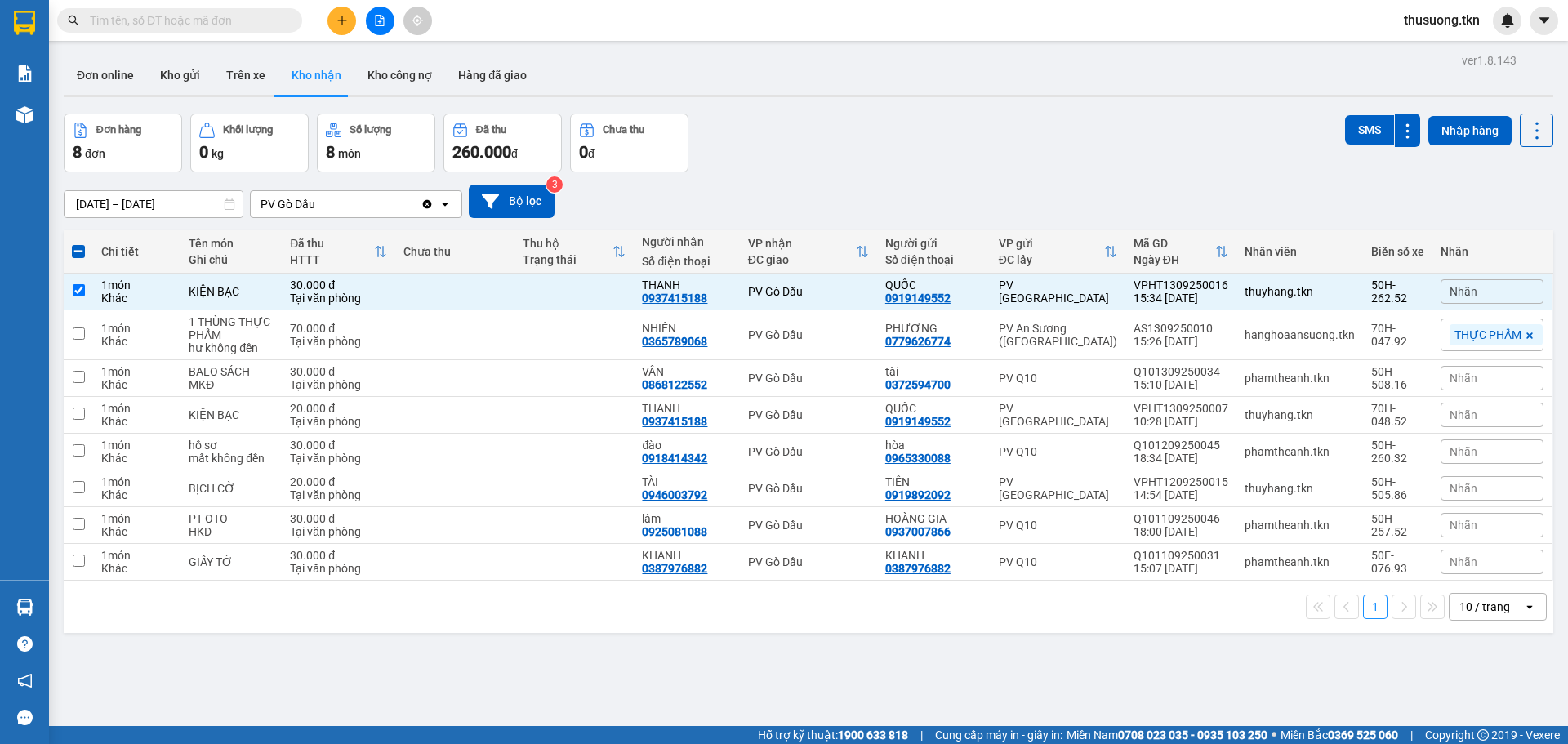
click at [1350, 115] on div "SMS" at bounding box center [1382, 130] width 75 height 34
click at [1350, 119] on button "SMS" at bounding box center [1369, 130] width 49 height 30
click at [894, 152] on div "Đơn hàng 8 đơn Khối lượng 0 kg Số lượng 8 món Đã thu 260.000 đ Chưa thu 0 đ SMS…" at bounding box center [808, 142] width 1490 height 59
click at [770, 294] on div "PV Gò Dầu" at bounding box center [808, 291] width 121 height 13
checkbox input "false"
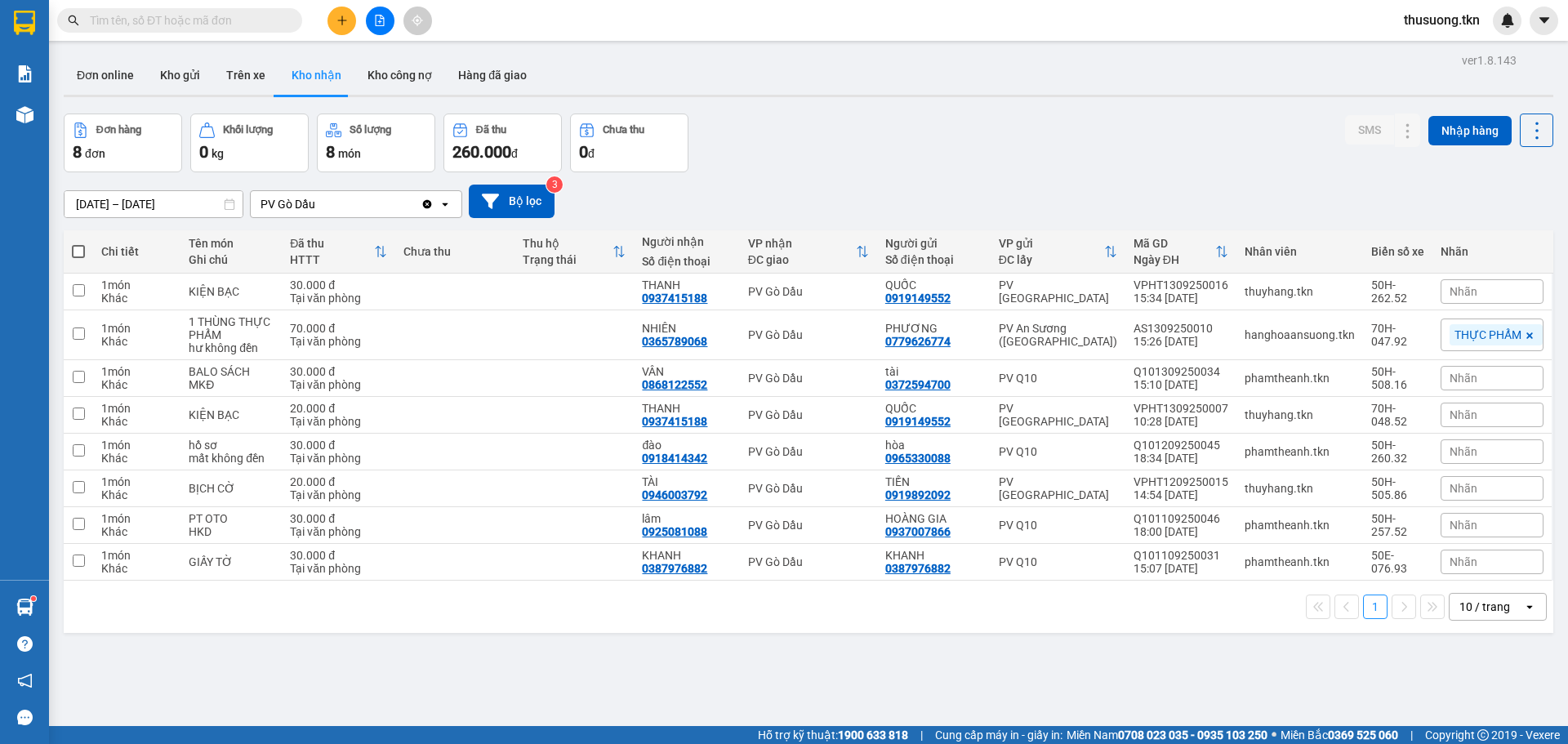
click at [344, 17] on icon "plus" at bounding box center [343, 21] width 12 height 12
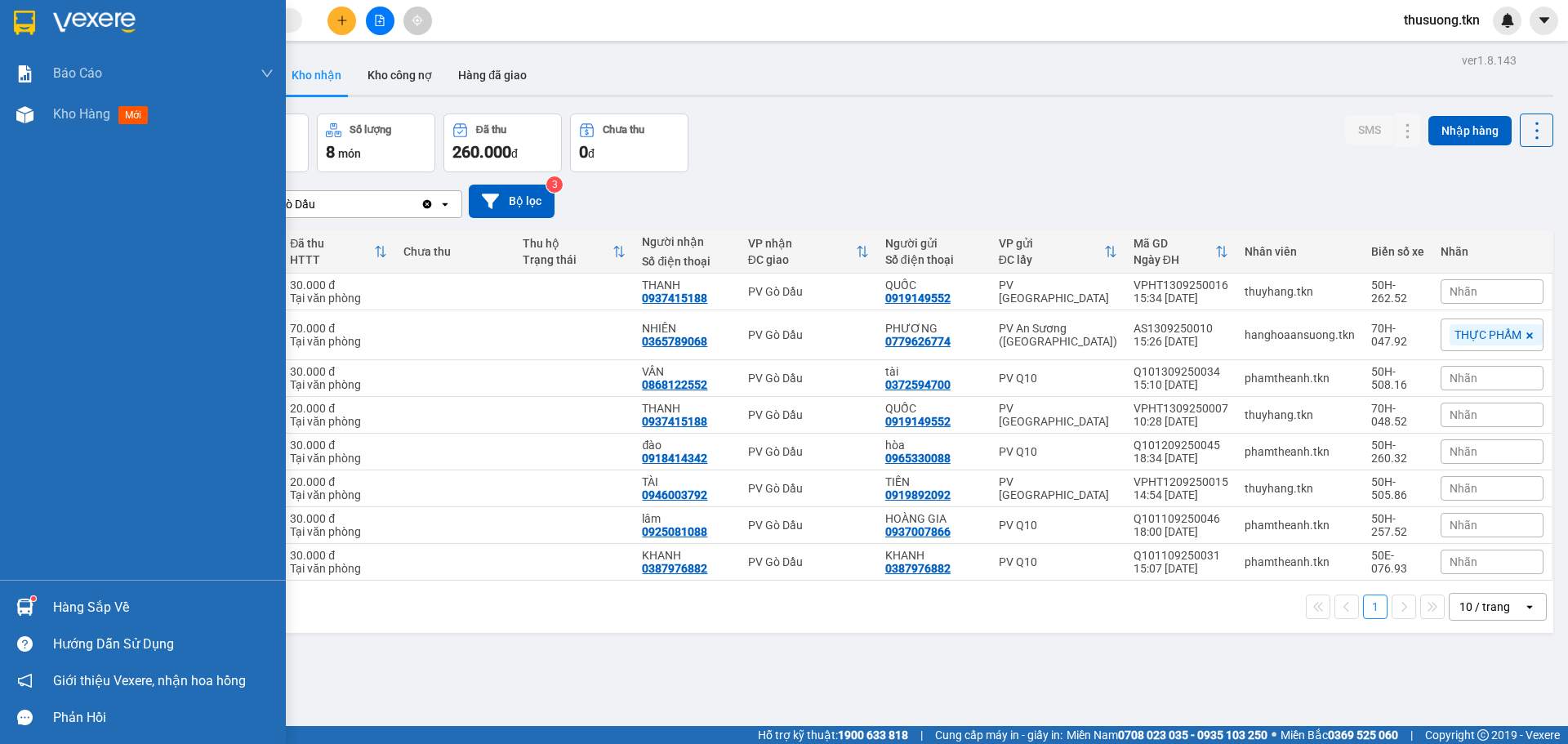
click at [30, 604] on img at bounding box center [25, 607] width 17 height 17
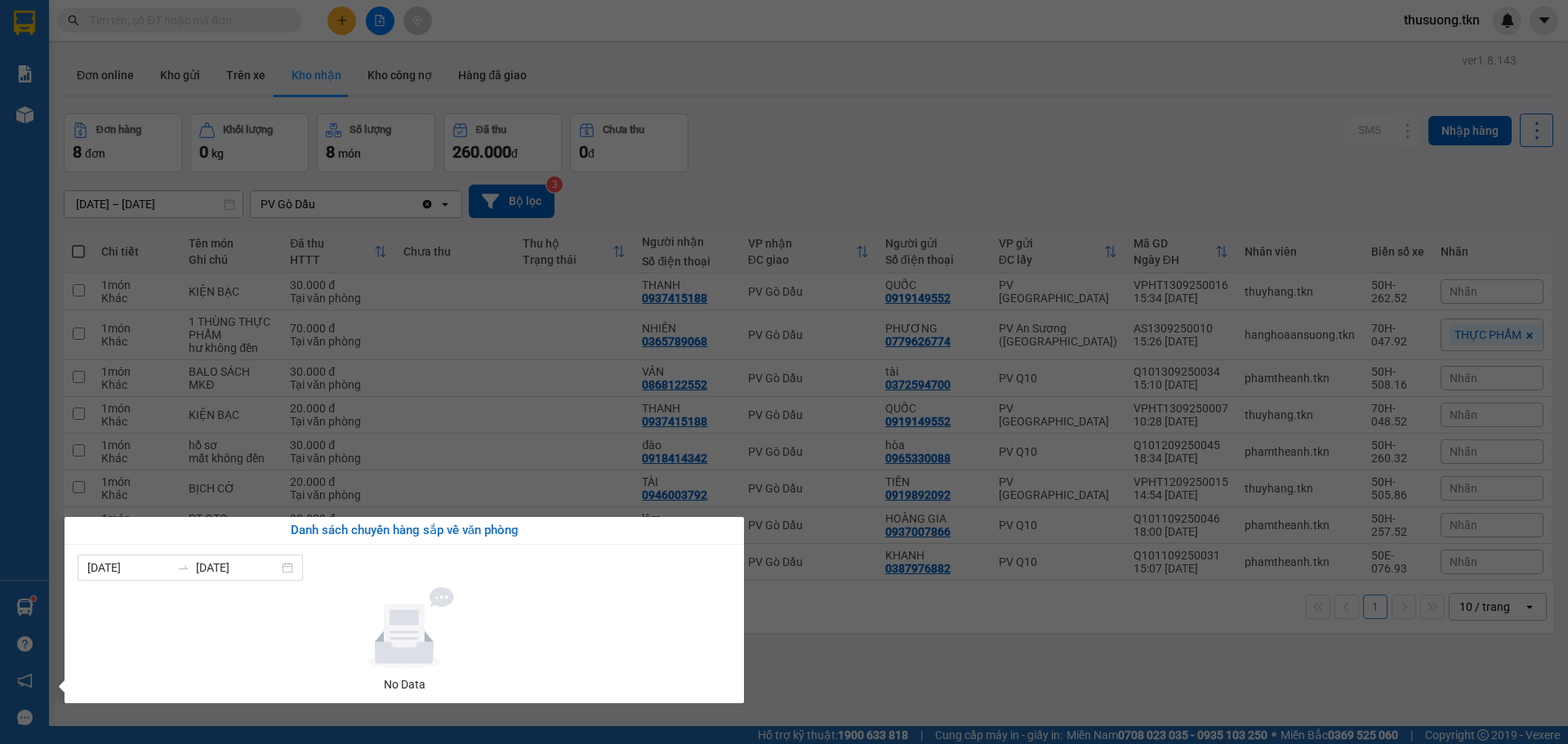
click at [803, 179] on section "Kết quả tìm kiếm ( 0 ) Bộ lọc No Data thusuong.tkn Báo cáo Mẫu 1: Báo cáo dòng …" at bounding box center [784, 372] width 1568 height 744
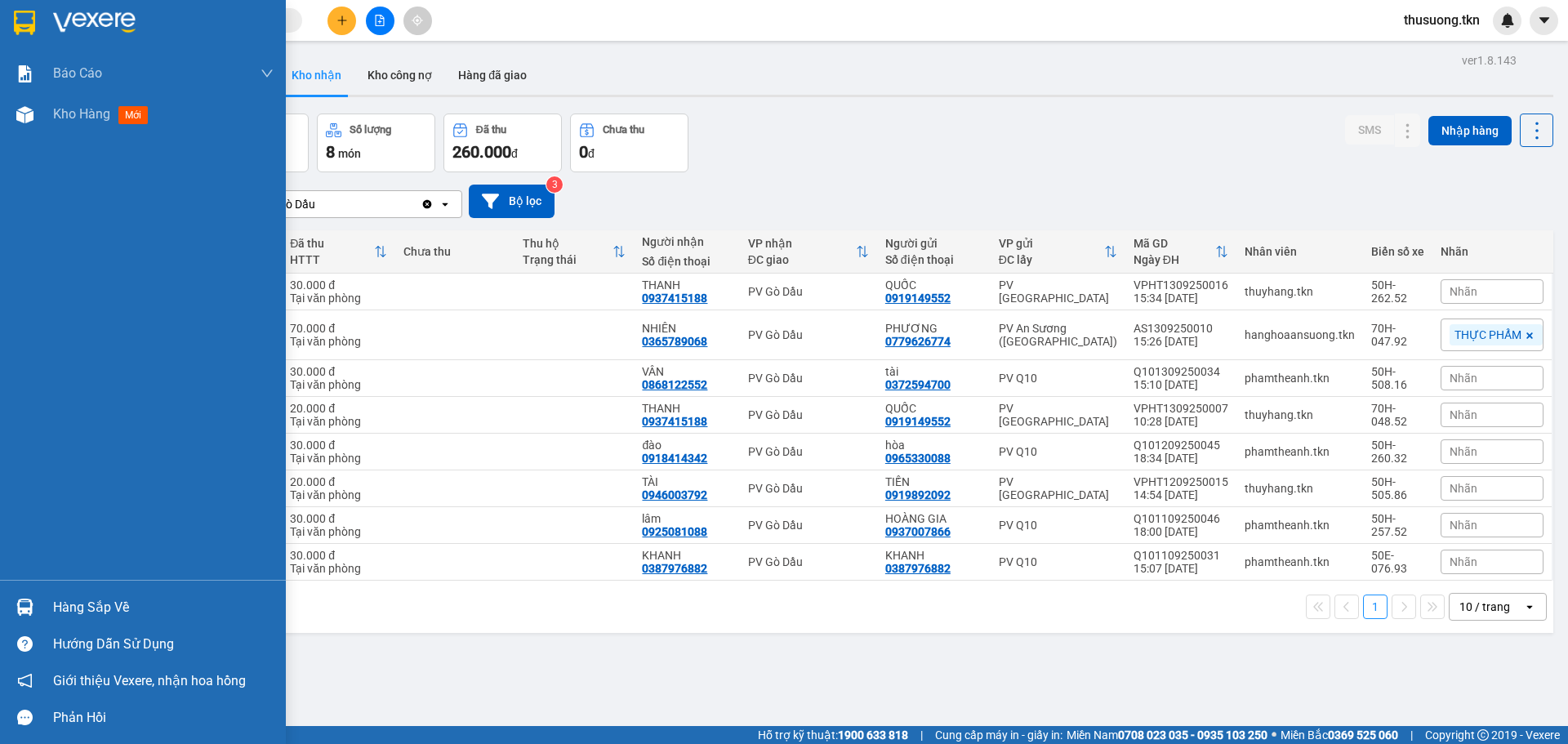
click at [26, 604] on img at bounding box center [25, 607] width 17 height 17
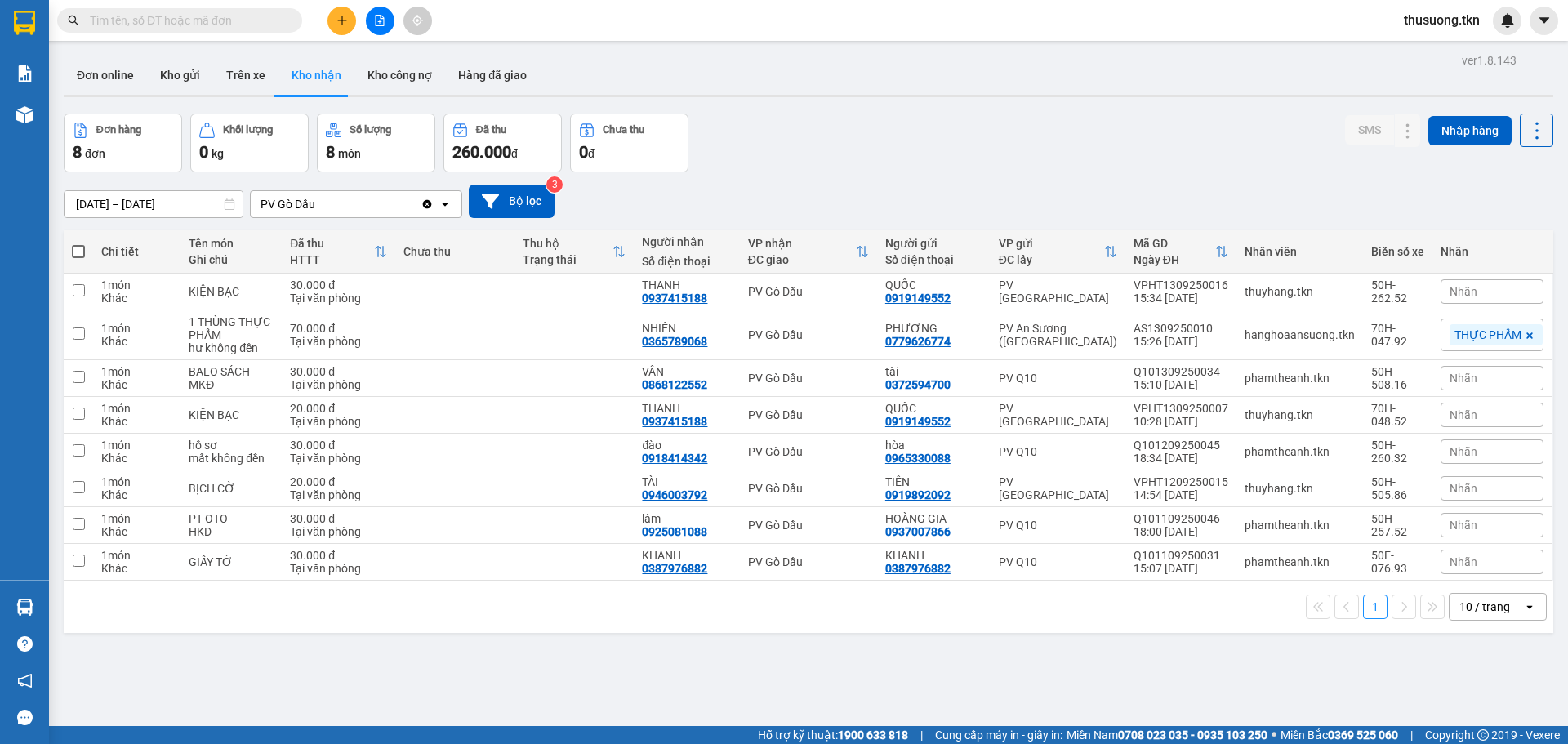
click at [975, 195] on section "Kết quả tìm kiếm ( 0 ) Bộ lọc No Data thusuong.tkn Báo cáo Mẫu 1: Báo cáo dòng …" at bounding box center [784, 372] width 1568 height 744
click at [517, 201] on button "Bộ lọc" at bounding box center [512, 201] width 86 height 34
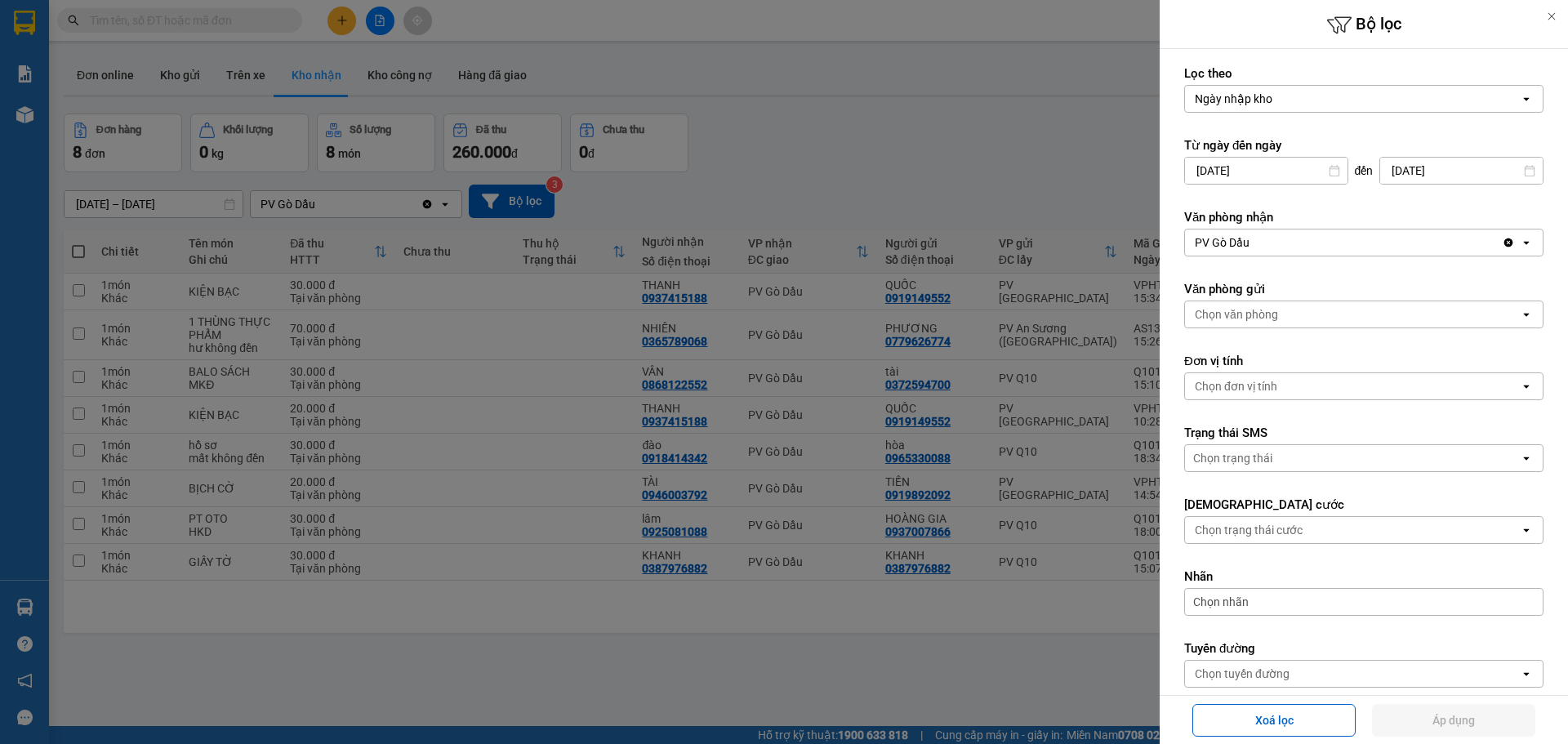
click at [824, 158] on div at bounding box center [784, 372] width 1568 height 744
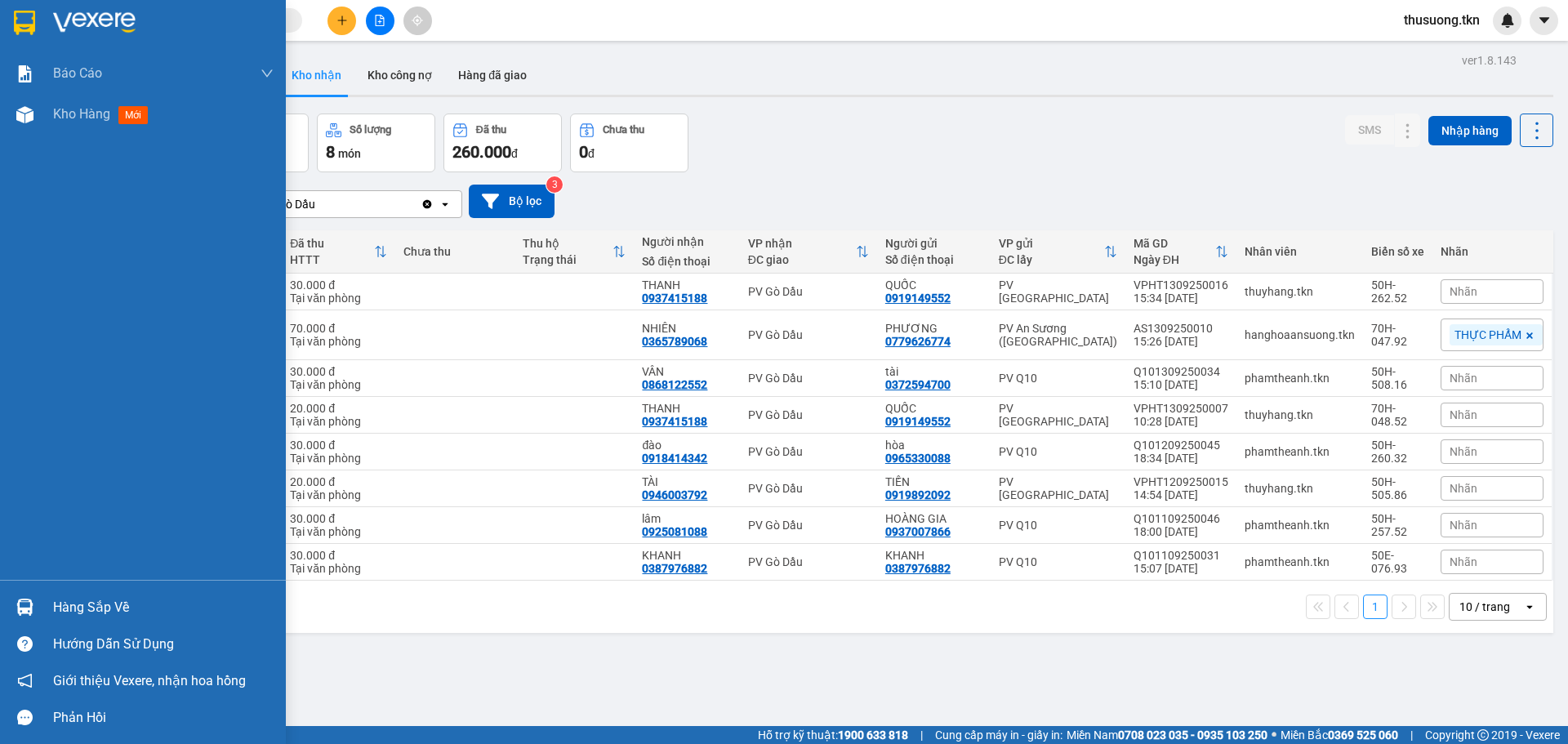
click at [25, 599] on img at bounding box center [25, 607] width 17 height 17
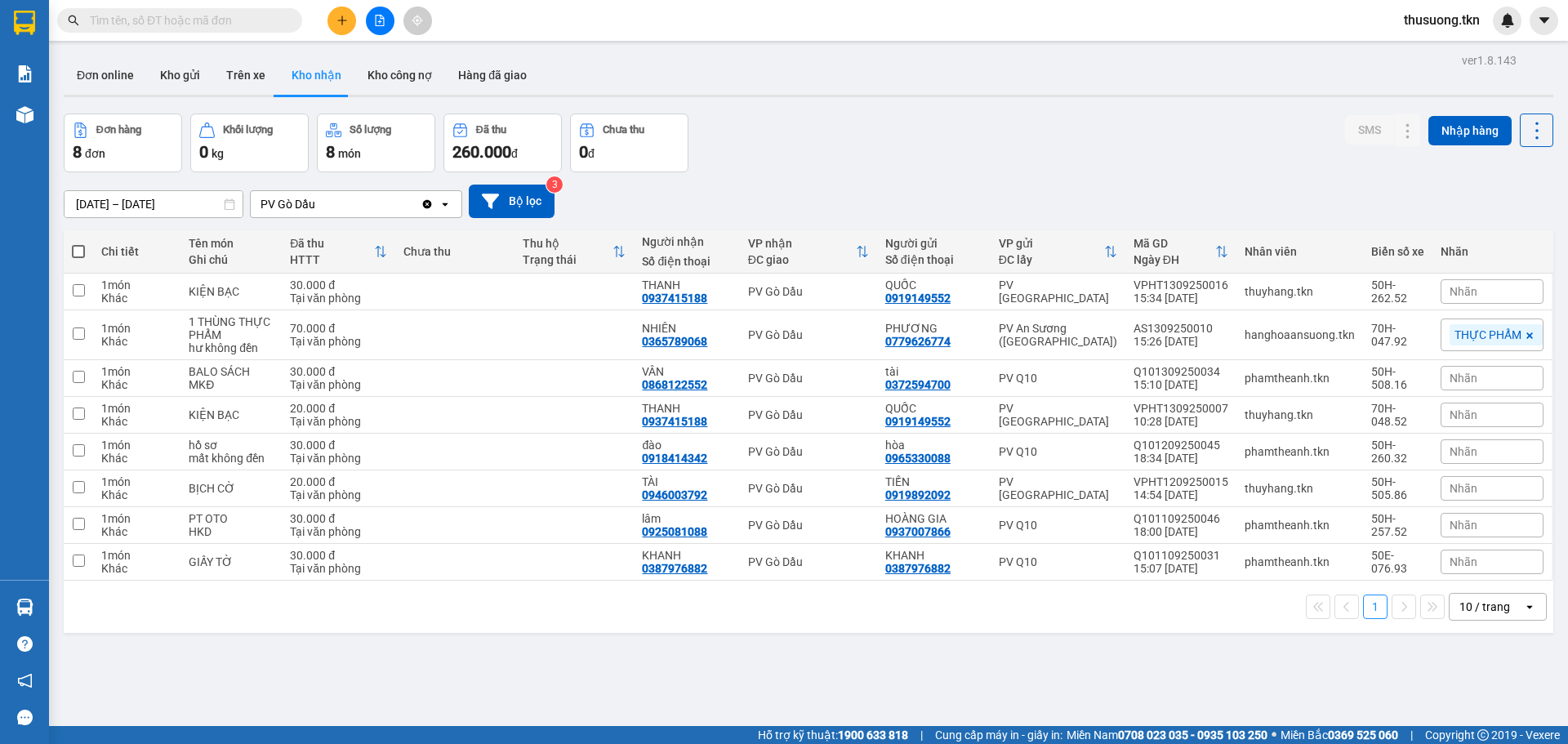
click at [874, 168] on section "Kết quả tìm kiếm ( 0 ) Bộ lọc No Data thusuong.tkn Báo cáo Mẫu 1: Báo cáo dòng …" at bounding box center [784, 372] width 1568 height 744
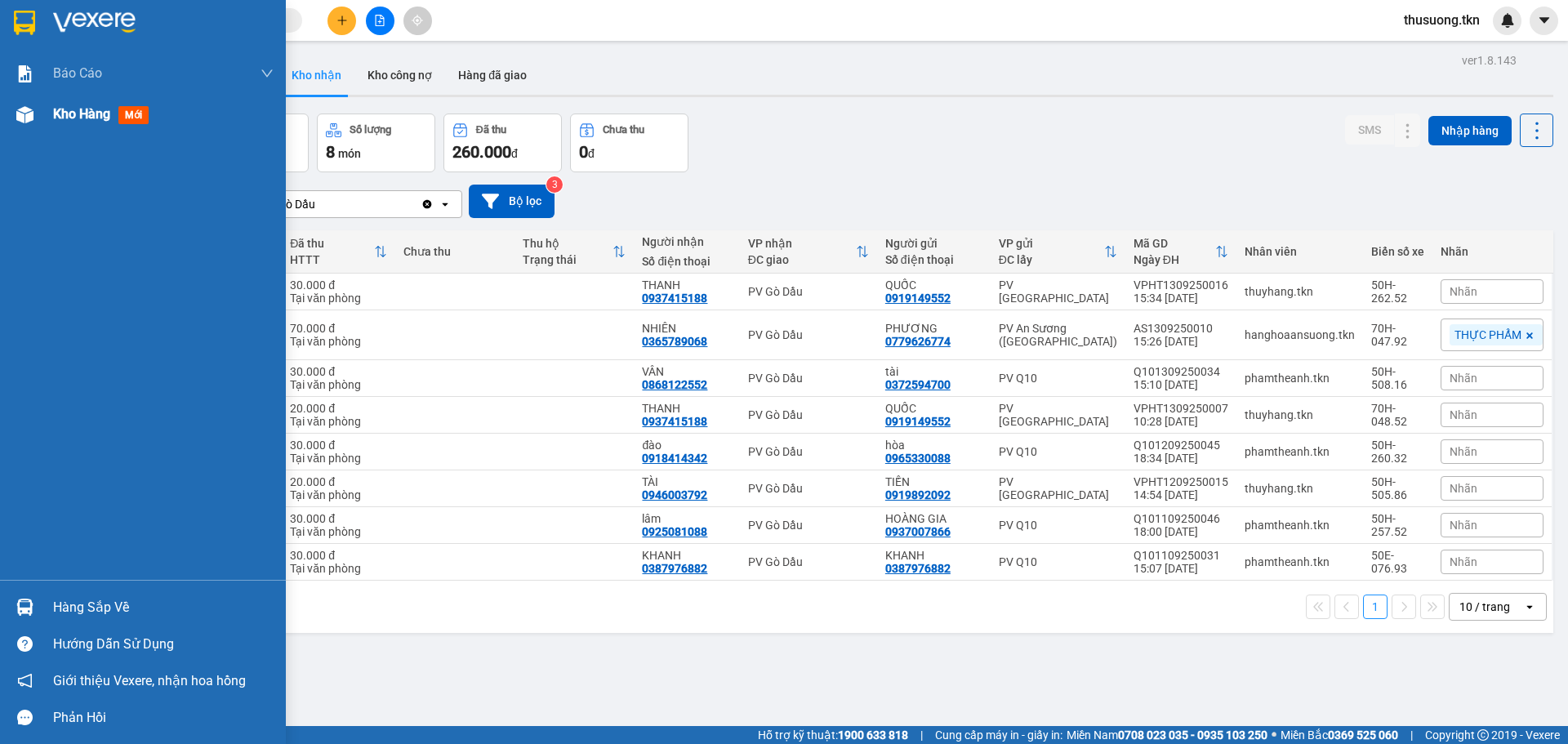
click at [113, 116] on div "Kho hàng mới" at bounding box center [104, 114] width 102 height 21
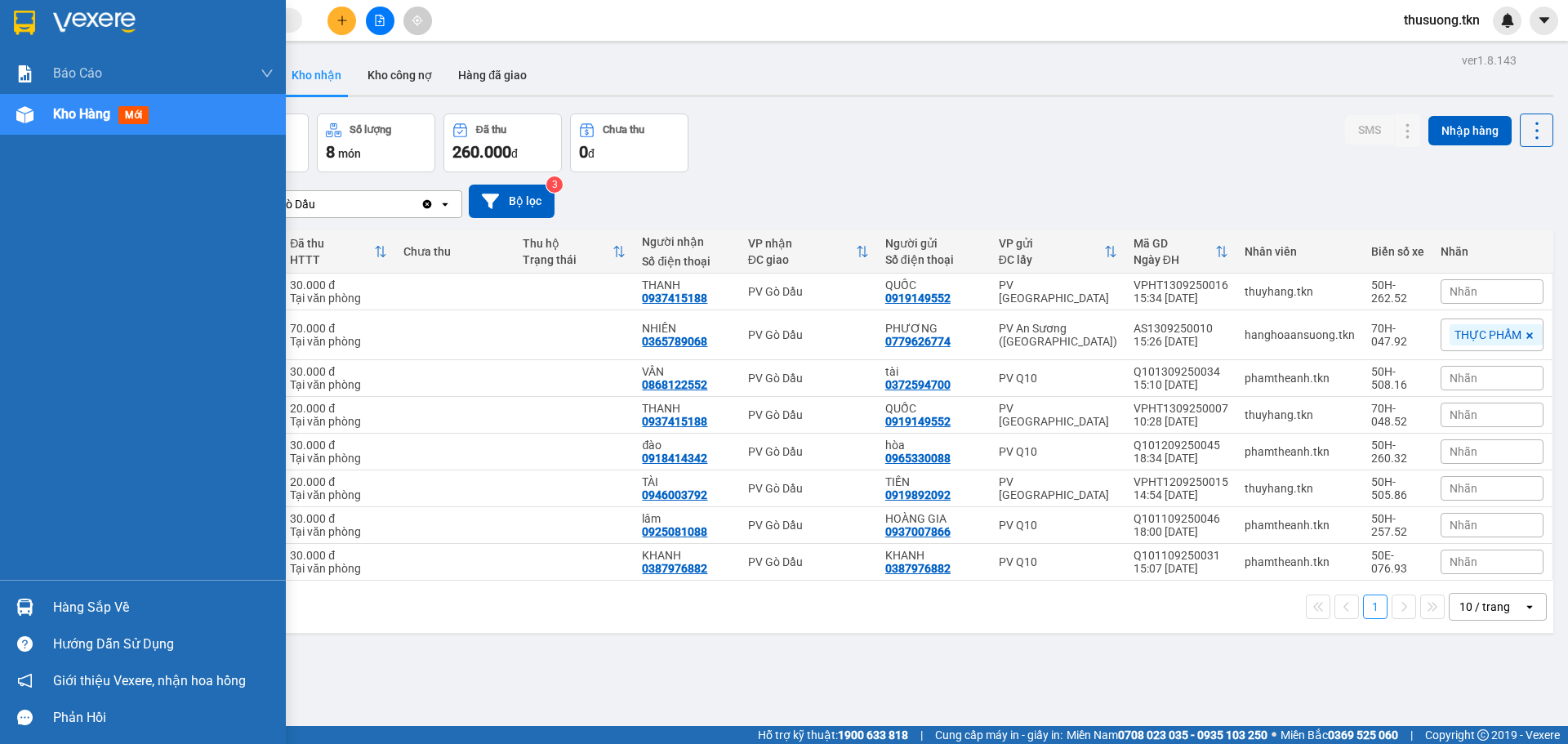
click at [132, 111] on span "mới" at bounding box center [133, 116] width 31 height 18
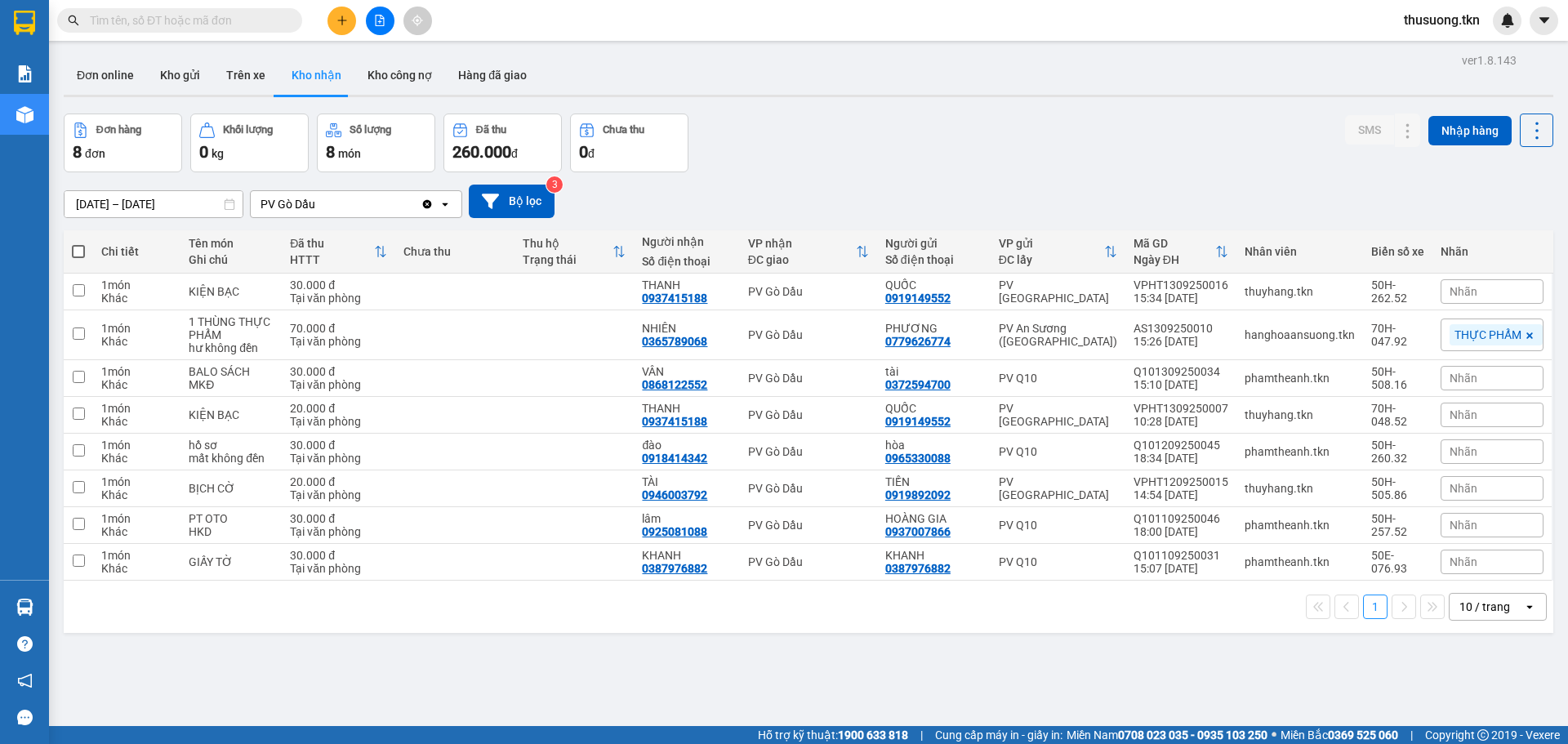
click at [1484, 378] on div "Nhãn" at bounding box center [1492, 378] width 103 height 25
click at [1189, 675] on div "ver 1.8.143 Đơn online Kho gửi Trên xe Kho nhận Kho công nợ Hàng đã giao Đơn hà…" at bounding box center [808, 420] width 1503 height 744
click at [80, 377] on input "checkbox" at bounding box center [78, 377] width 12 height 12
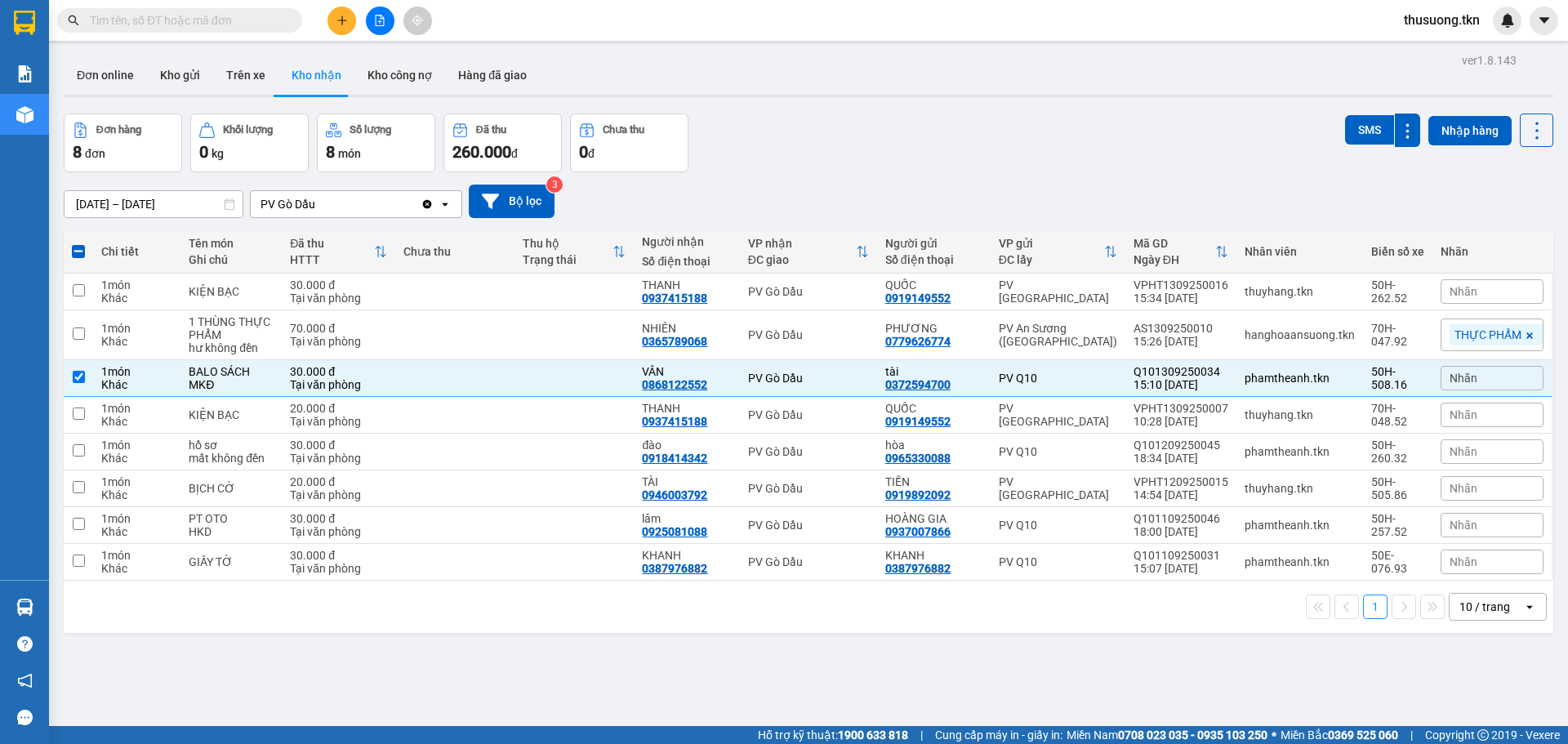
click at [1485, 381] on div "Nhãn" at bounding box center [1492, 378] width 103 height 25
click at [1198, 674] on div "ver 1.8.143 Đơn online Kho gửi Trên xe Kho nhận Kho công nợ Hàng đã giao Đơn hà…" at bounding box center [808, 420] width 1503 height 744
click at [83, 374] on input "checkbox" at bounding box center [78, 377] width 12 height 12
checkbox input "false"
